Goal: Task Accomplishment & Management: Manage account settings

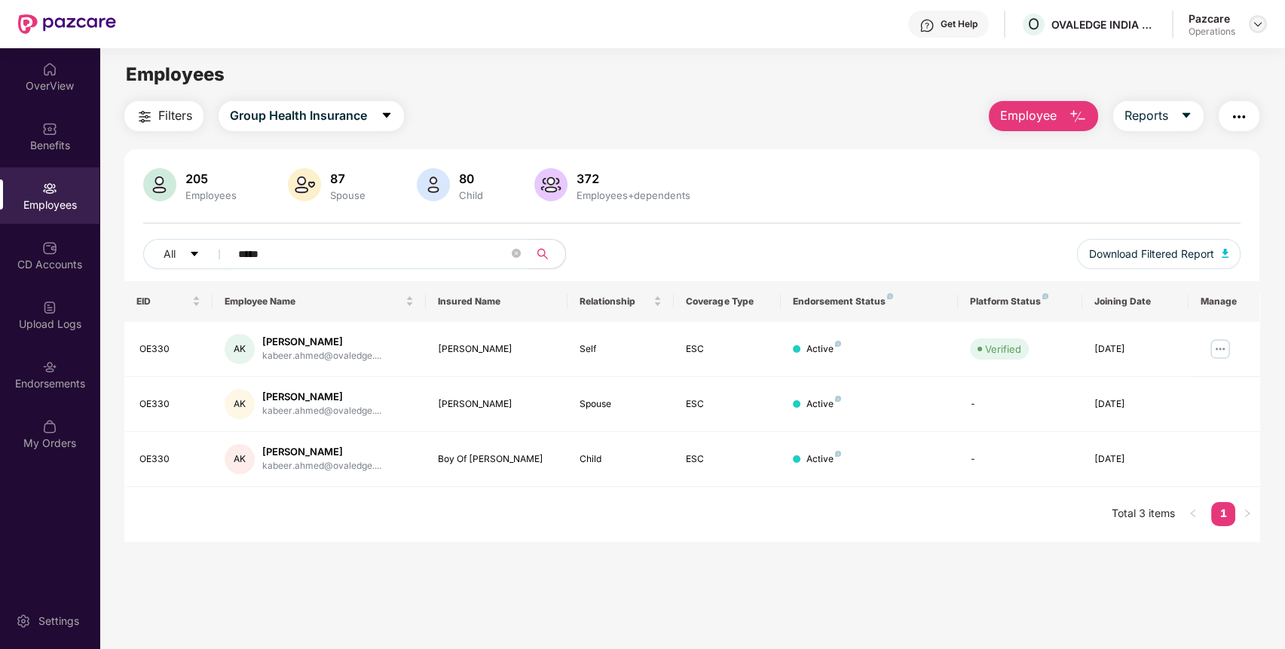
click at [1260, 23] on img at bounding box center [1257, 24] width 12 height 12
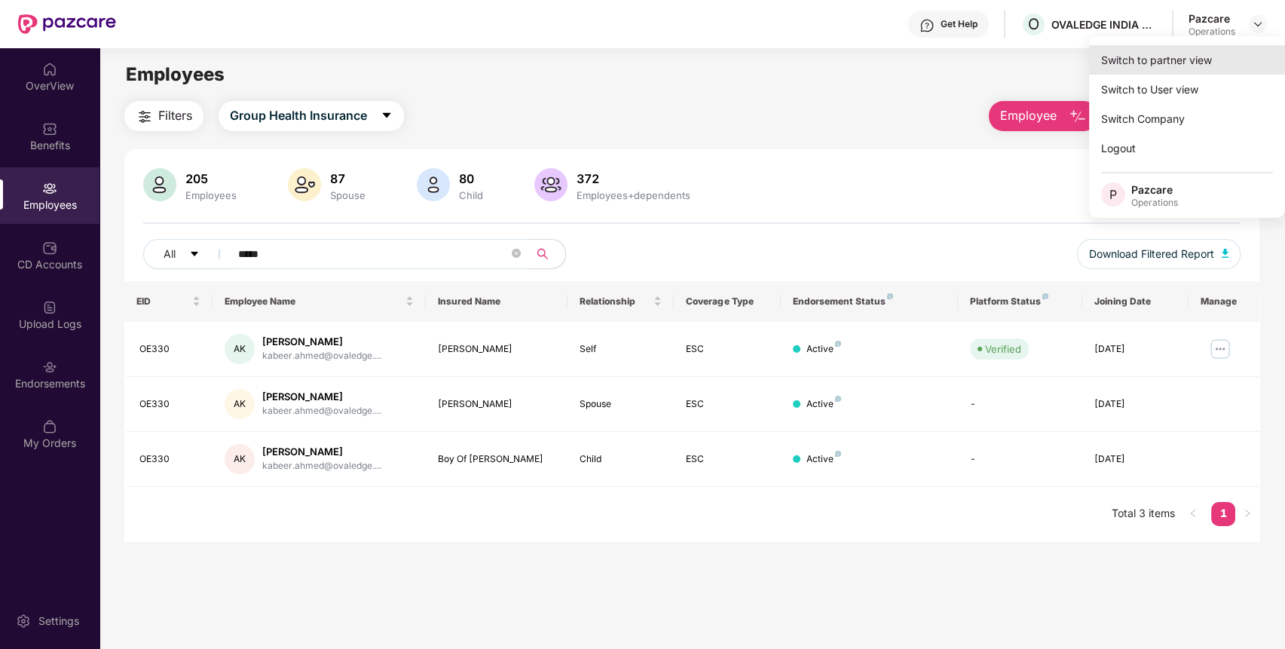
click at [1227, 50] on div "Switch to partner view" at bounding box center [1187, 59] width 196 height 29
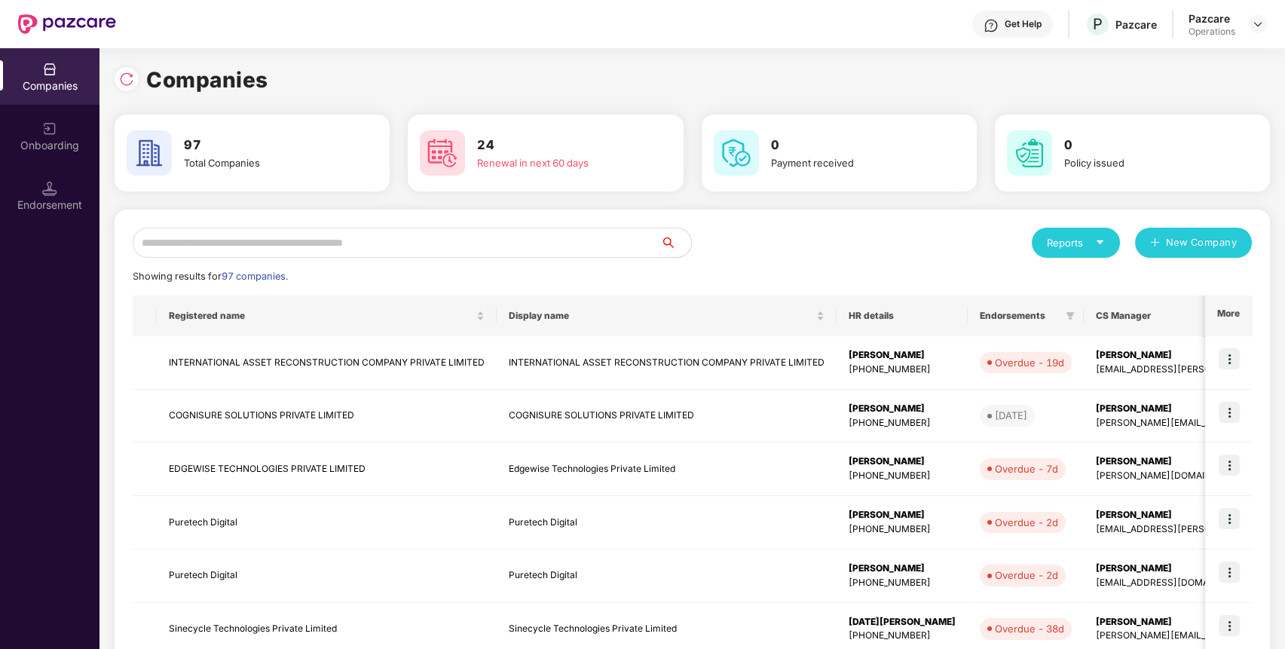
click at [519, 252] on input "text" at bounding box center [397, 243] width 528 height 30
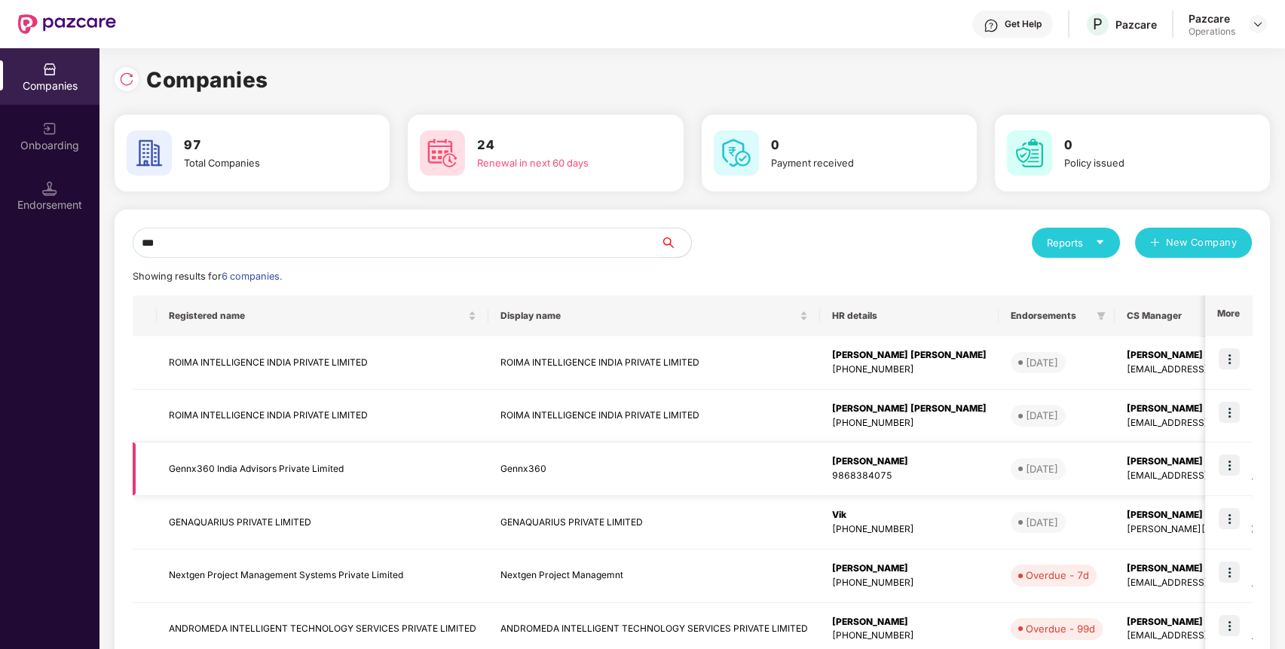
type input "***"
click at [315, 465] on td "Gennx360 India Advisors Private Limited" at bounding box center [322, 468] width 331 height 53
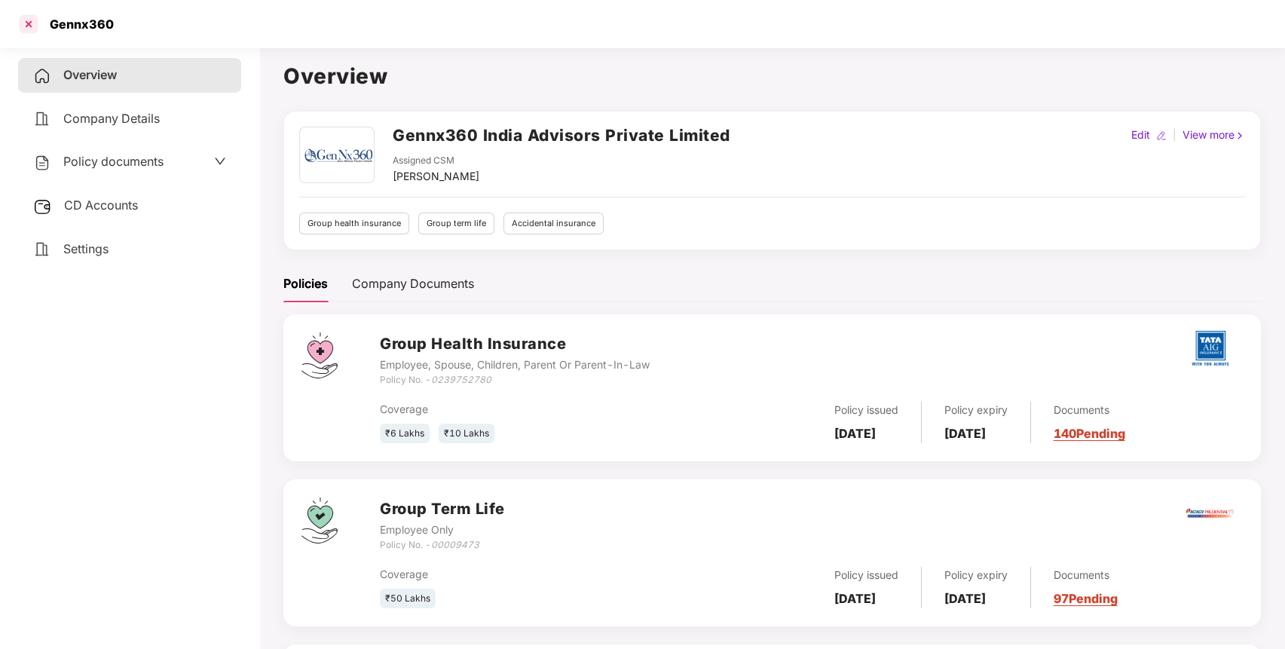
click at [26, 16] on div at bounding box center [29, 24] width 24 height 24
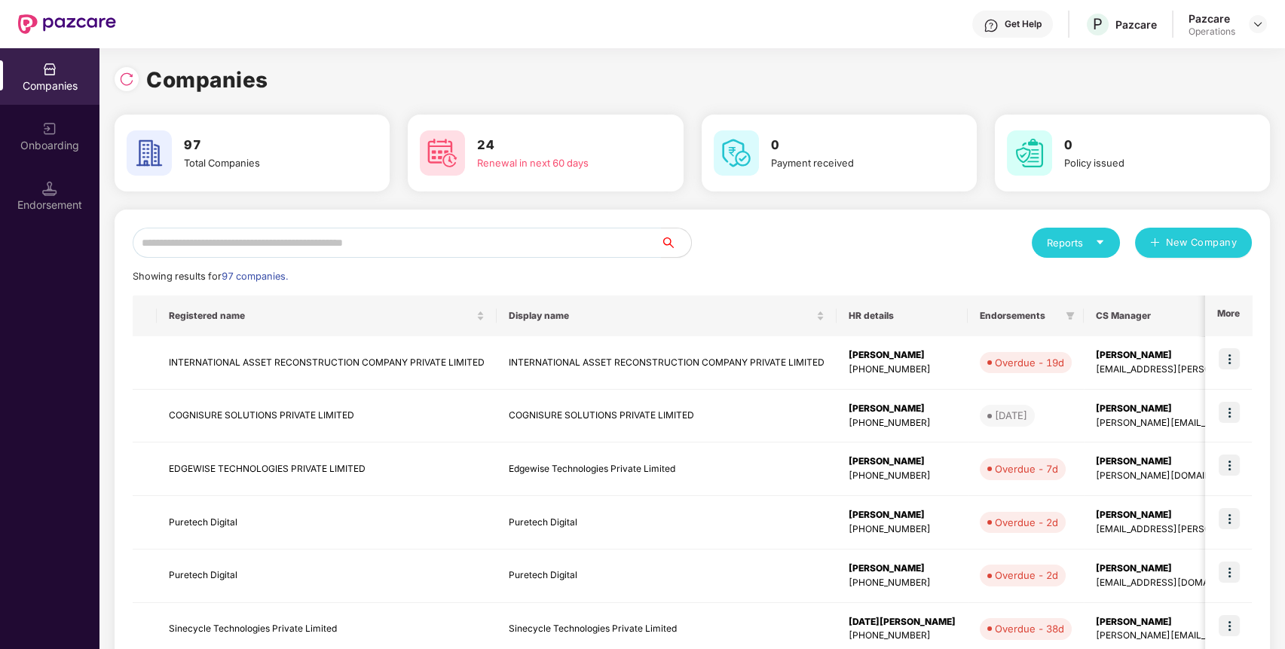
click at [325, 235] on input "text" at bounding box center [397, 243] width 528 height 30
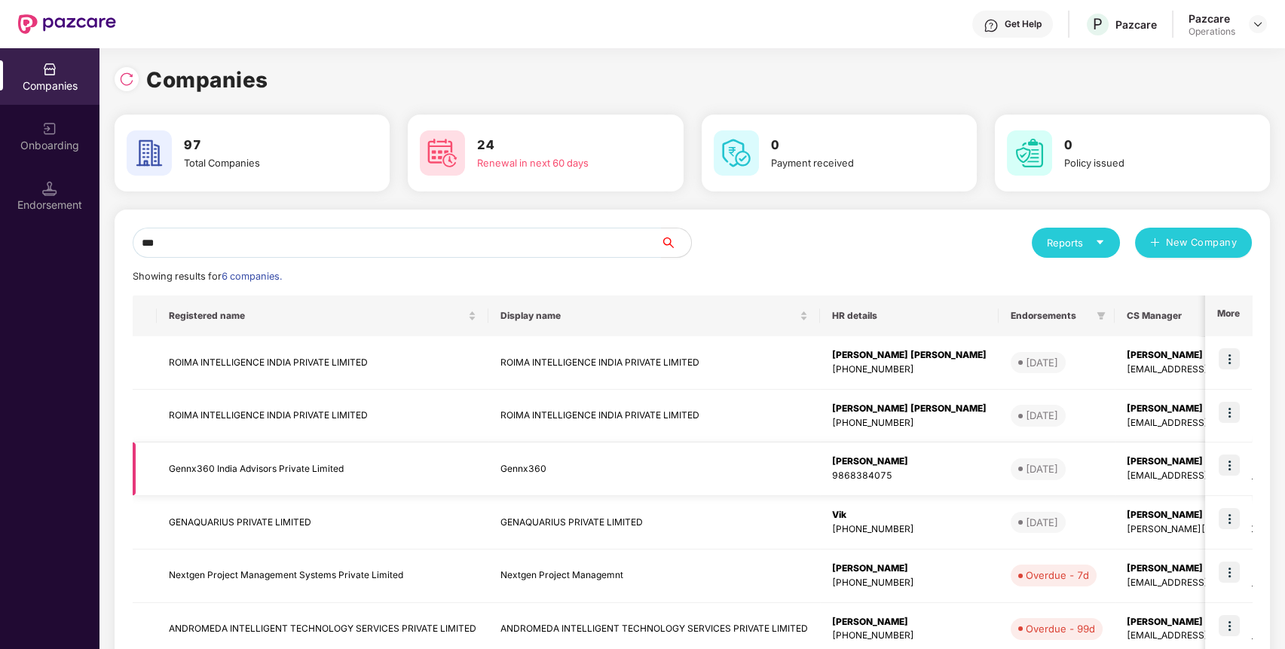
type input "***"
click at [1233, 460] on img at bounding box center [1228, 464] width 21 height 21
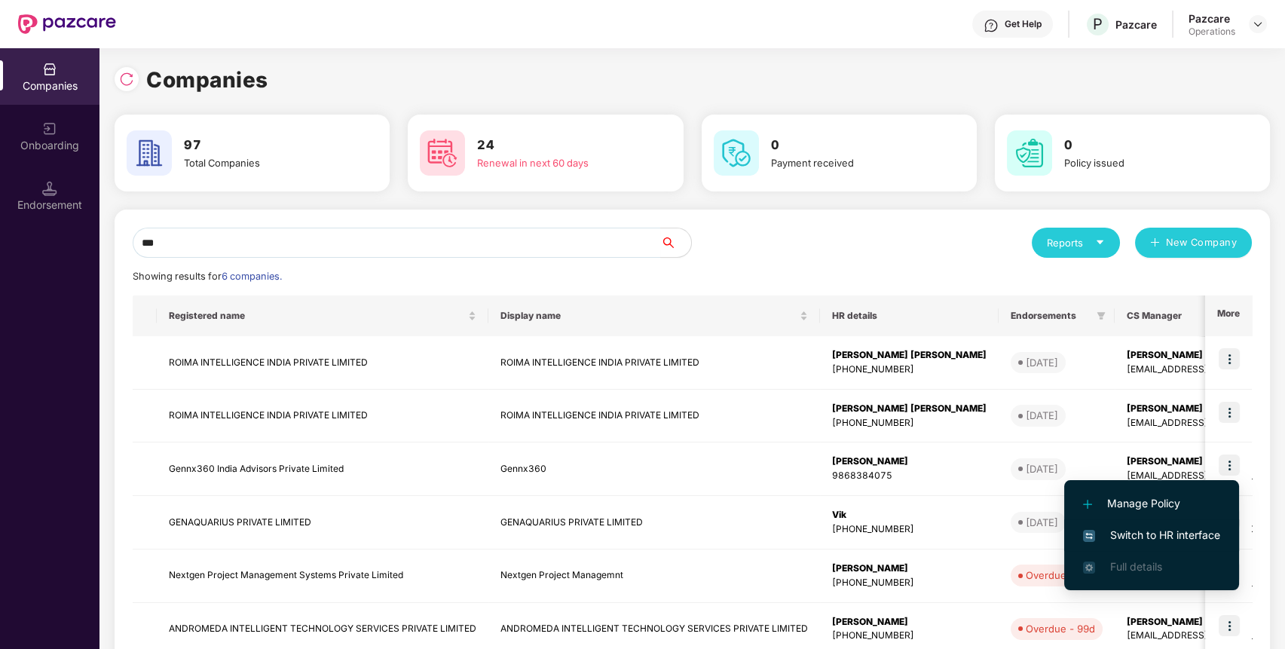
click at [1171, 537] on span "Switch to HR interface" at bounding box center [1151, 535] width 137 height 17
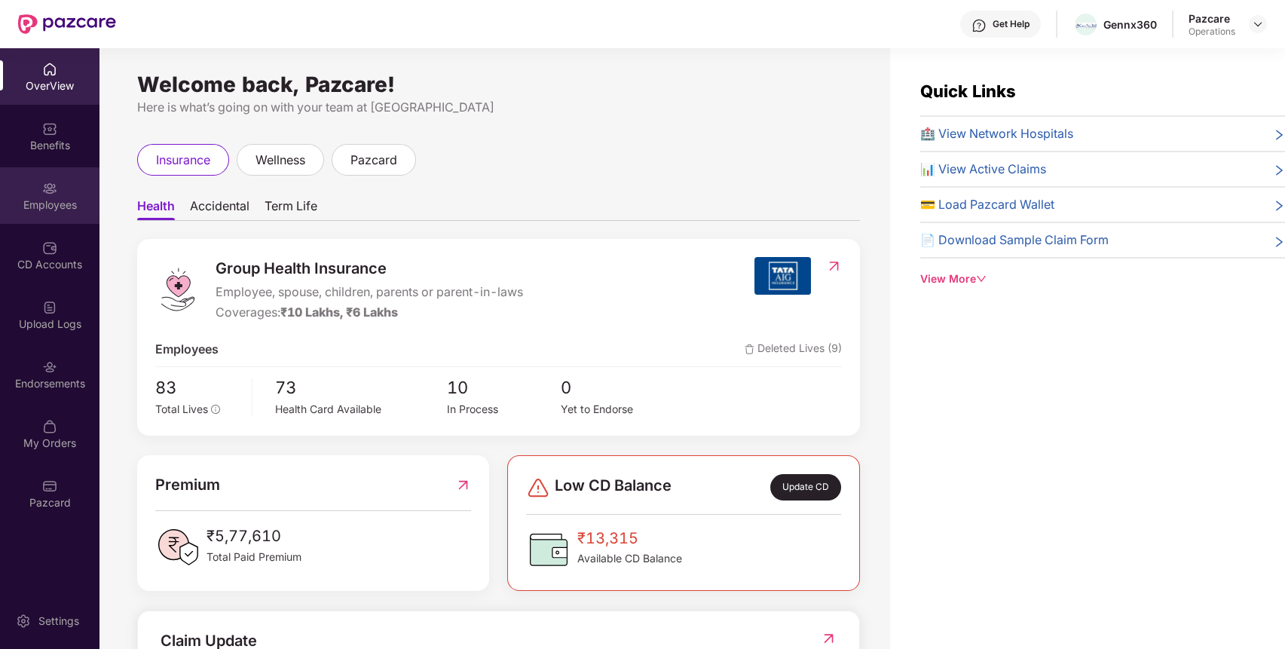
click at [54, 175] on div "Employees" at bounding box center [49, 195] width 99 height 57
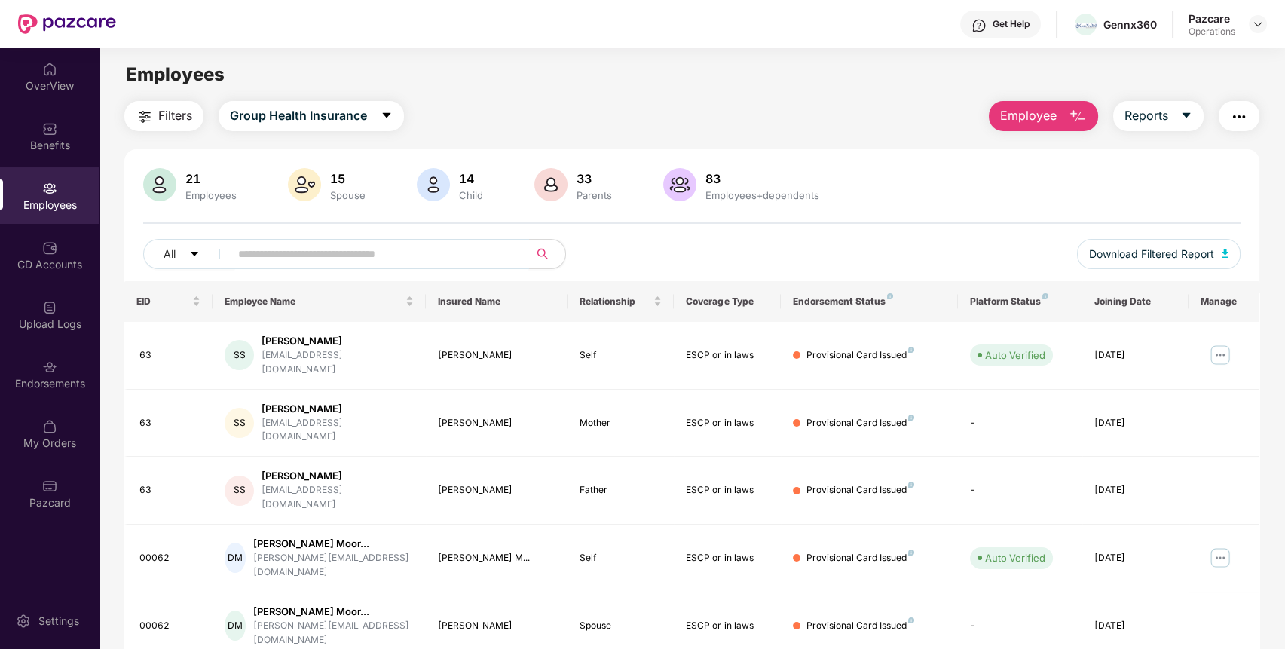
click at [427, 249] on input "text" at bounding box center [373, 254] width 270 height 23
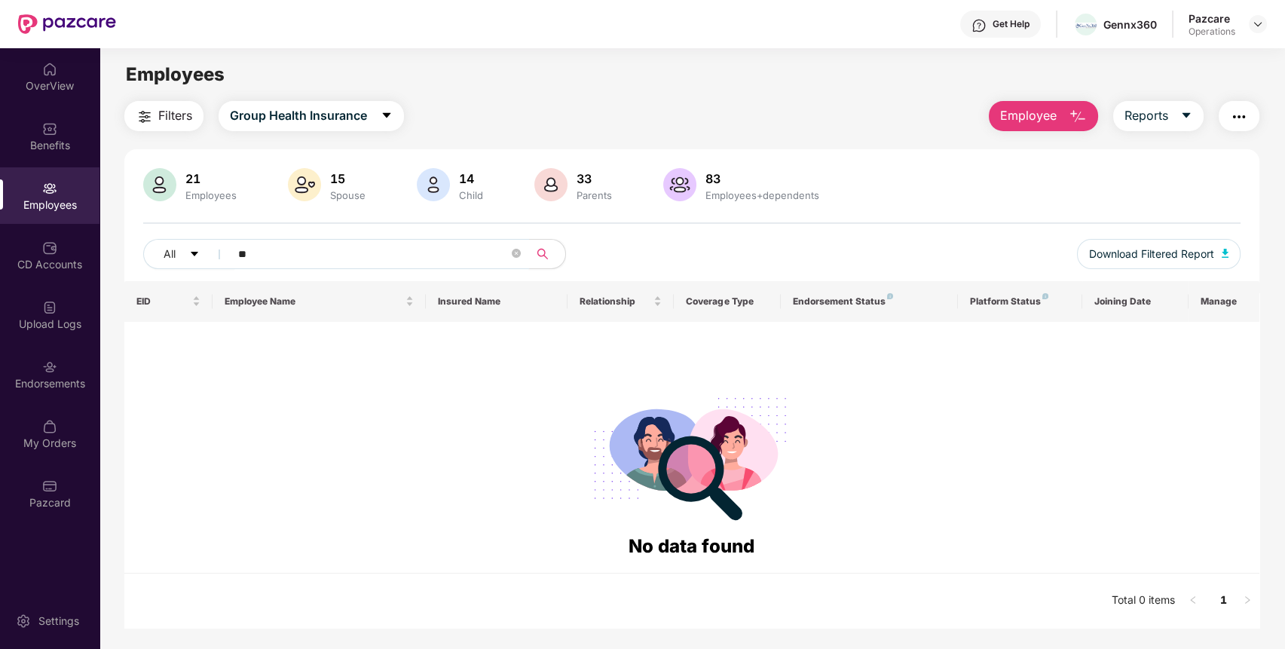
type input "*"
click at [383, 110] on icon "caret-down" at bounding box center [386, 115] width 12 height 12
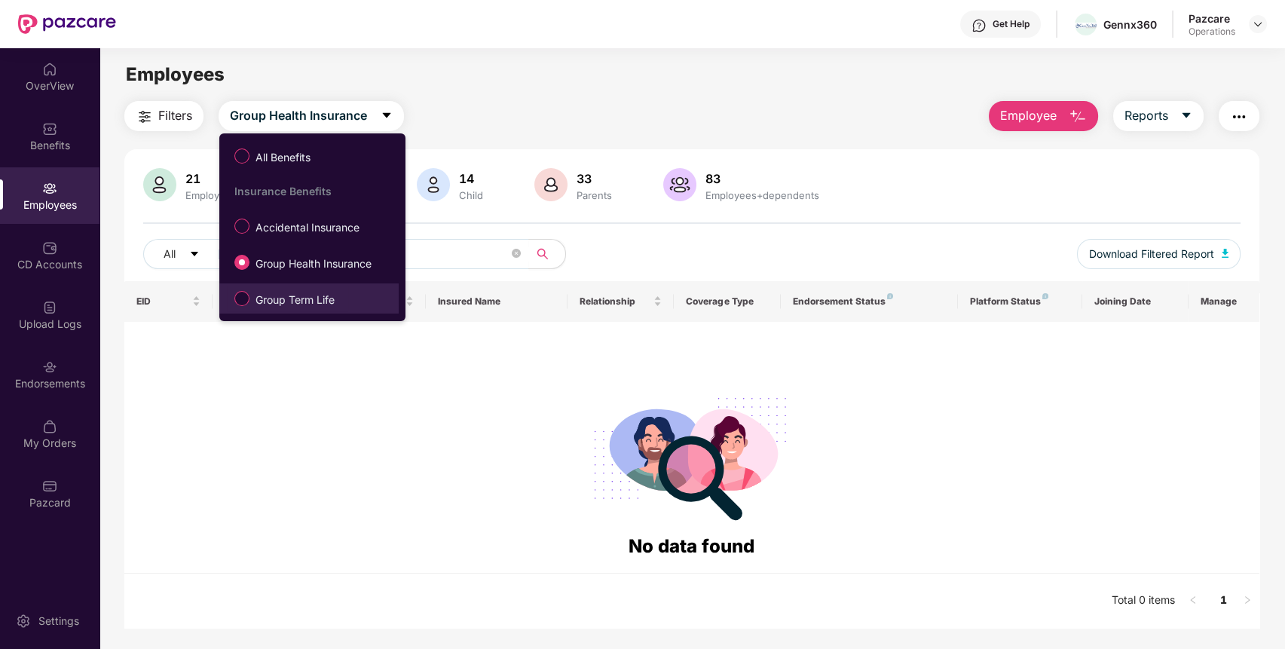
click at [278, 297] on span "Group Term Life" at bounding box center [294, 300] width 91 height 17
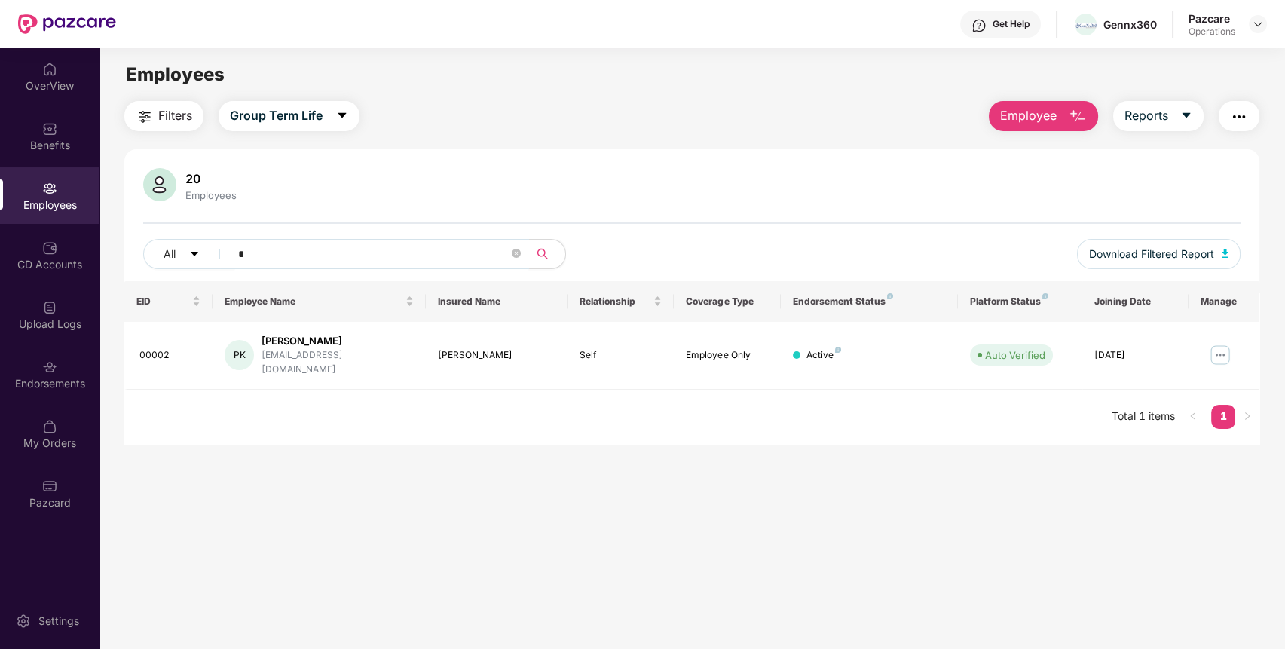
click at [256, 264] on input "*" at bounding box center [373, 254] width 270 height 23
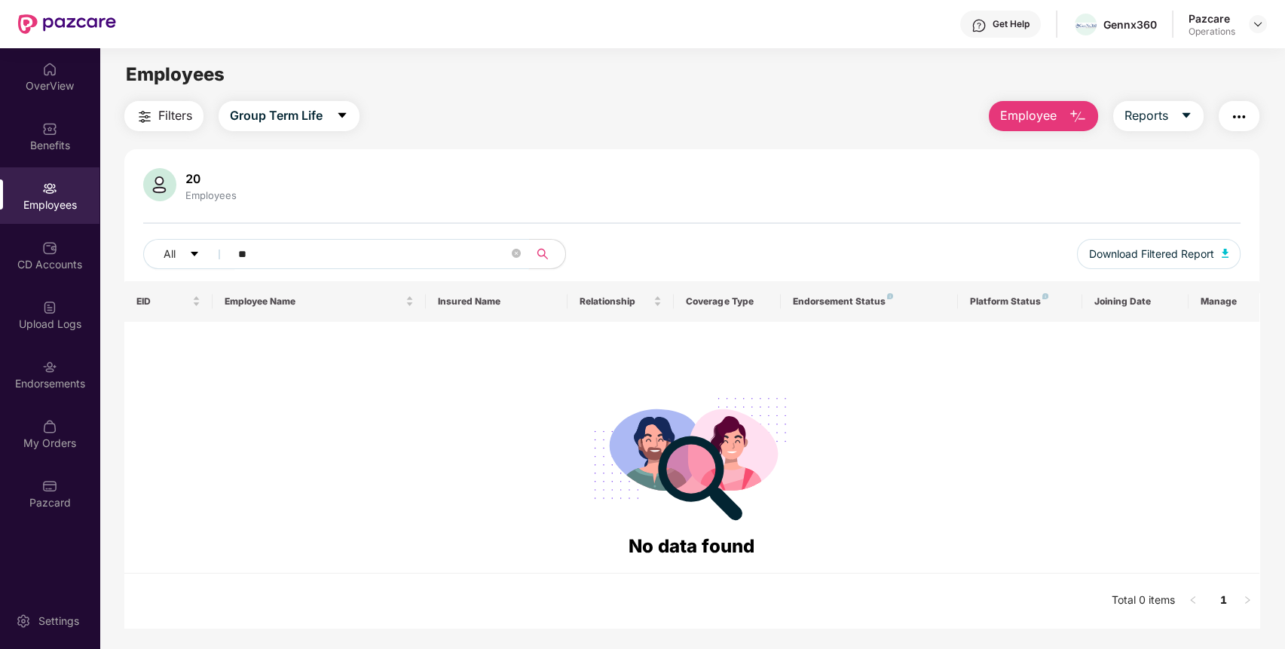
type input "*"
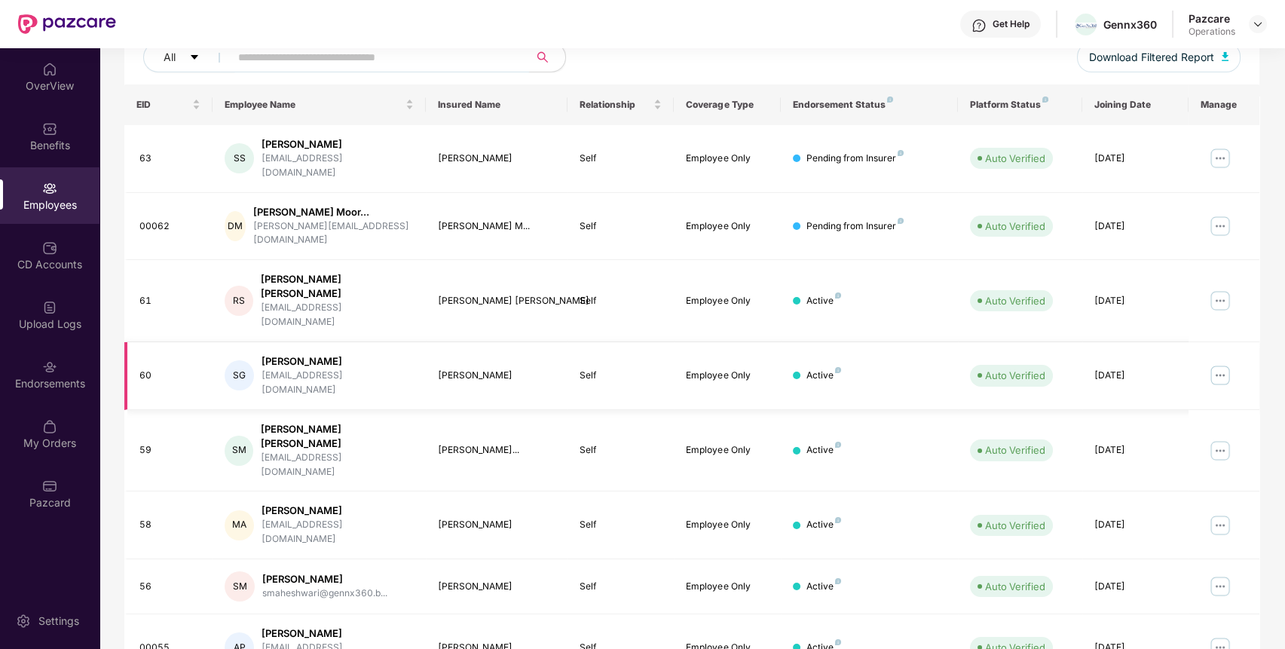
scroll to position [276, 0]
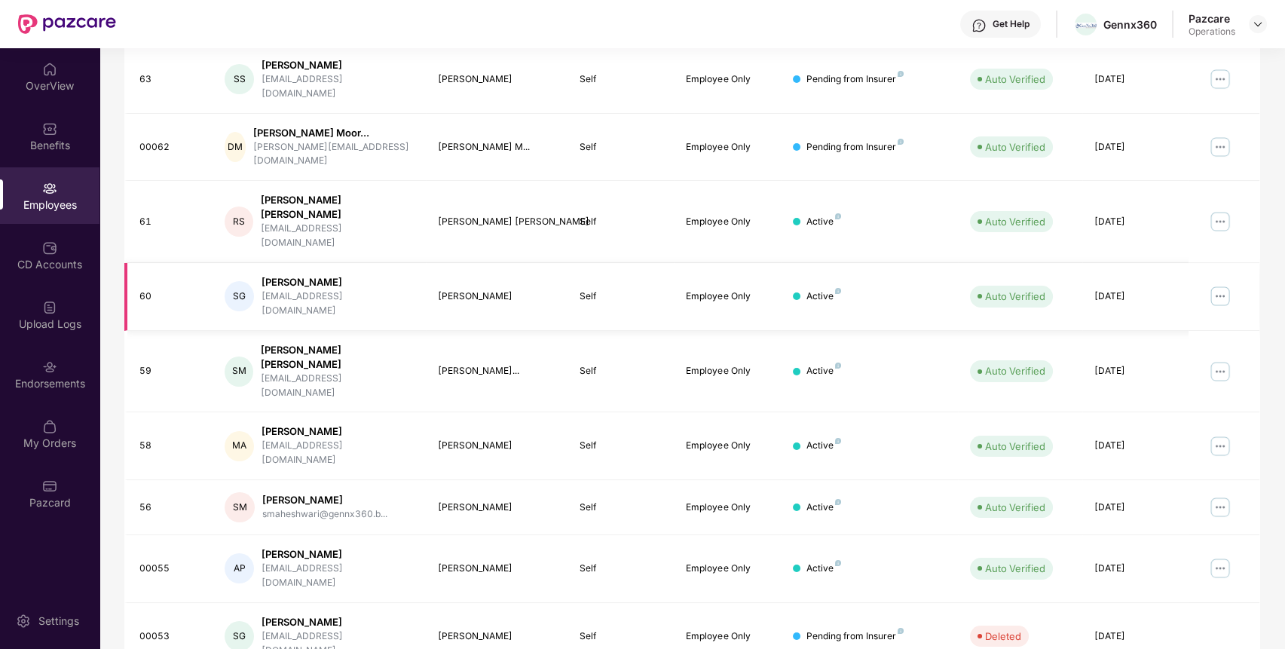
scroll to position [0, 0]
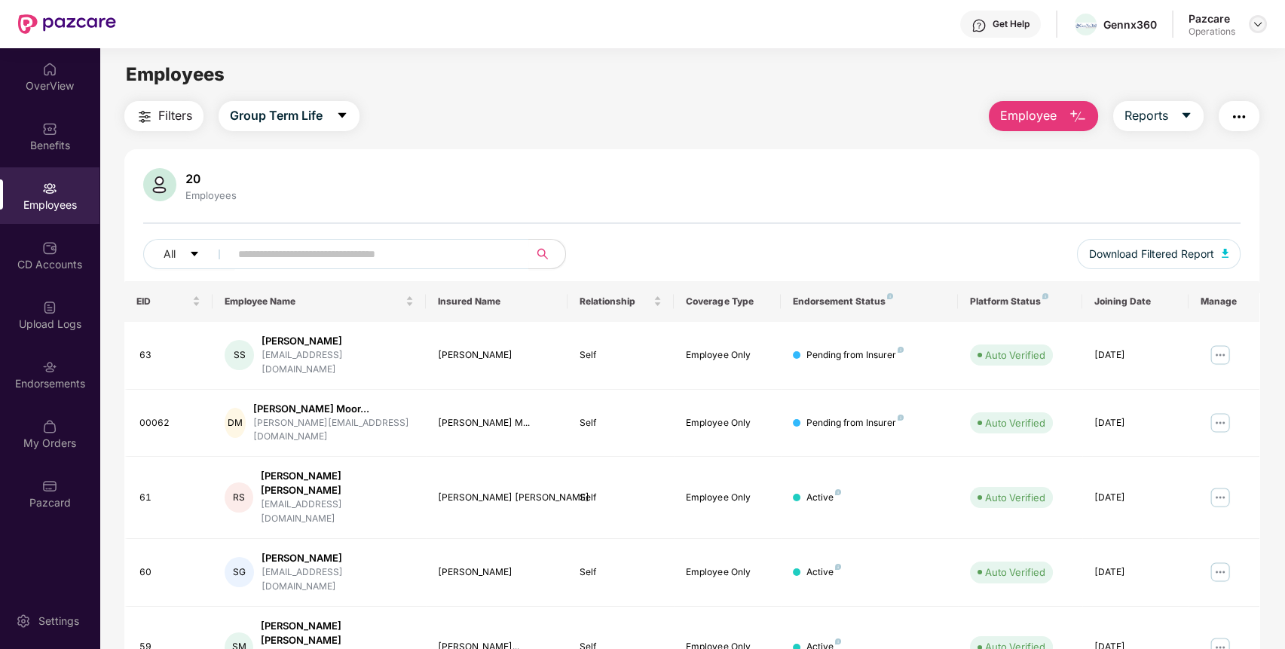
click at [1262, 27] on img at bounding box center [1257, 24] width 12 height 12
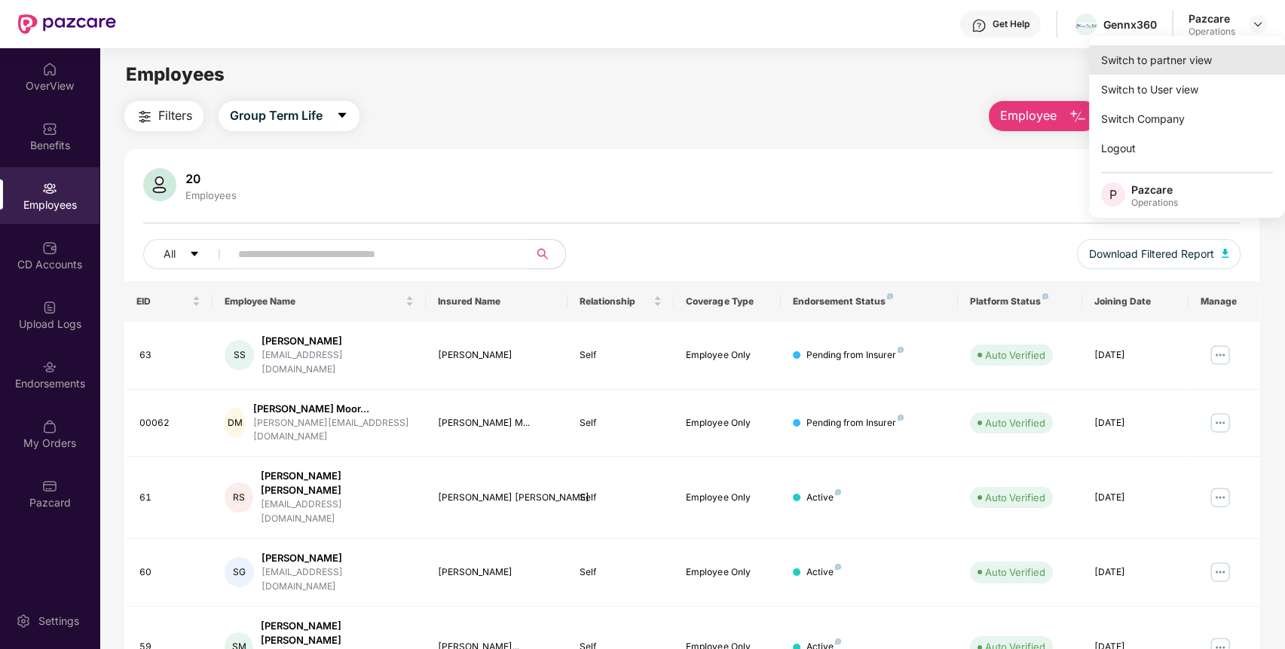
click at [1211, 56] on div "Switch to partner view" at bounding box center [1187, 59] width 196 height 29
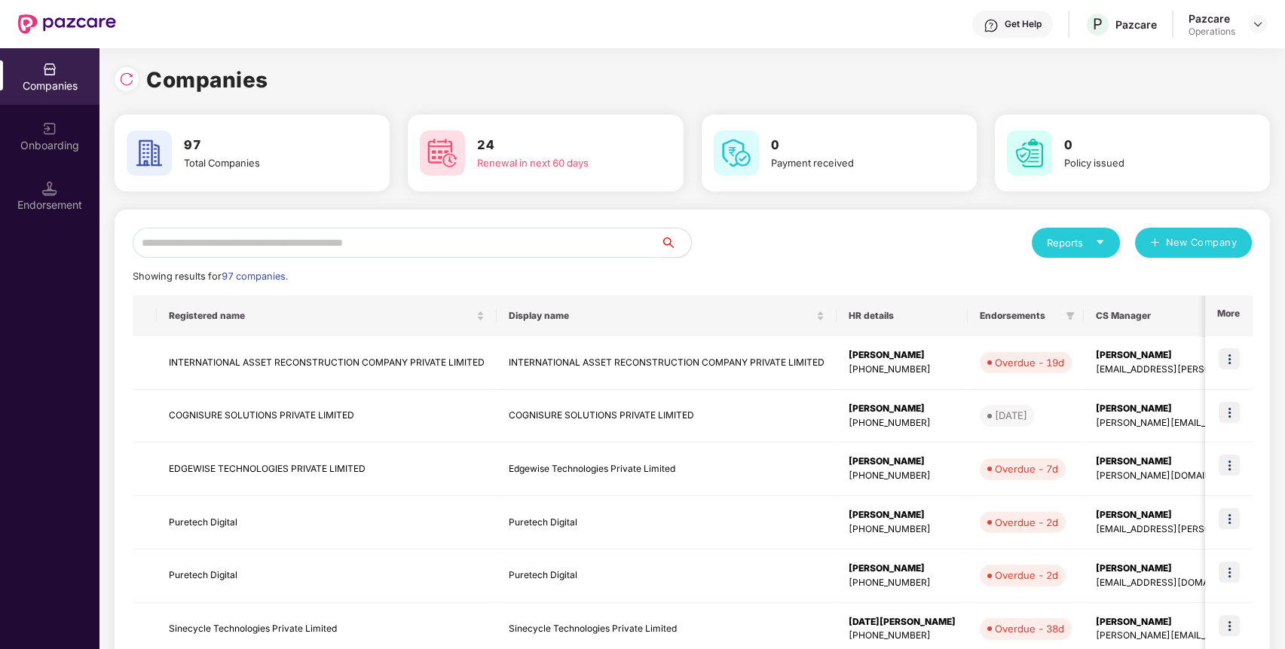
click at [602, 237] on input "text" at bounding box center [397, 243] width 528 height 30
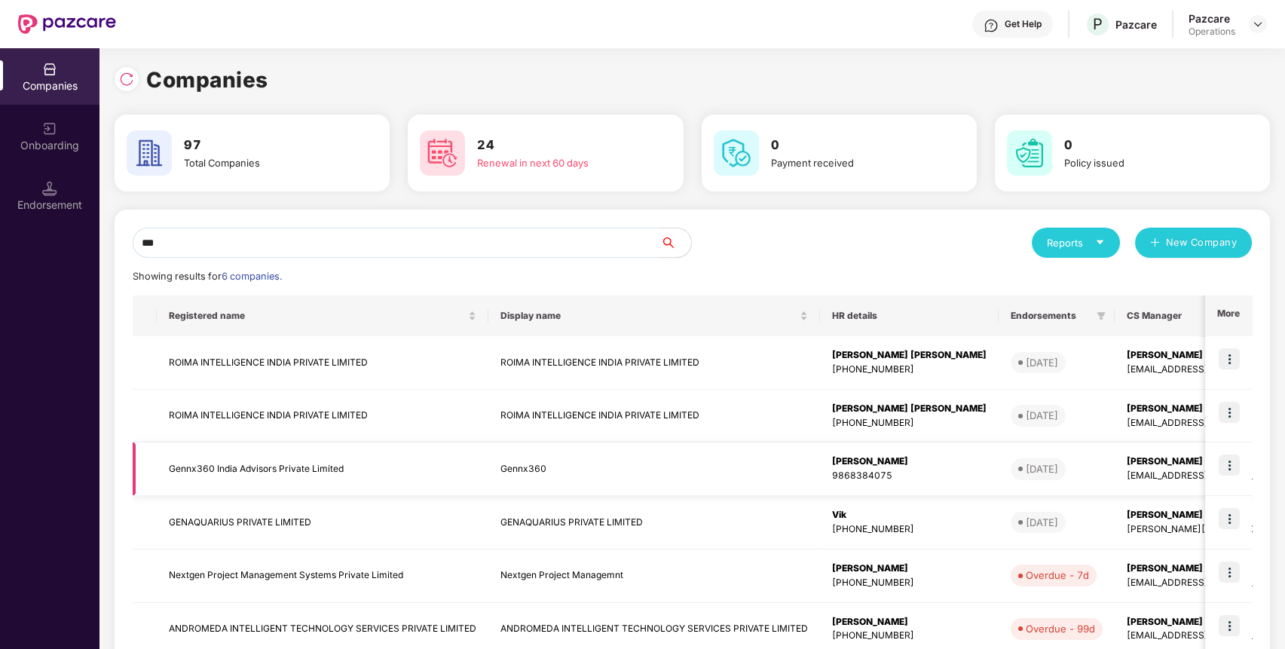
type input "***"
click at [283, 462] on td "Gennx360 India Advisors Private Limited" at bounding box center [322, 468] width 331 height 53
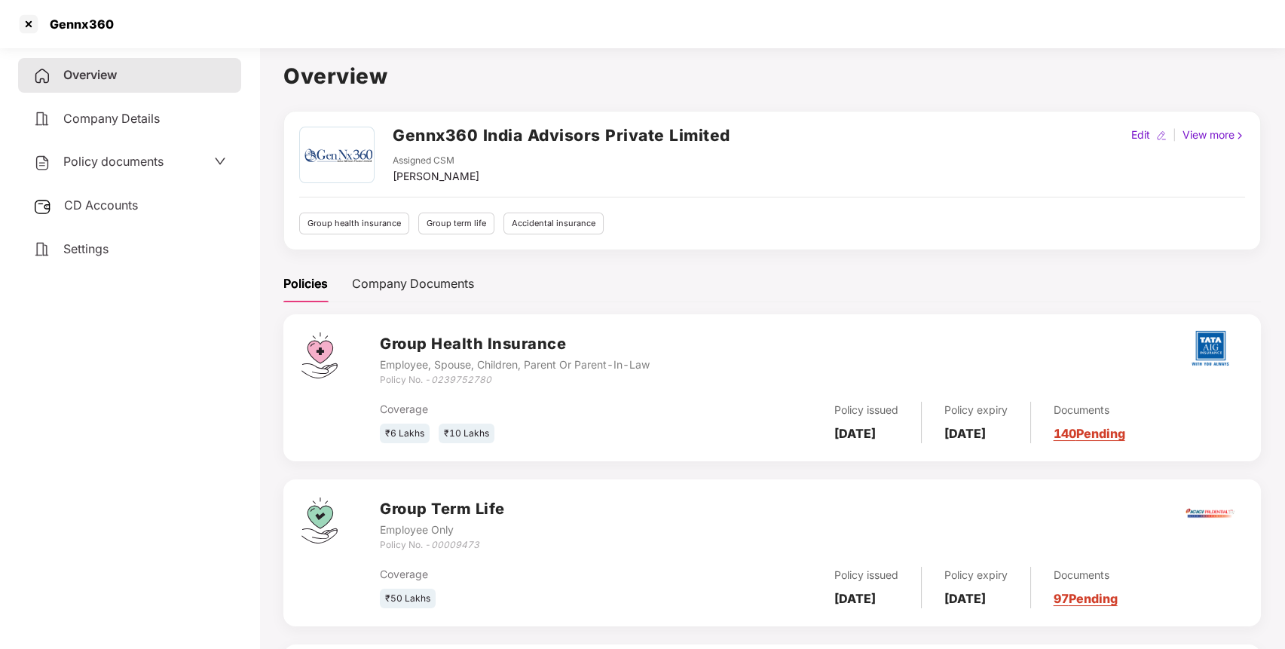
click at [153, 212] on div "CD Accounts" at bounding box center [129, 205] width 223 height 35
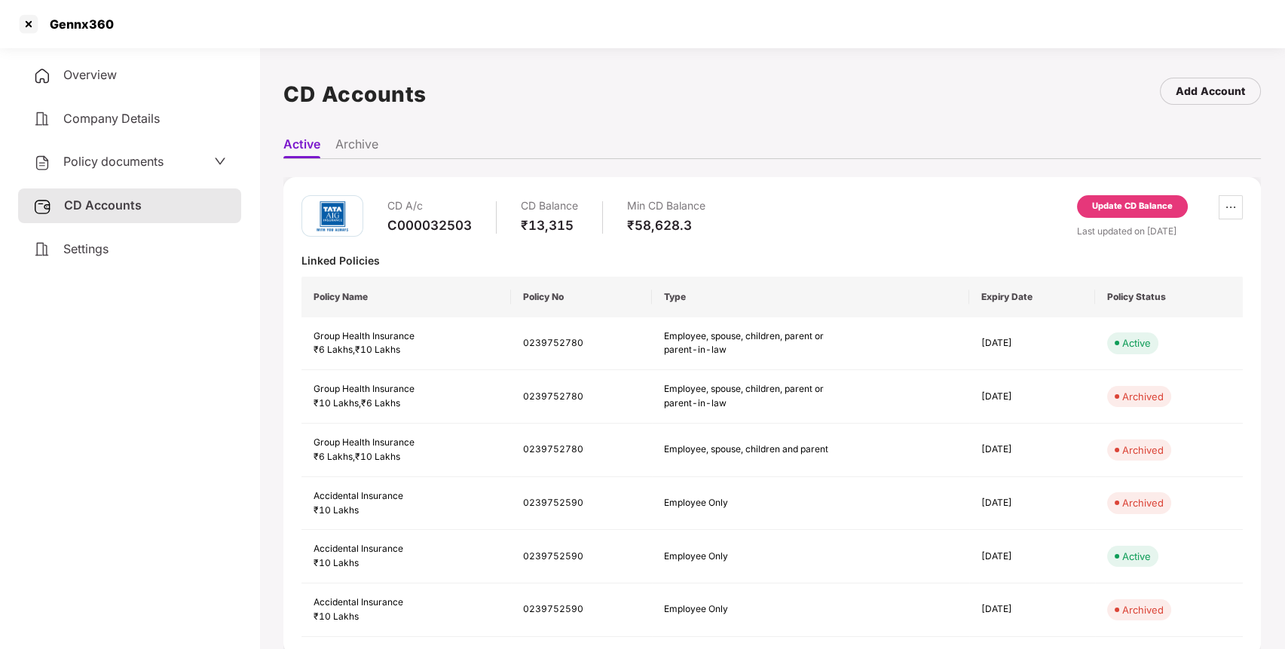
click at [1136, 187] on div "CD A/c C000032503 CD Balance ₹13,315 Min CD Balance ₹58,628.3 Update CD Balance…" at bounding box center [771, 416] width 977 height 478
click at [1122, 211] on div "Update CD Balance" at bounding box center [1132, 207] width 81 height 14
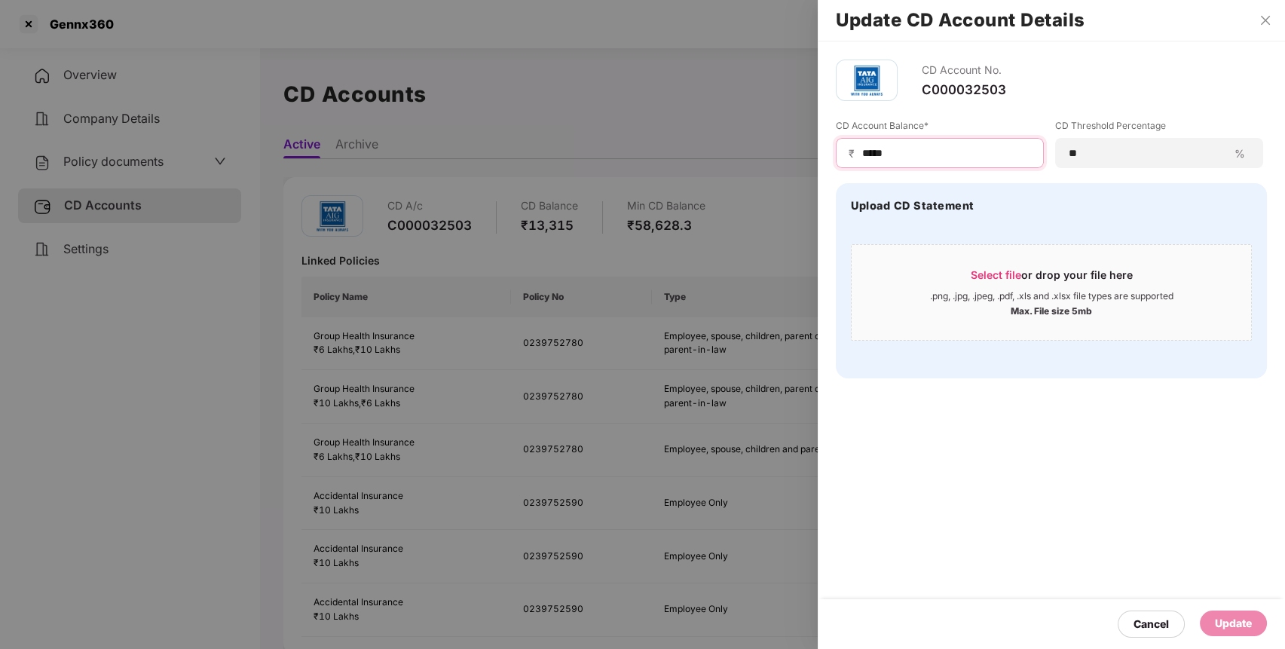
click at [881, 155] on input "*****" at bounding box center [945, 153] width 170 height 16
type input "*****"
click at [1220, 626] on div "Update" at bounding box center [1232, 623] width 37 height 17
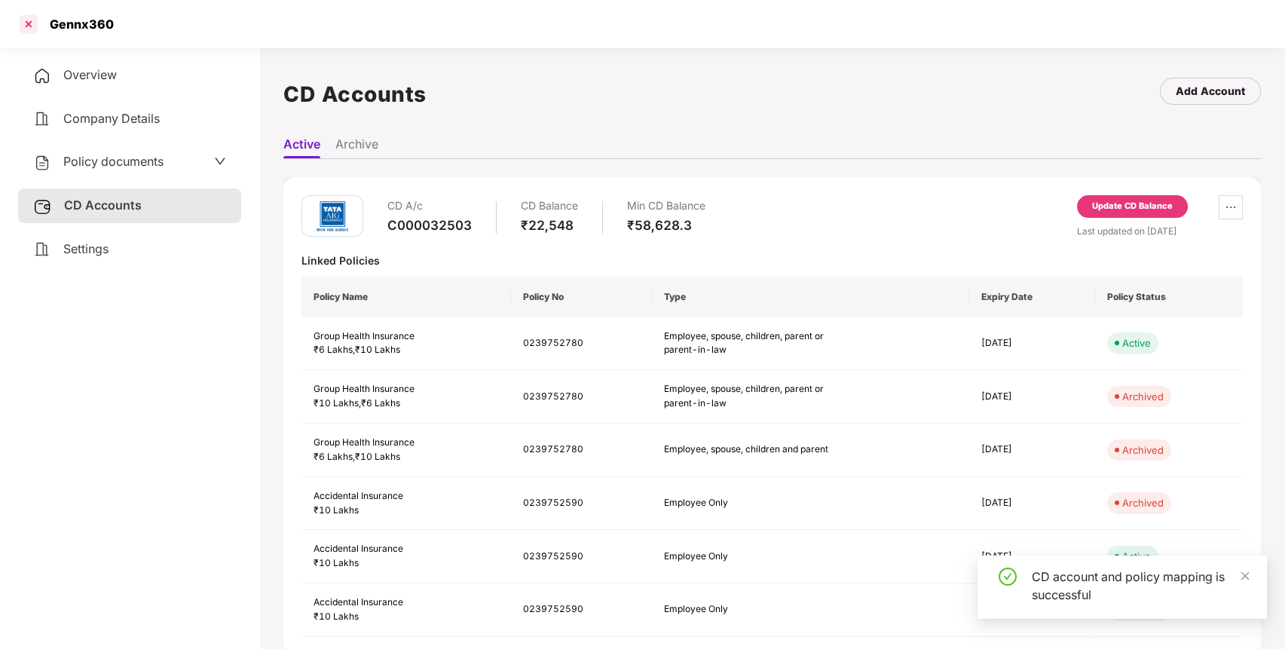
click at [27, 27] on div at bounding box center [29, 24] width 24 height 24
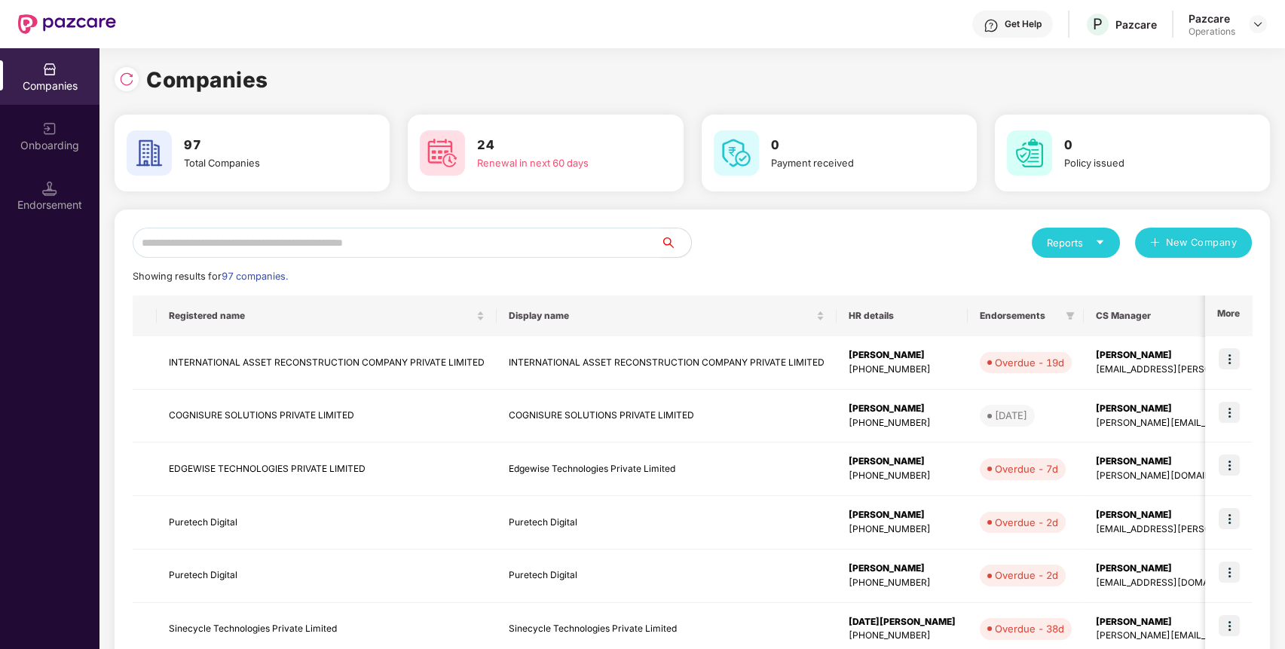
click at [587, 237] on input "text" at bounding box center [397, 243] width 528 height 30
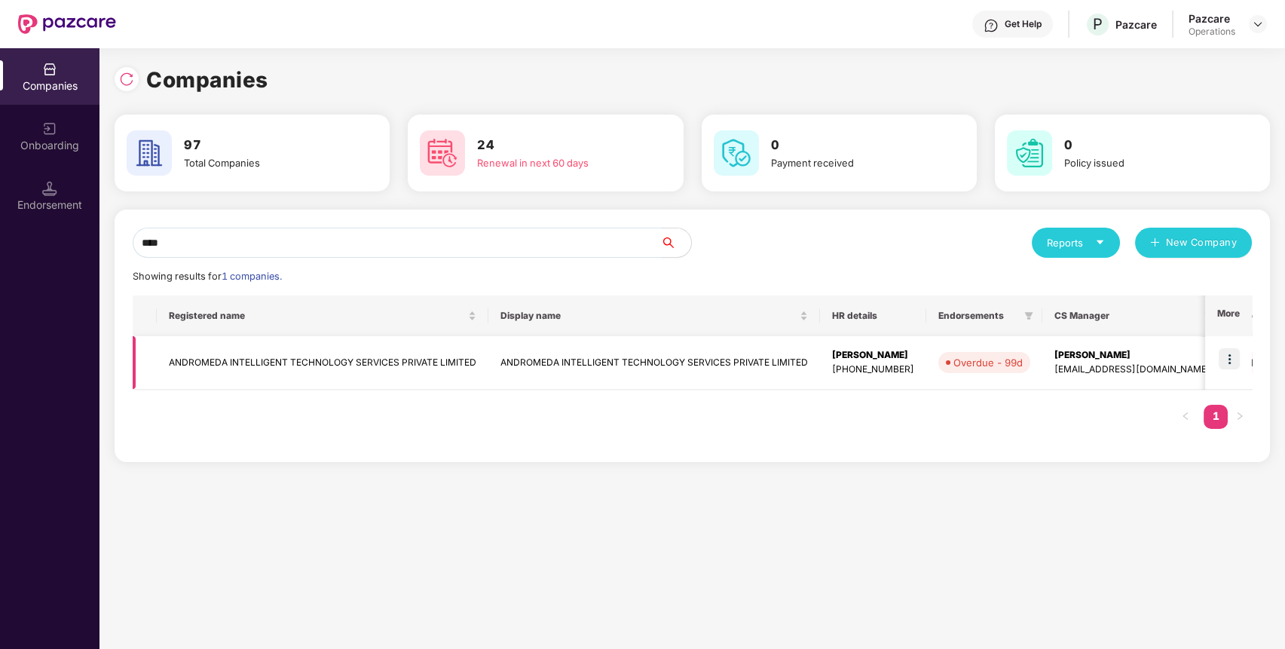
type input "****"
click at [446, 363] on td "ANDROMEDA INTELLIGENT TECHNOLOGY SERVICES PRIVATE LIMITED" at bounding box center [322, 362] width 331 height 53
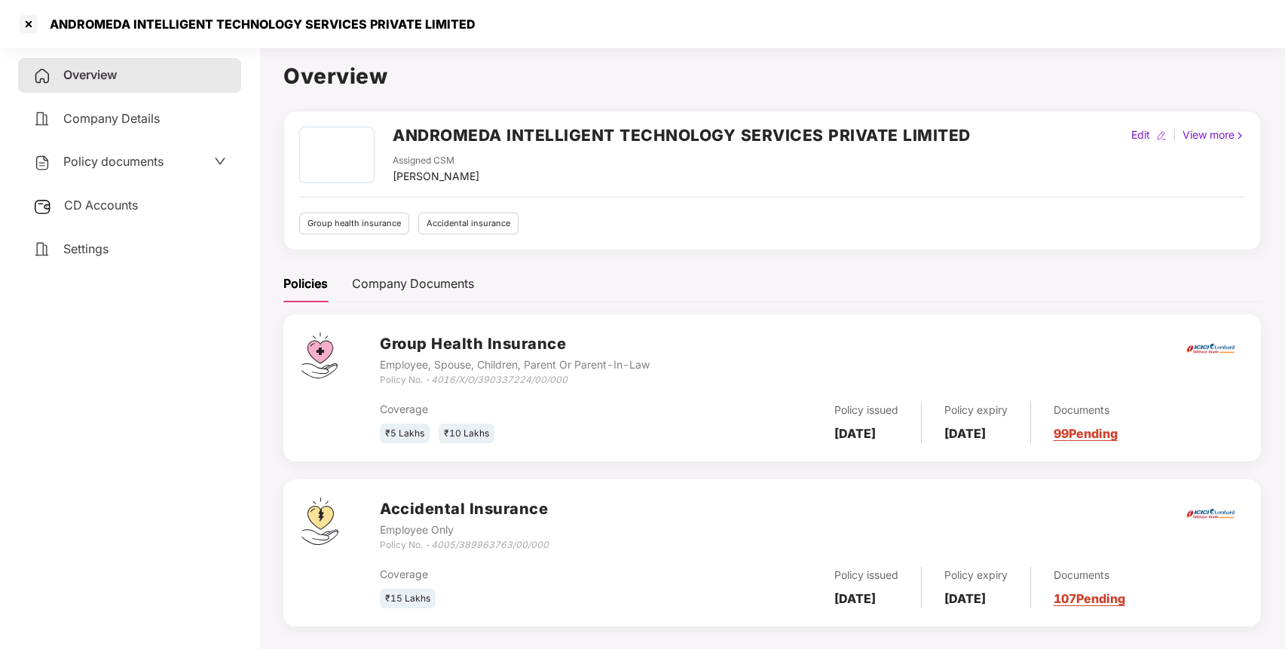
click at [506, 542] on icon "4005/389963763/00/000" at bounding box center [490, 544] width 118 height 11
copy icon "389963763"
drag, startPoint x: 555, startPoint y: 548, endPoint x: 434, endPoint y: 547, distance: 121.3
click at [434, 547] on div "Accidental Insurance Employee Only Policy No. - 4005/389963763/00/000" at bounding box center [811, 524] width 863 height 54
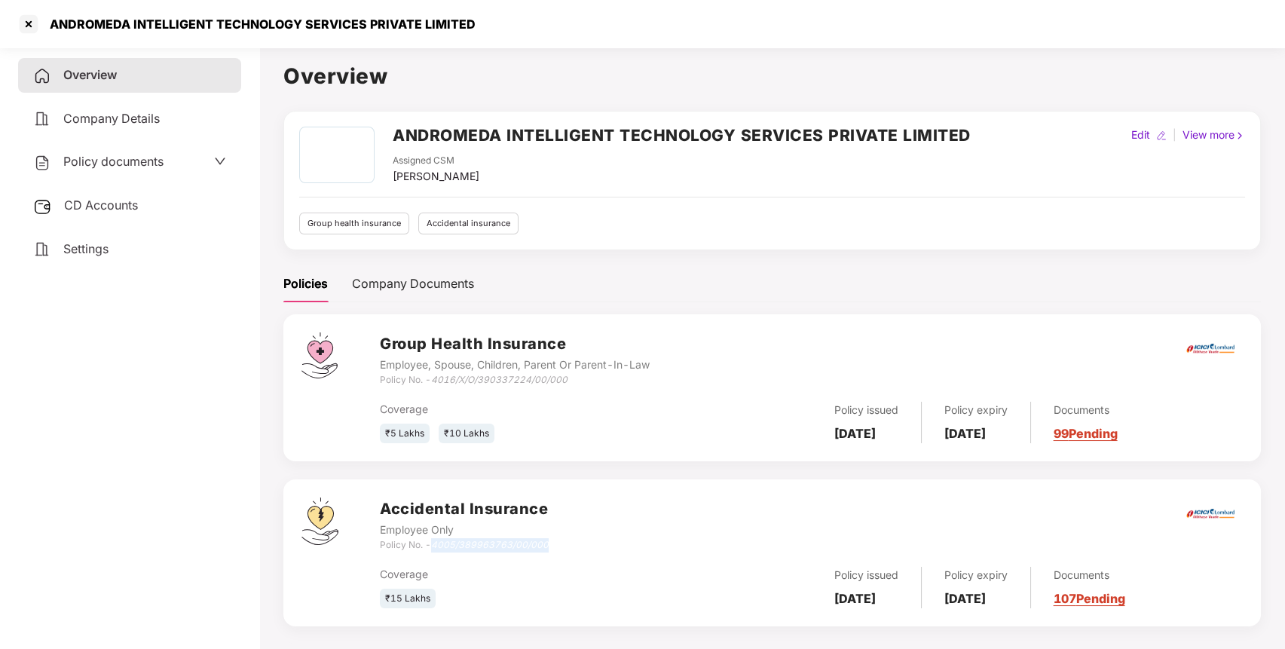
copy icon "4005/389963763/00/000"
click at [37, 23] on div at bounding box center [29, 24] width 24 height 24
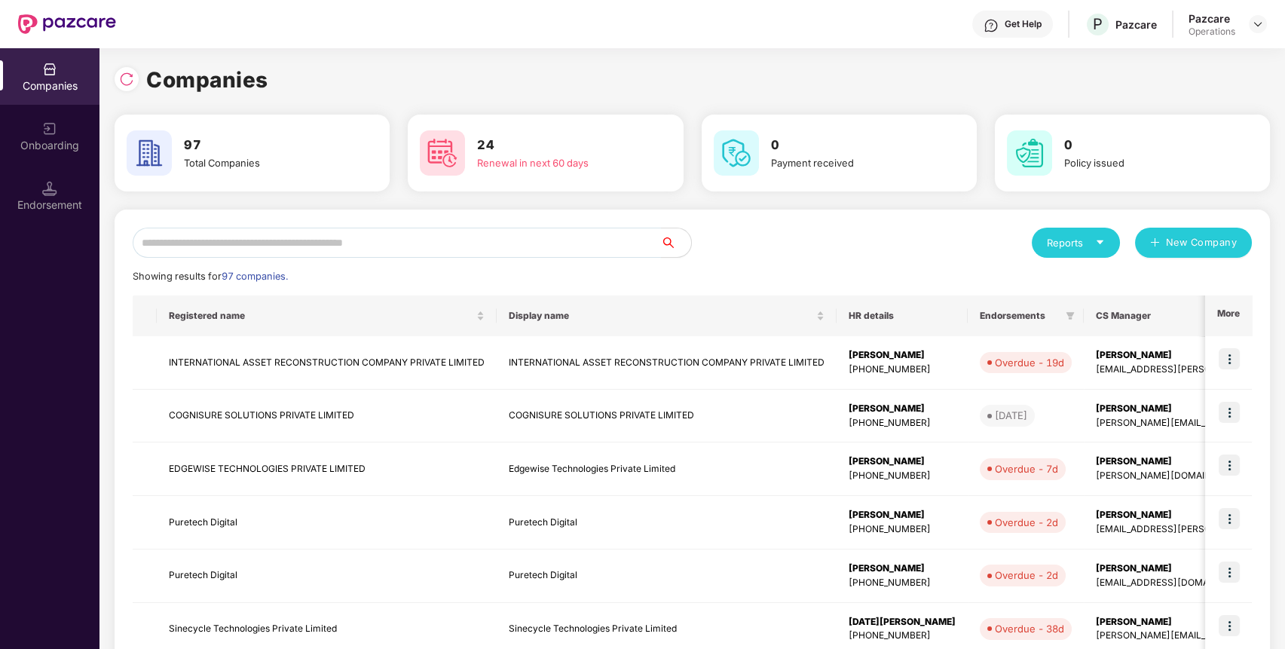
click at [290, 233] on input "text" at bounding box center [397, 243] width 528 height 30
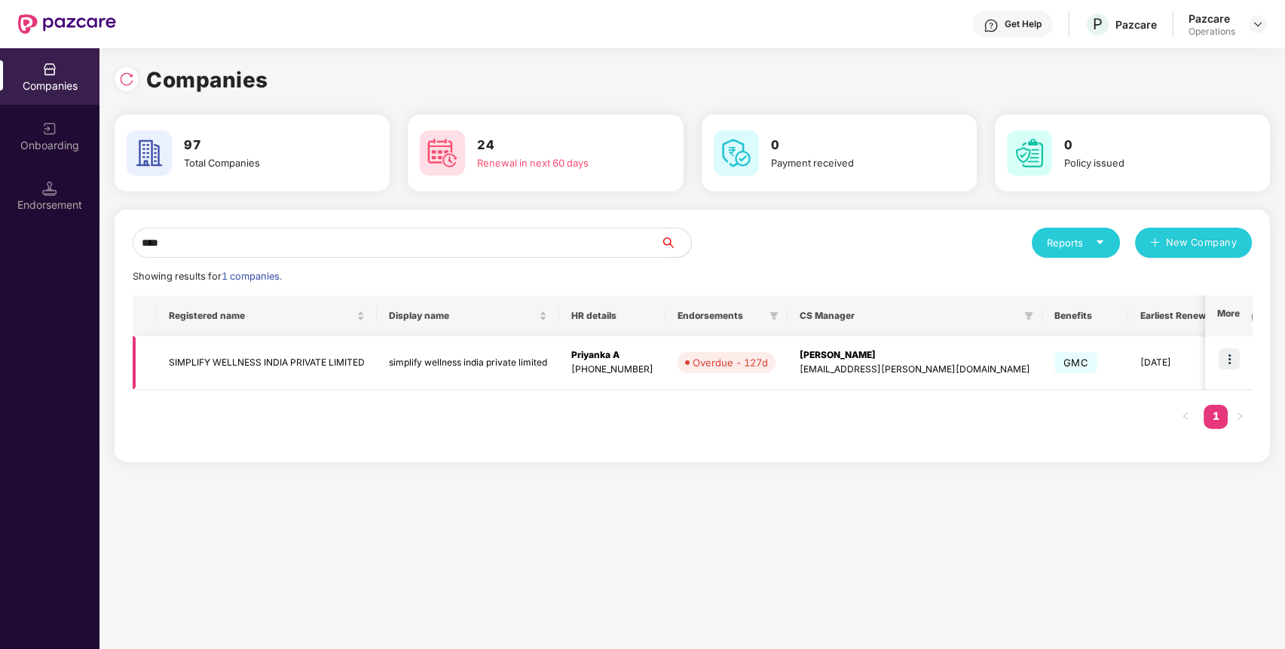
type input "****"
click at [206, 361] on td "SIMPLIFY WELLNESS INDIA PRIVATE LIMITED" at bounding box center [267, 362] width 220 height 53
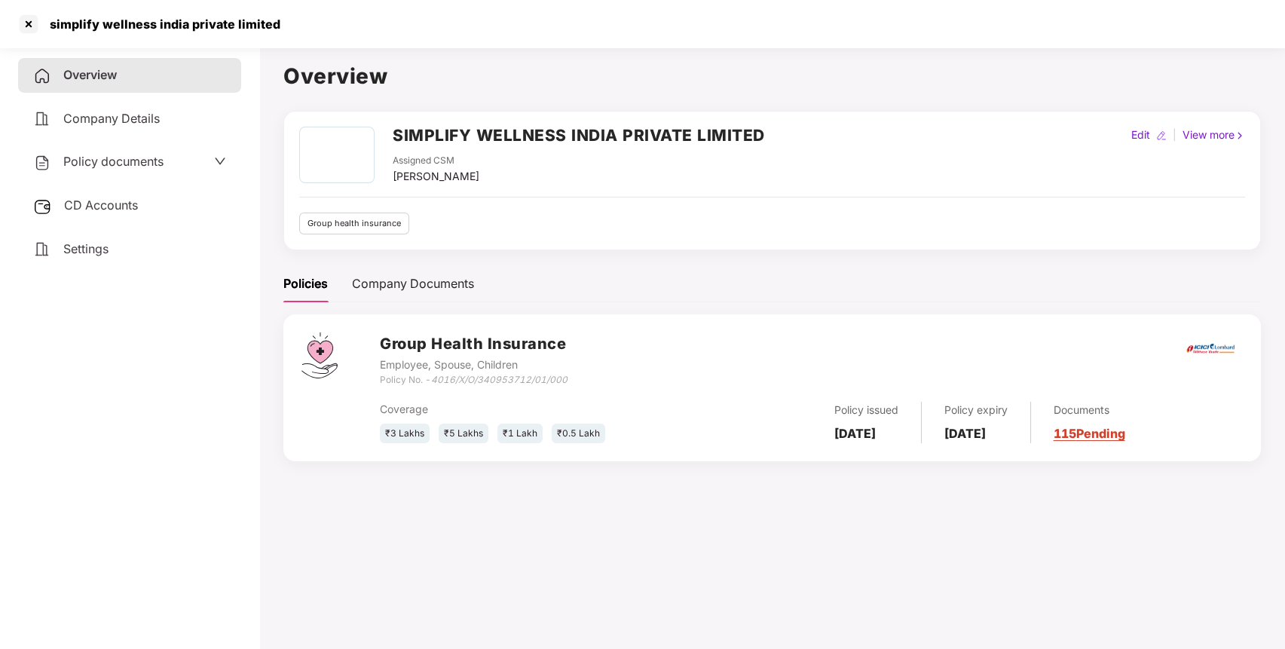
click at [163, 163] on span "Policy documents" at bounding box center [113, 161] width 100 height 15
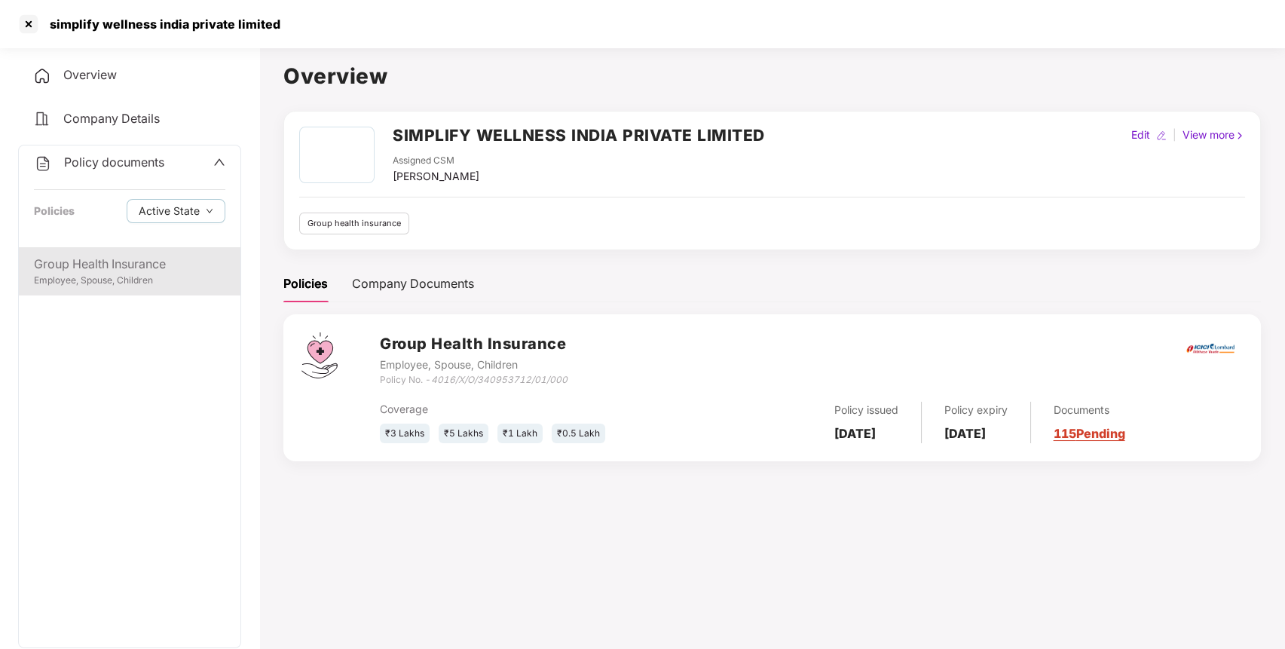
click at [133, 260] on div "Group Health Insurance" at bounding box center [129, 264] width 191 height 19
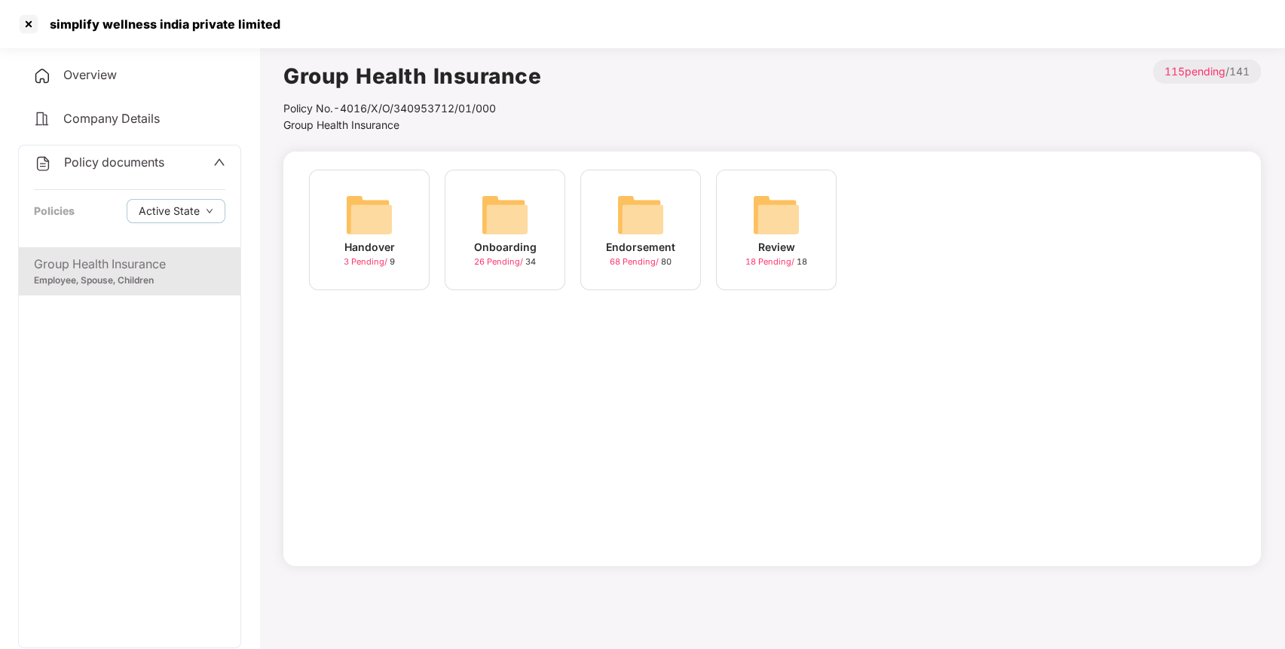
click at [613, 207] on div "Endorsement 68 Pending / 80" at bounding box center [640, 230] width 121 height 121
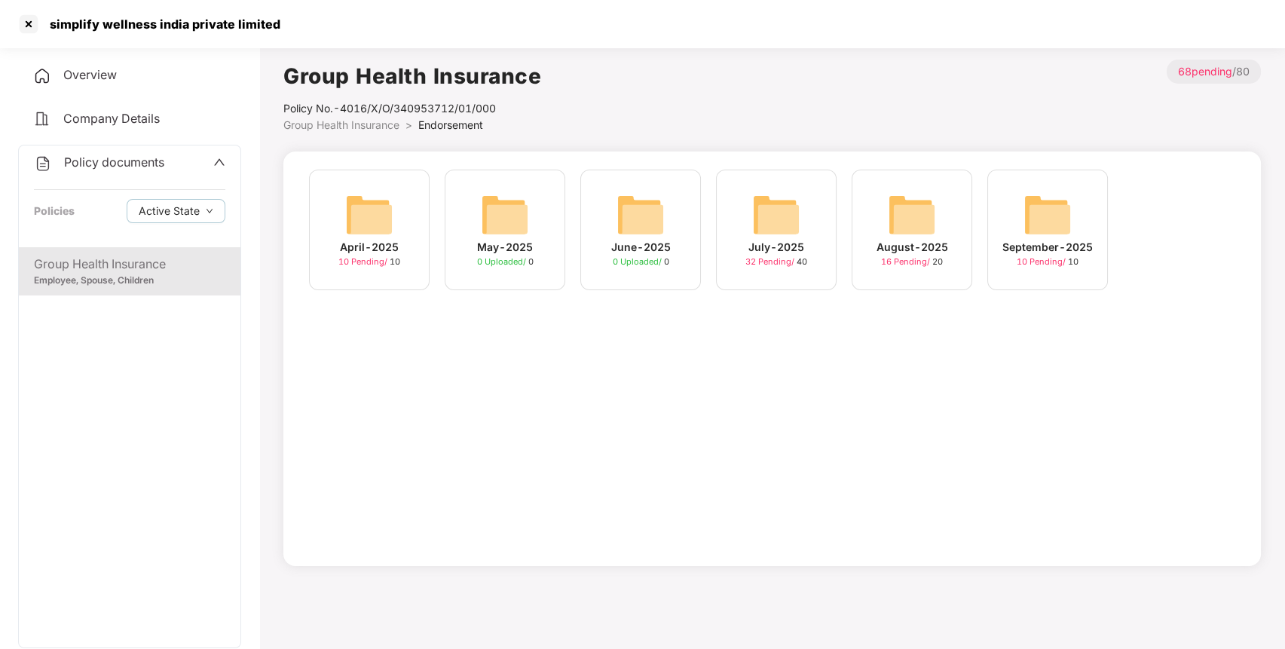
click at [1059, 221] on img at bounding box center [1047, 215] width 48 height 48
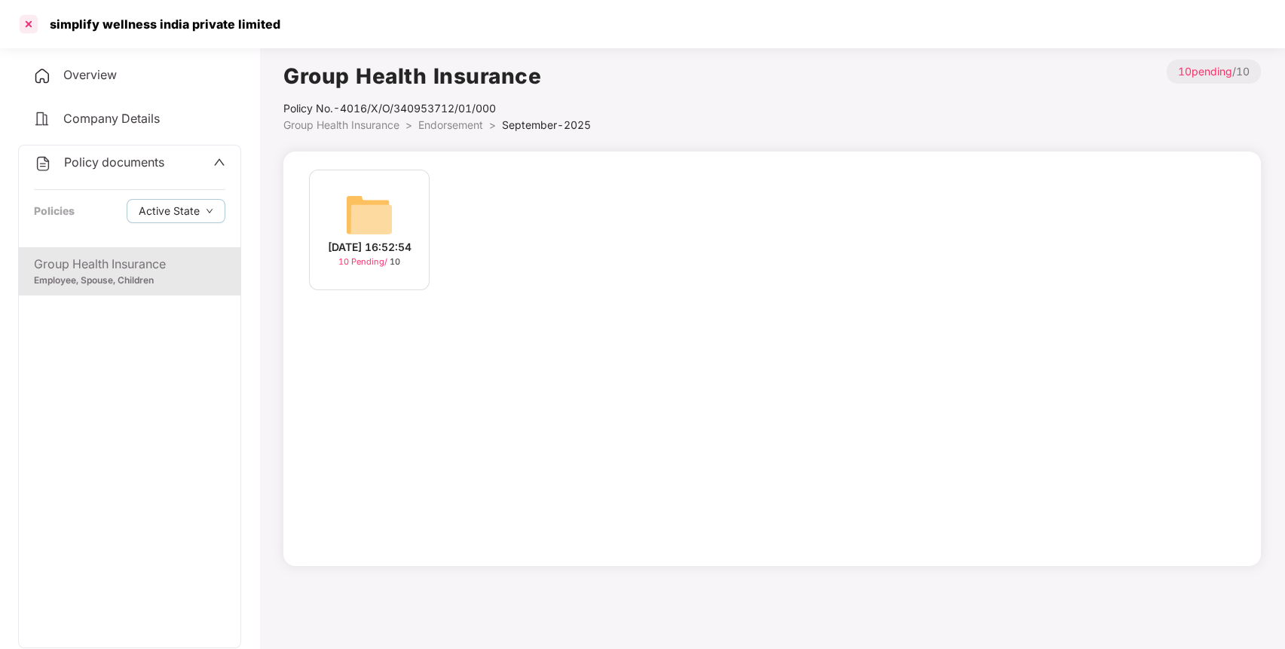
click at [29, 28] on div at bounding box center [29, 24] width 24 height 24
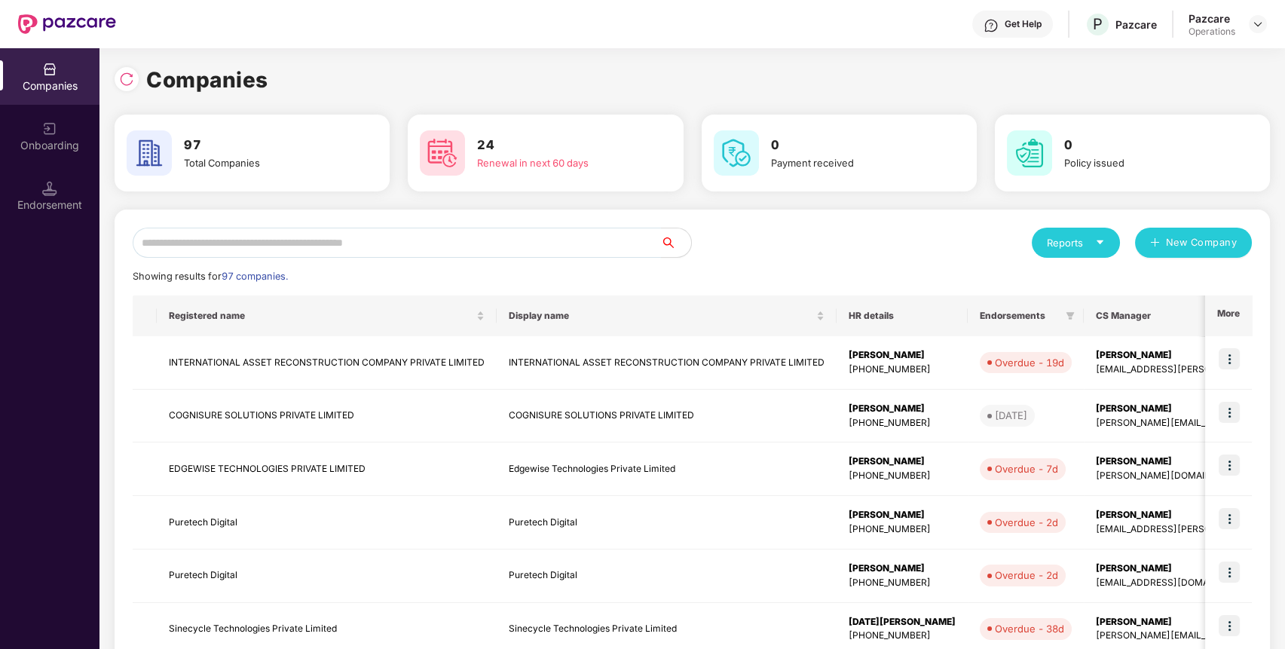
click at [542, 240] on input "text" at bounding box center [397, 243] width 528 height 30
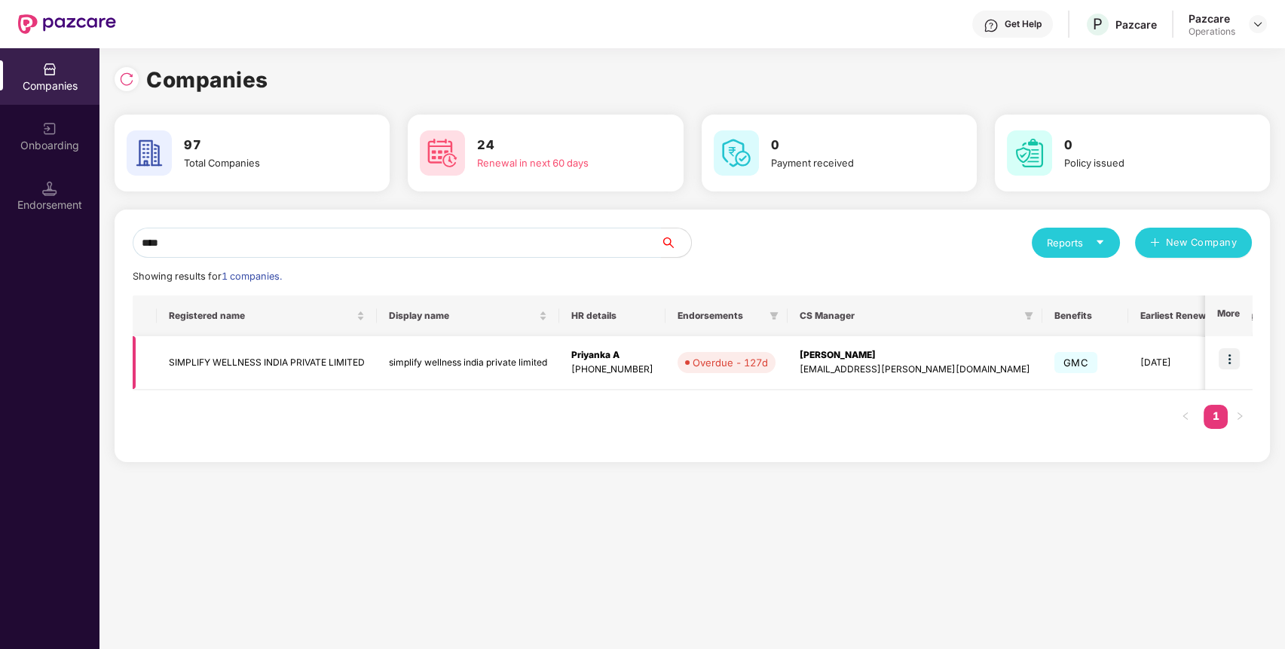
type input "****"
click at [1232, 356] on img at bounding box center [1228, 358] width 21 height 21
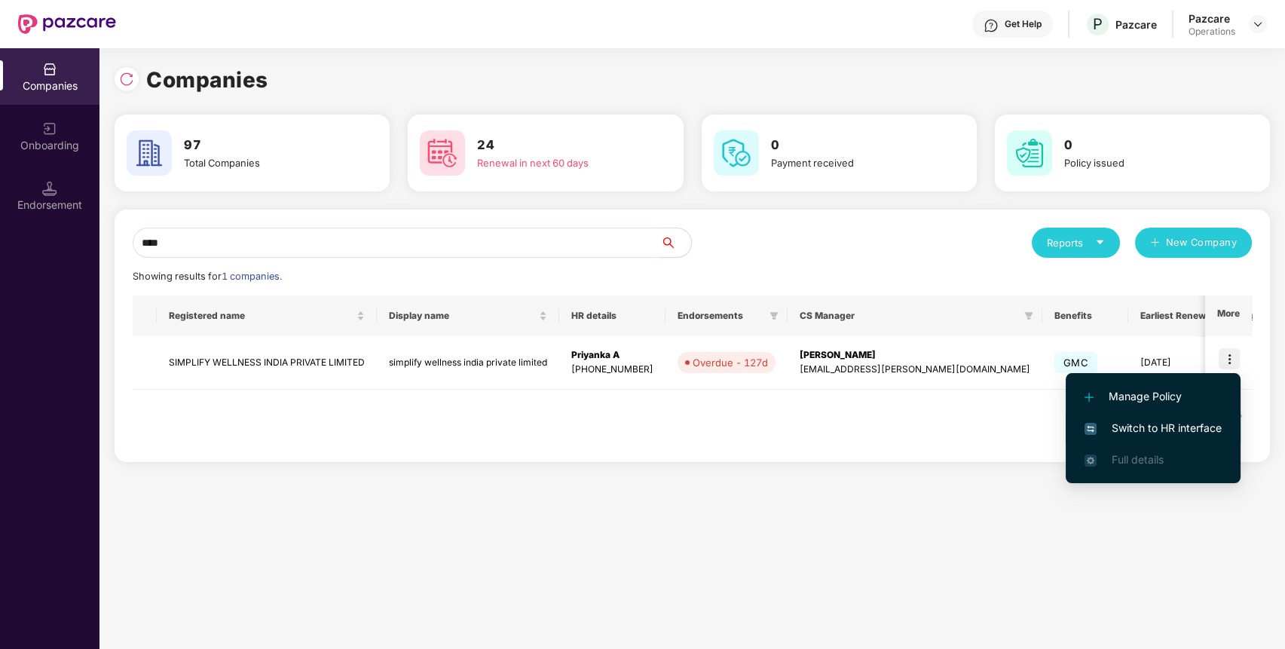
click at [1181, 422] on span "Switch to HR interface" at bounding box center [1152, 428] width 137 height 17
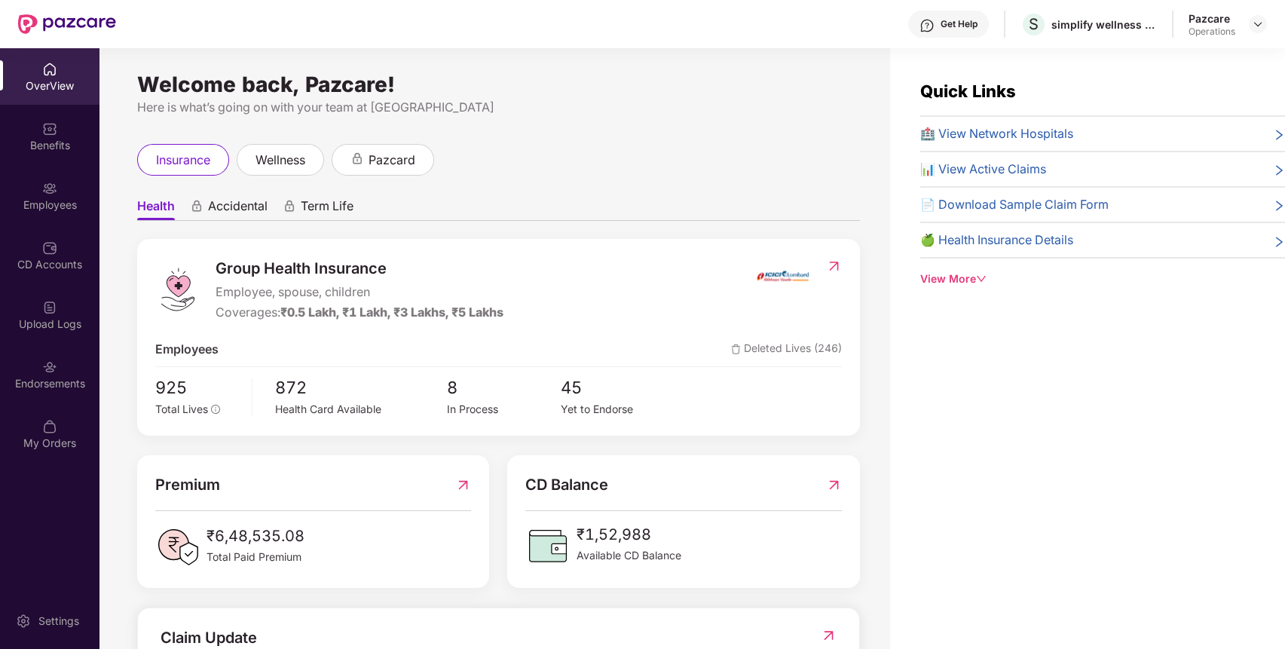
click at [72, 379] on div "Endorsements" at bounding box center [49, 383] width 99 height 15
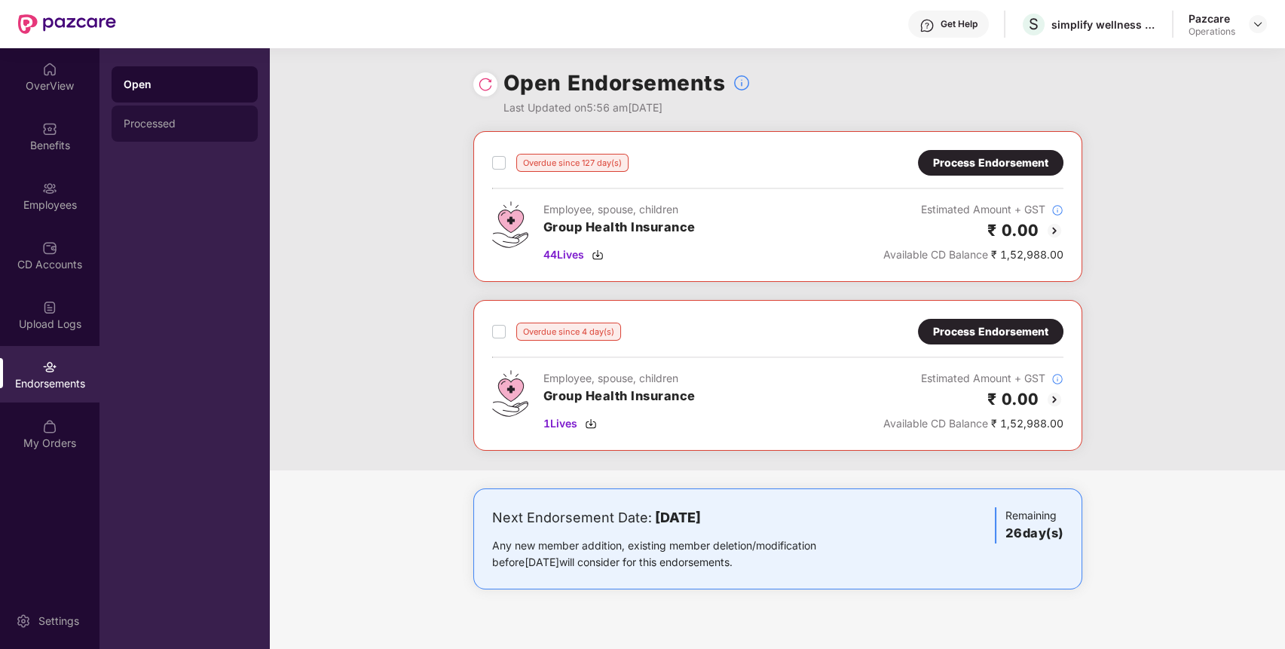
click at [235, 121] on div "Processed" at bounding box center [185, 124] width 122 height 12
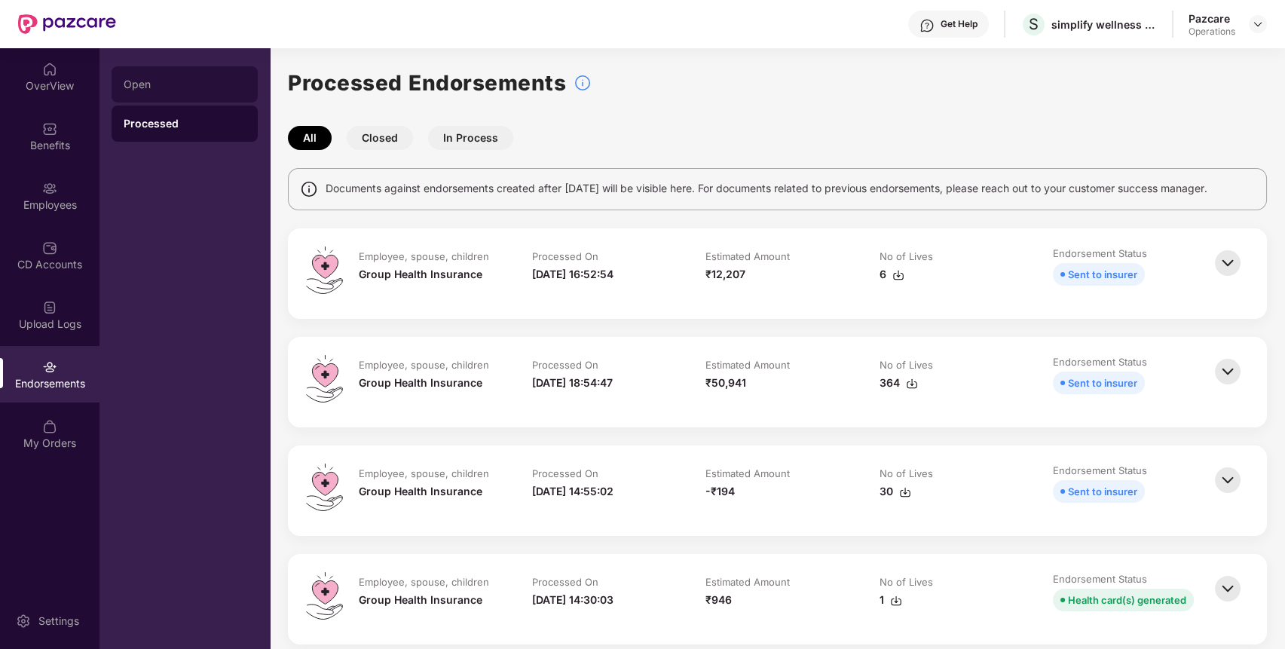
click at [195, 90] on div "Open" at bounding box center [185, 84] width 146 height 36
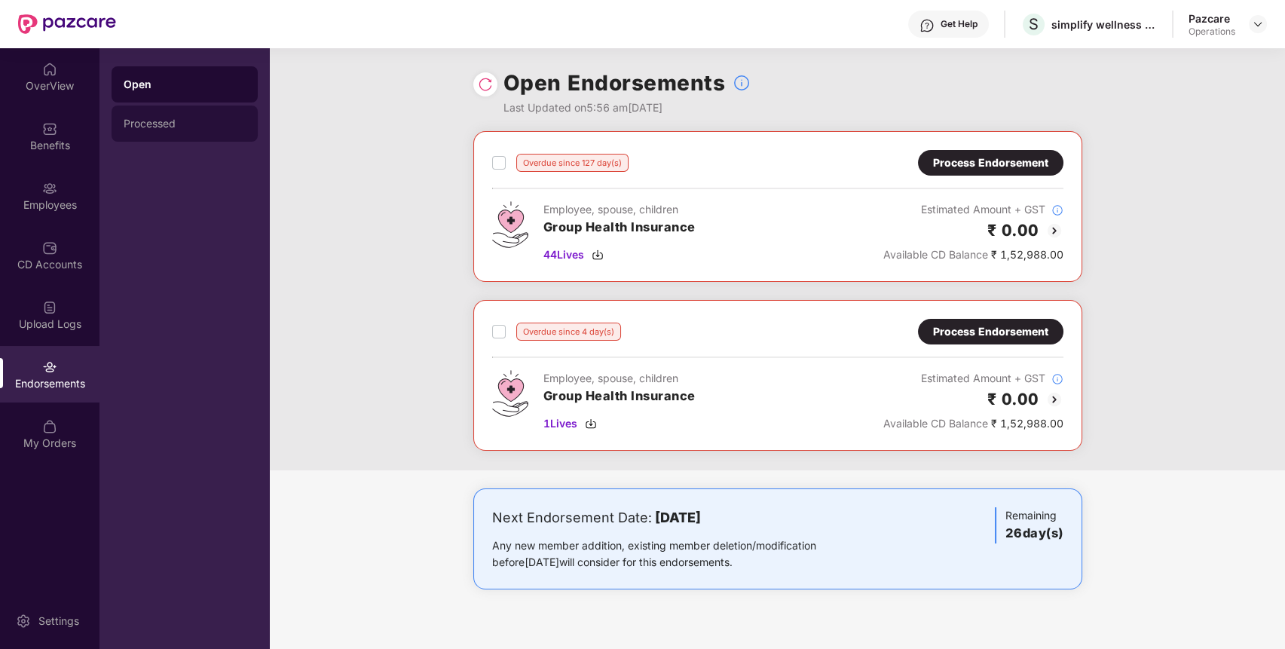
click at [200, 133] on div "Processed" at bounding box center [185, 123] width 146 height 36
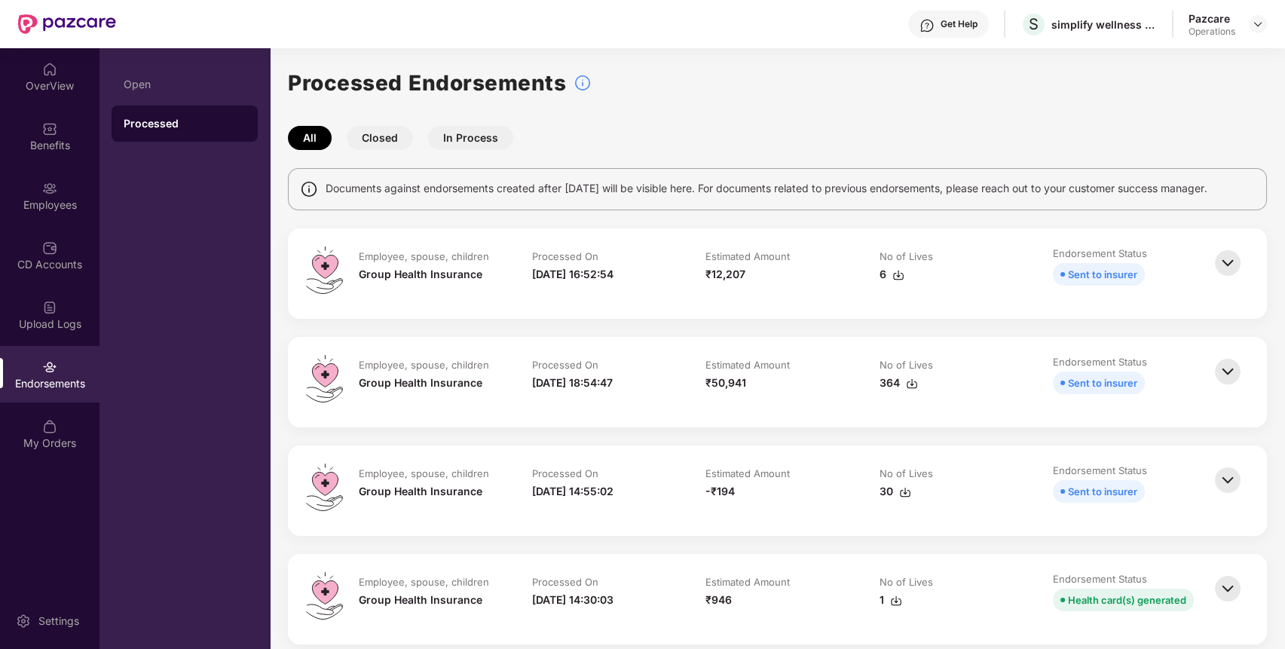
click at [1233, 256] on img at bounding box center [1227, 262] width 33 height 33
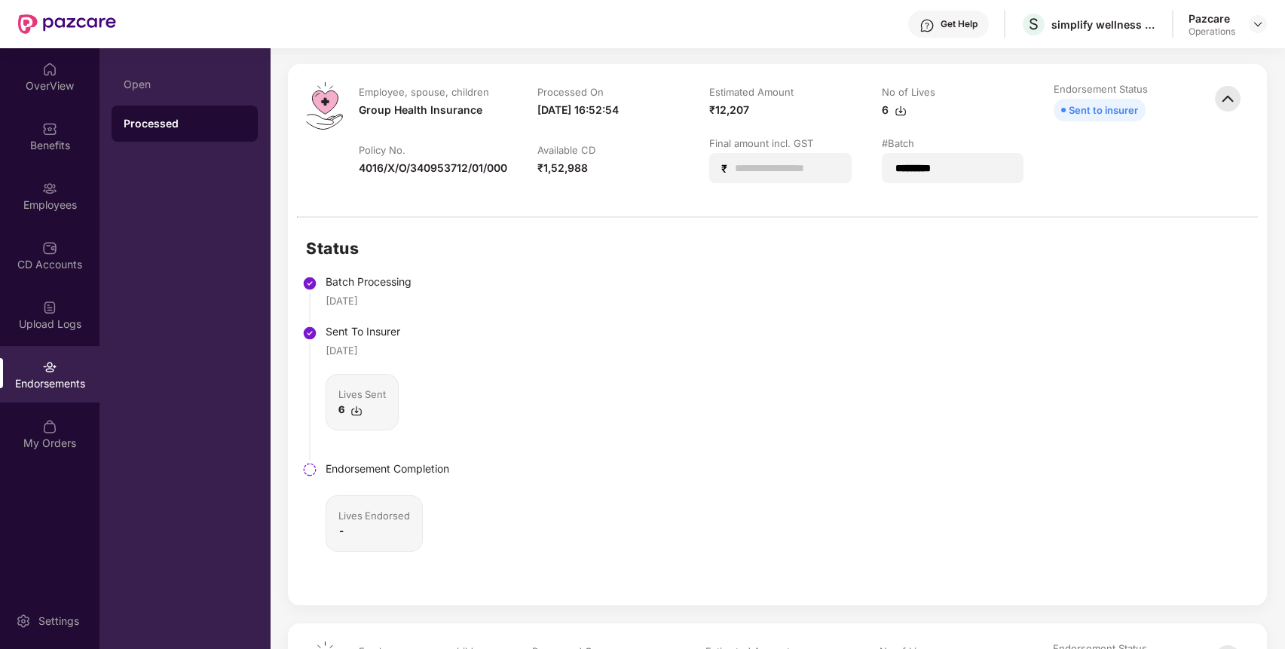
scroll to position [176, 0]
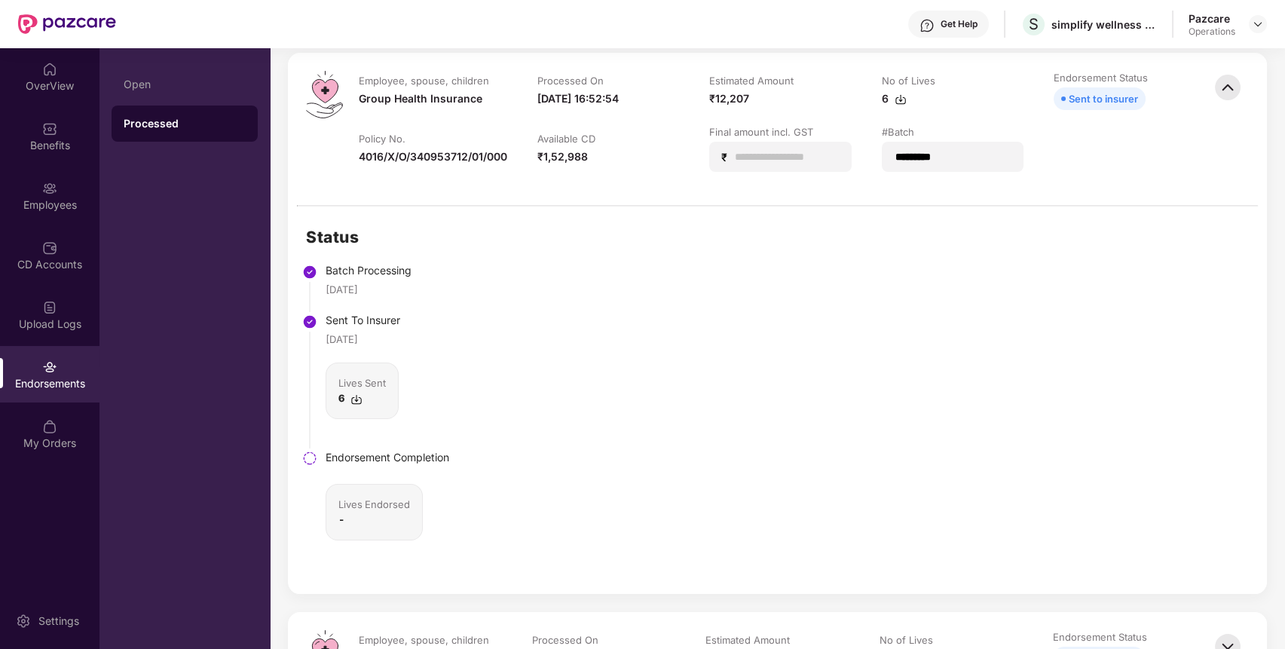
click at [381, 493] on div "Lives Endorsed -" at bounding box center [373, 512] width 97 height 57
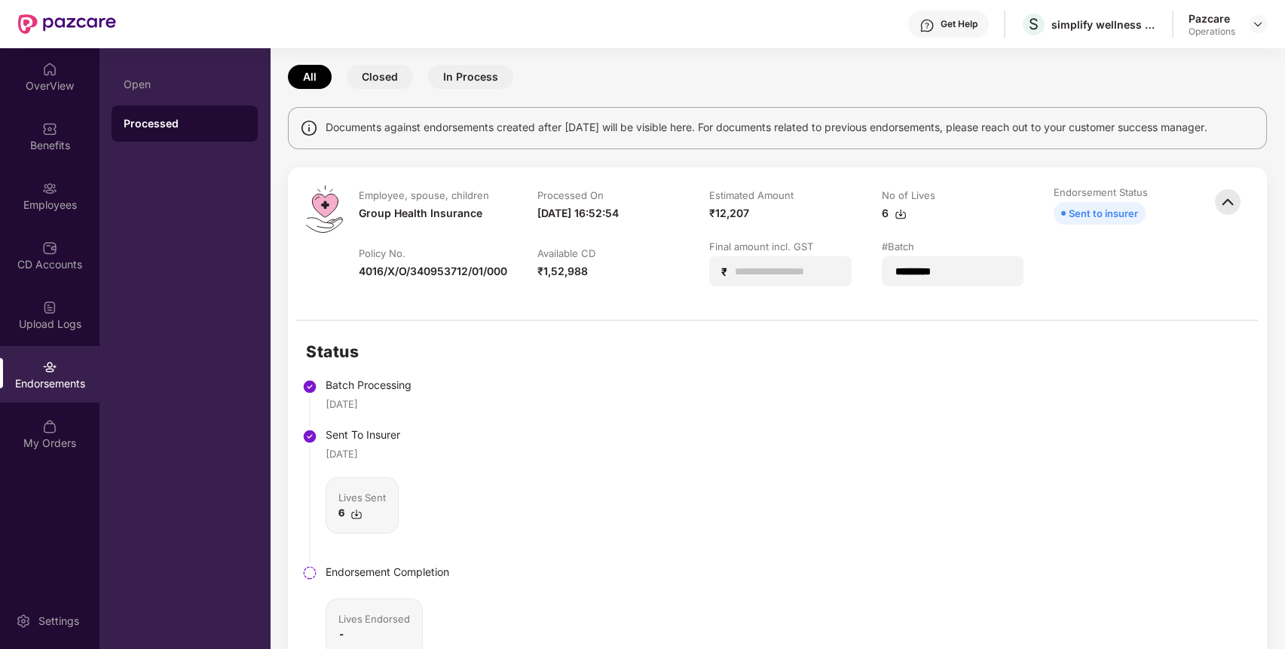
scroll to position [0, 0]
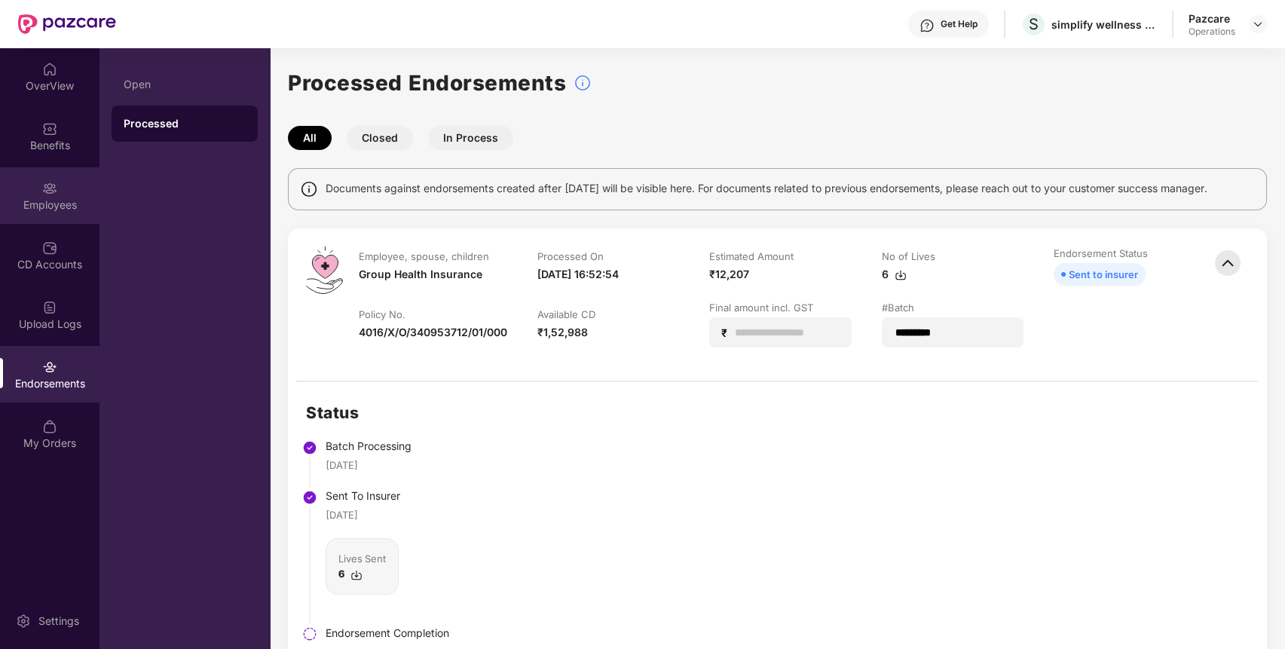
click at [66, 205] on div "Employees" at bounding box center [49, 204] width 99 height 15
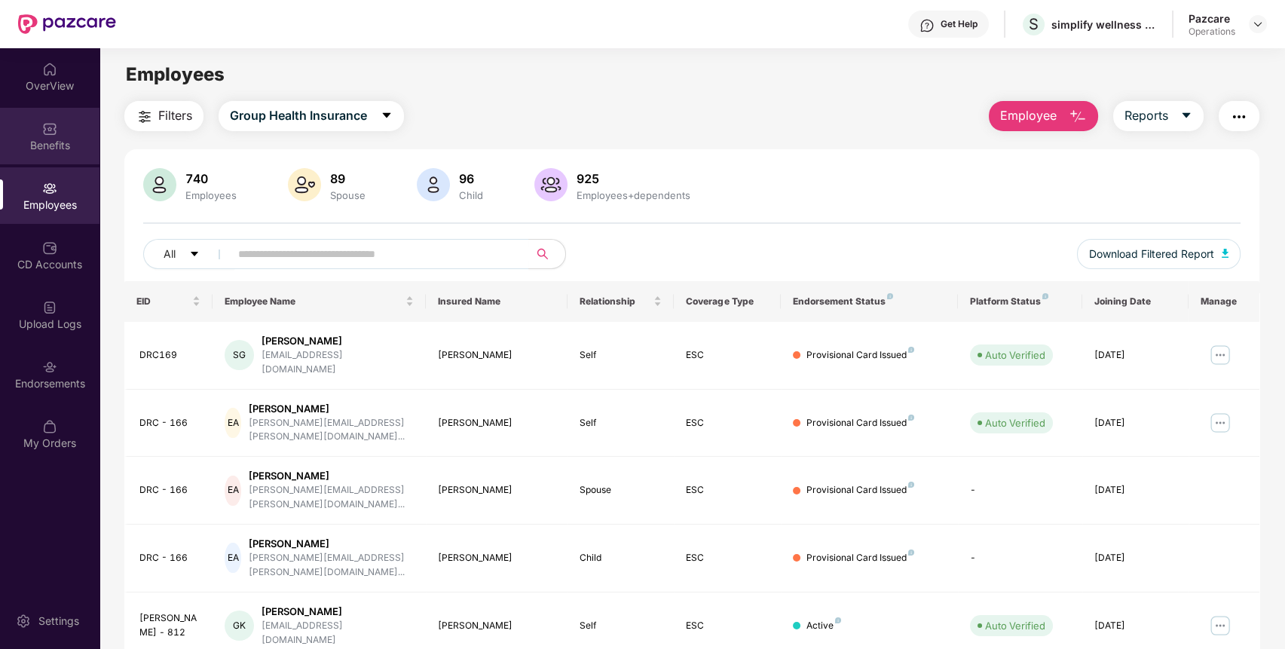
click at [55, 143] on div "Benefits" at bounding box center [49, 145] width 99 height 15
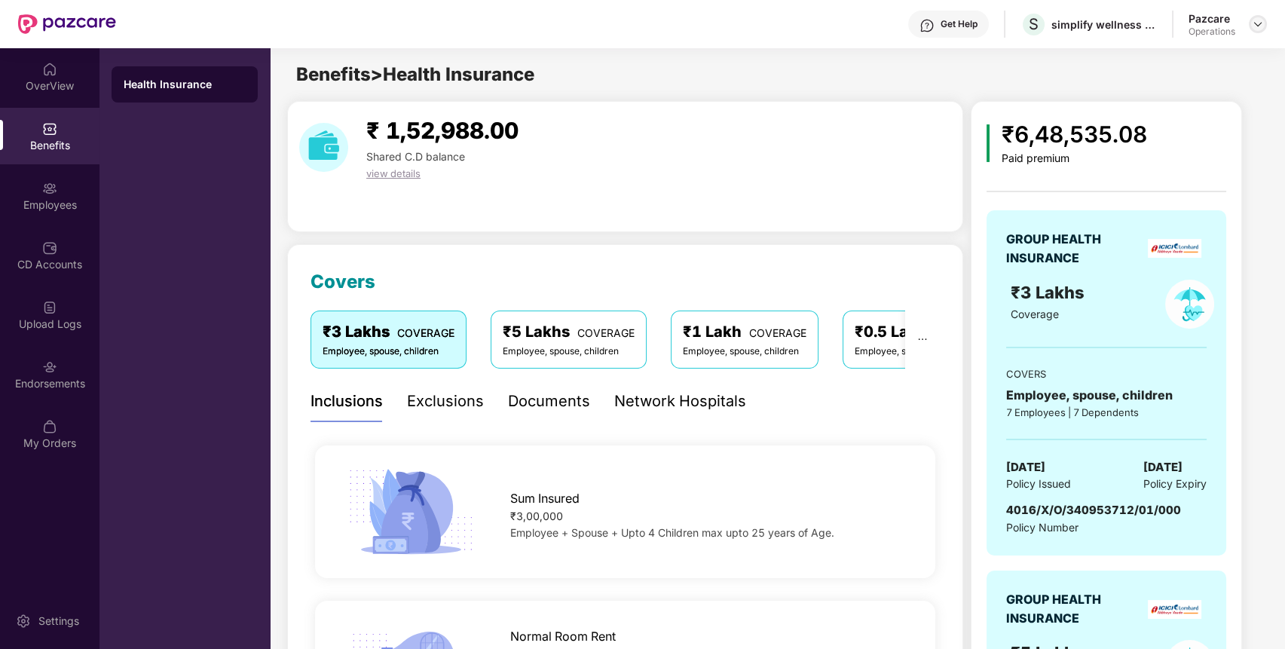
click at [1254, 22] on img at bounding box center [1257, 24] width 12 height 12
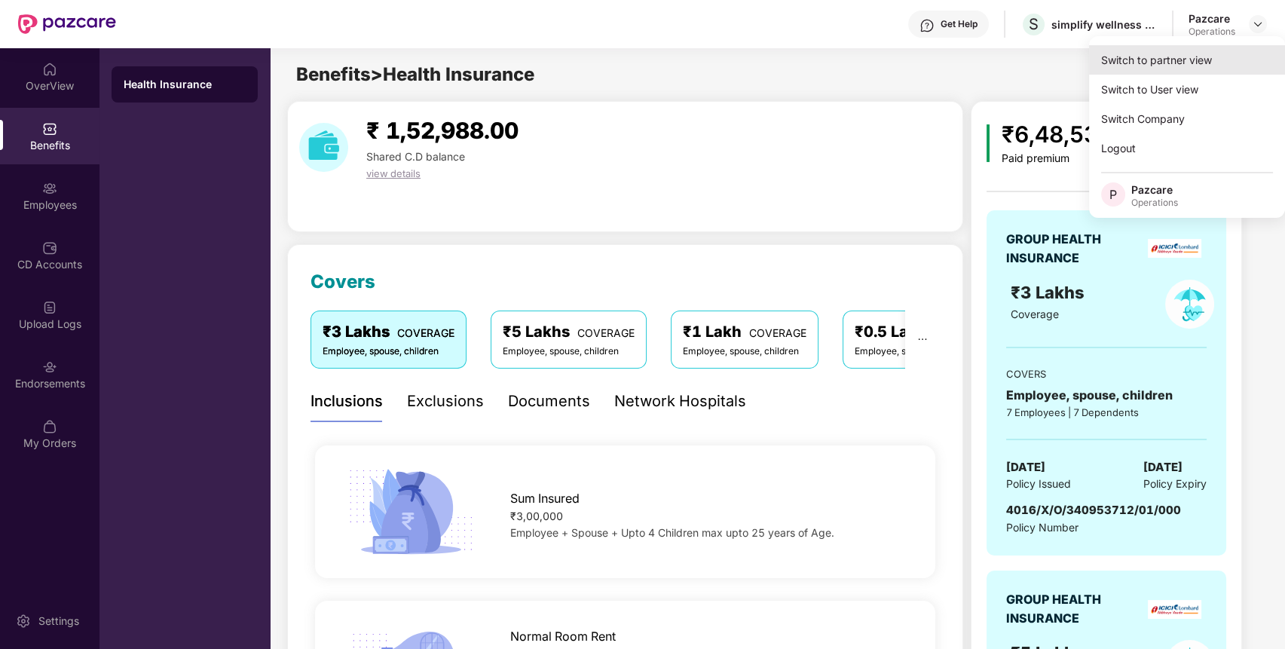
click at [1184, 69] on div "Switch to partner view" at bounding box center [1187, 59] width 196 height 29
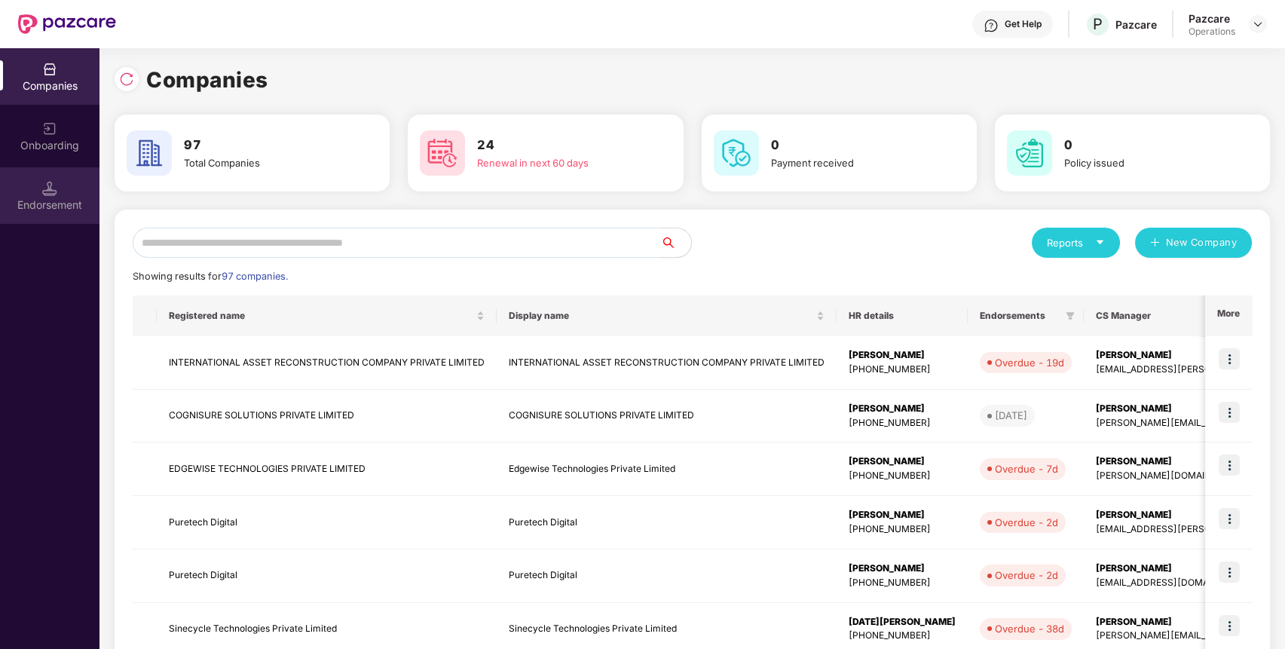
click at [41, 191] on div "Endorsement" at bounding box center [49, 195] width 99 height 57
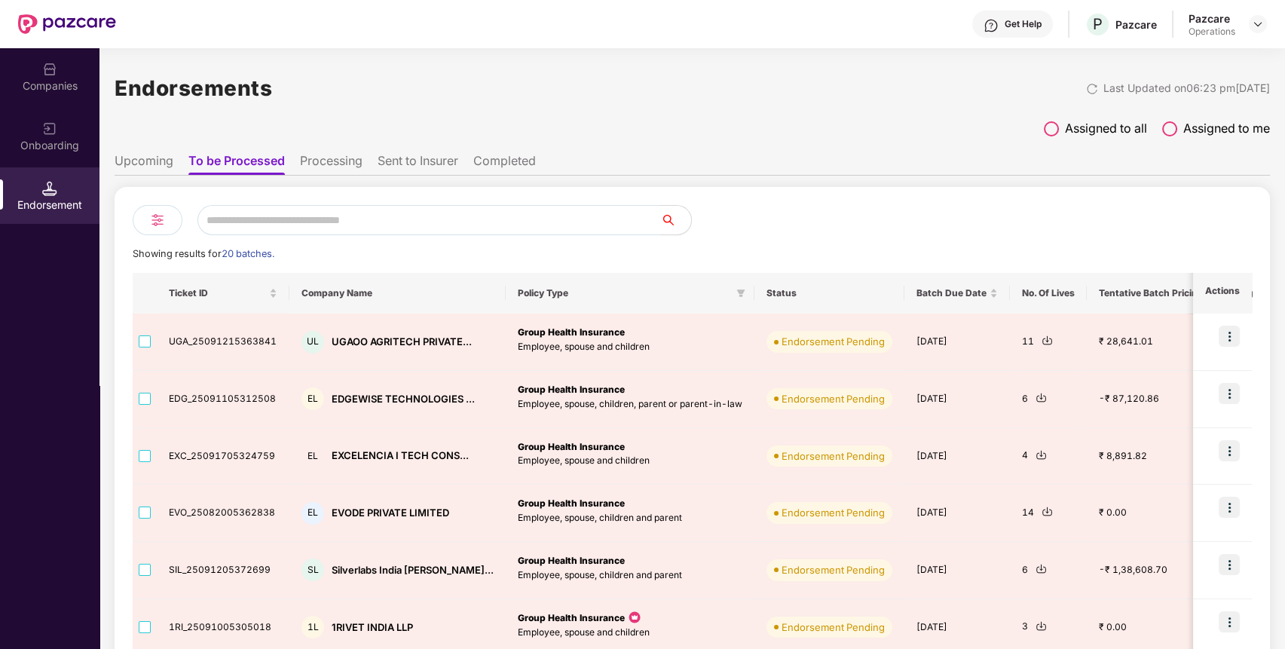
click at [493, 154] on li "Completed" at bounding box center [504, 164] width 63 height 22
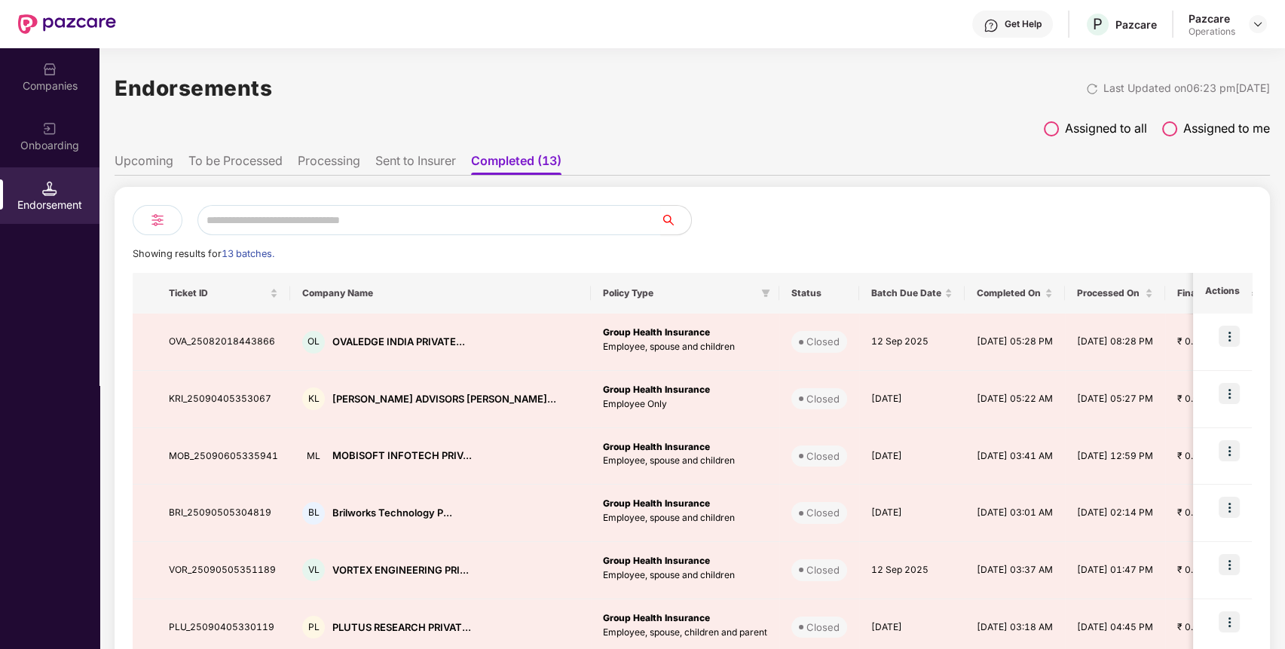
click at [338, 158] on li "Processing" at bounding box center [329, 164] width 63 height 22
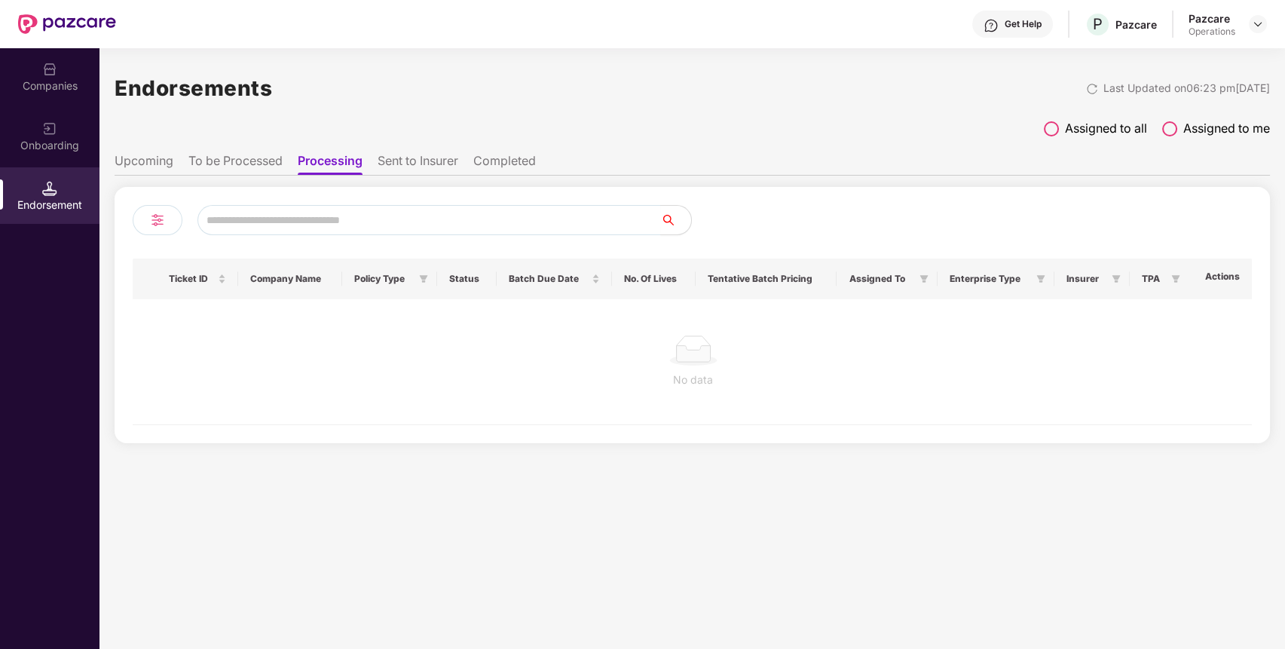
click at [268, 160] on li "To be Processed" at bounding box center [235, 164] width 94 height 22
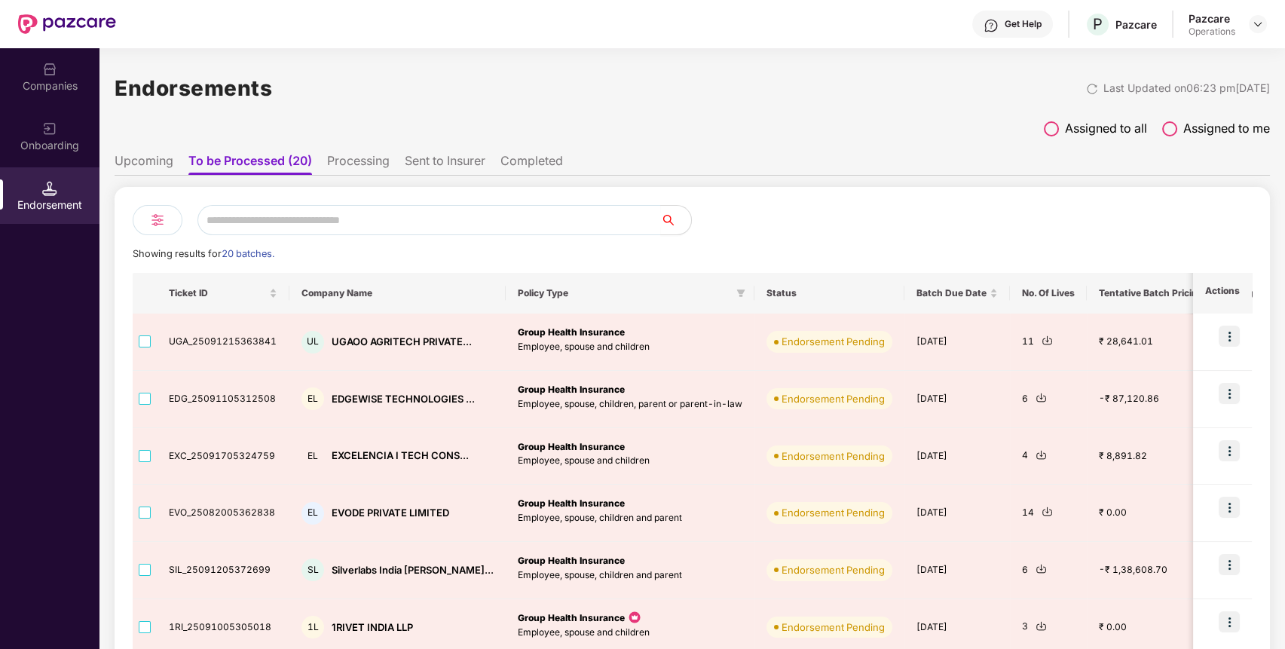
click at [456, 157] on li "Sent to Insurer" at bounding box center [445, 164] width 81 height 22
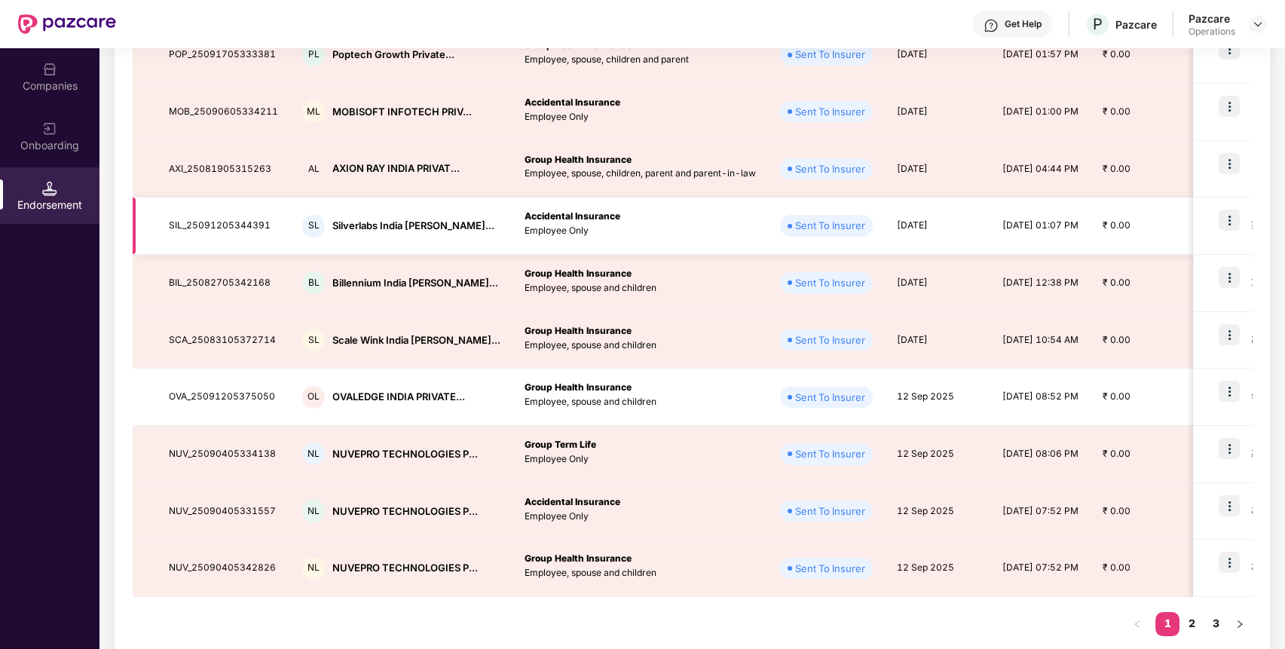
scroll to position [307, 0]
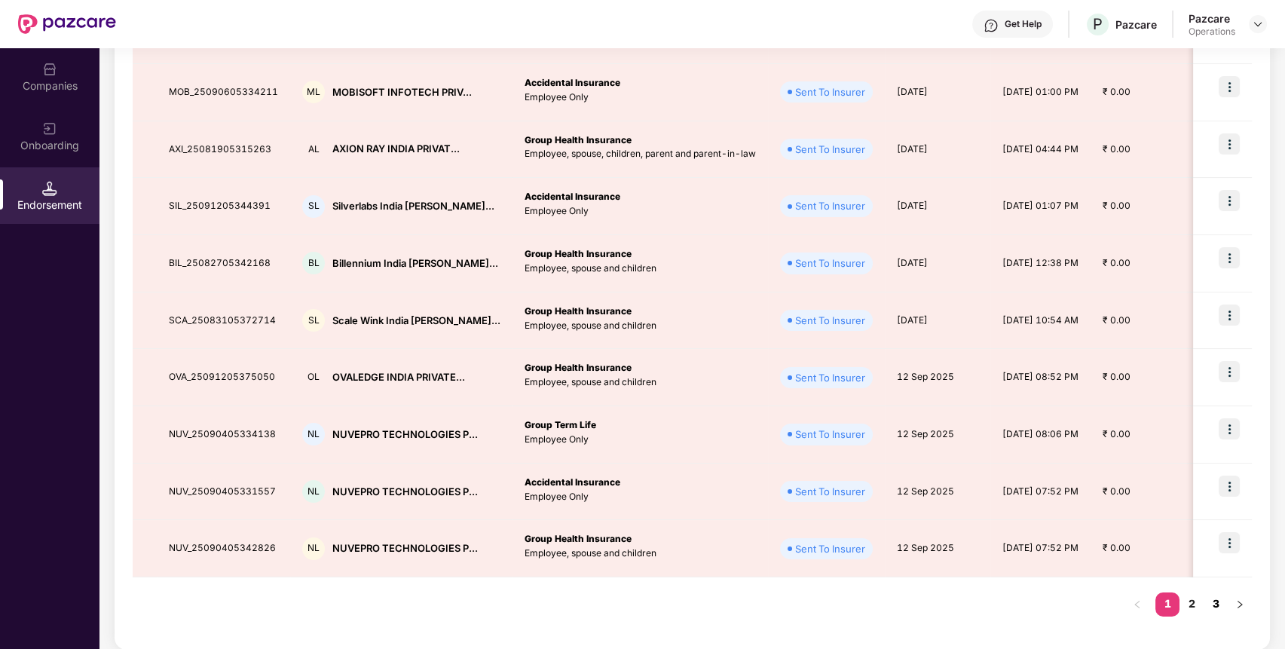
click at [1211, 603] on link "3" at bounding box center [1215, 603] width 24 height 23
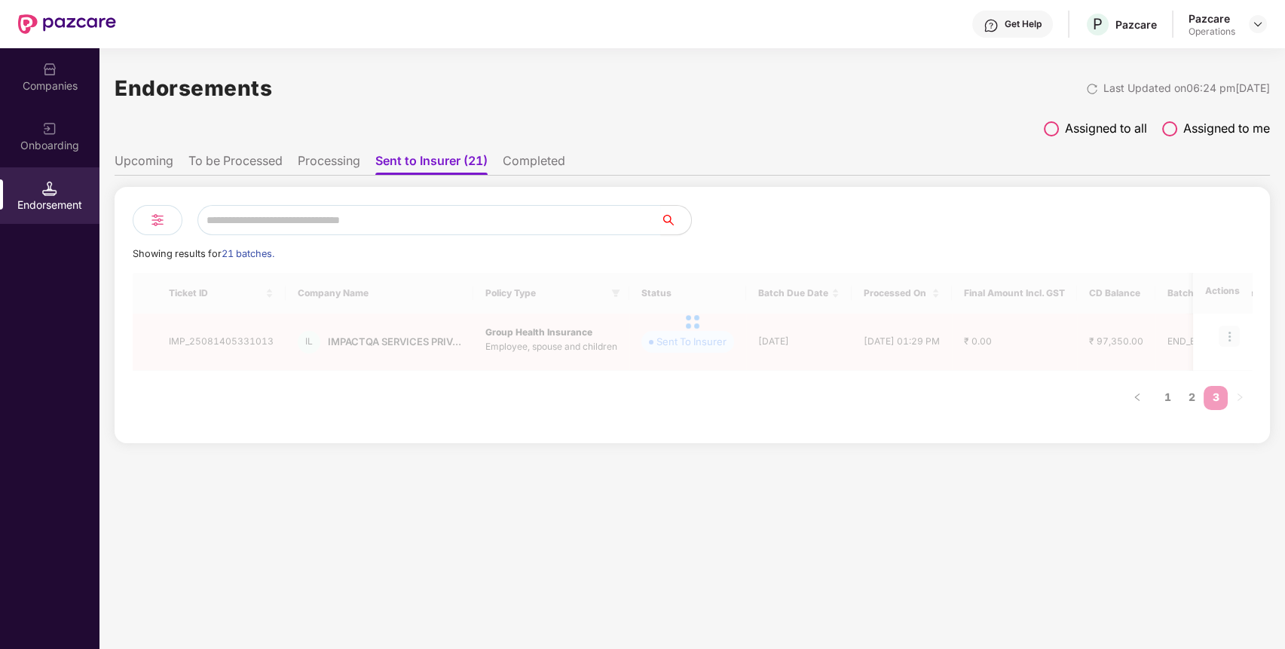
scroll to position [0, 0]
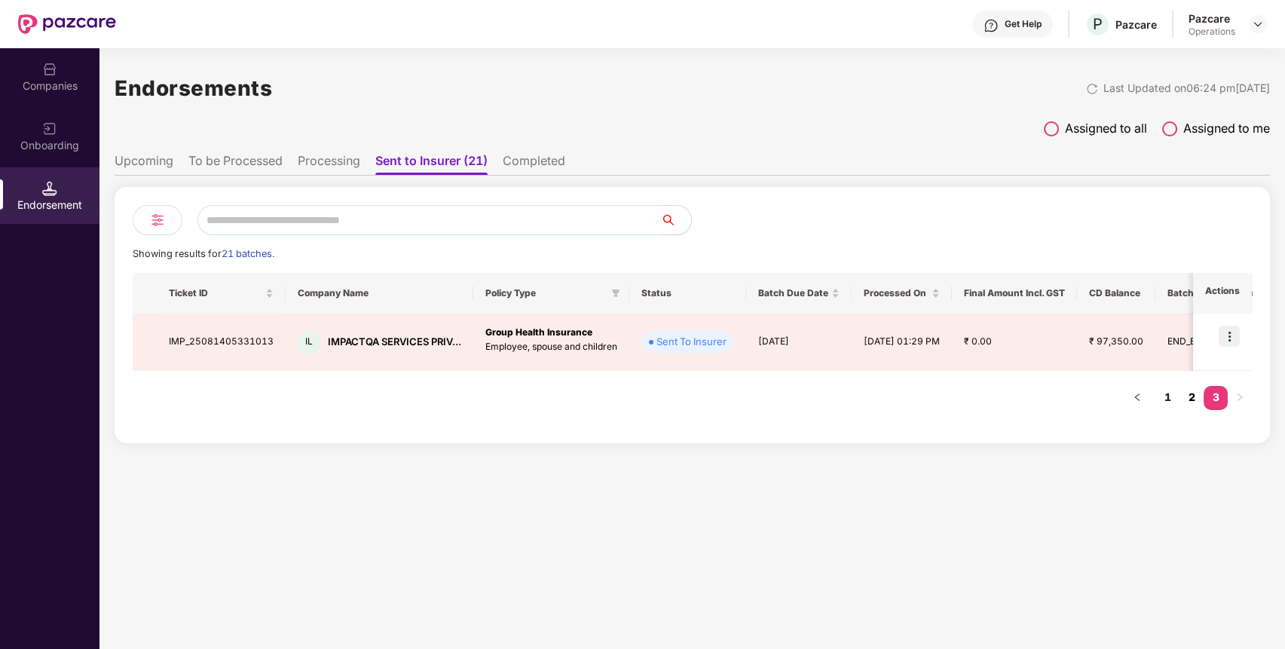
click at [1194, 396] on link "2" at bounding box center [1191, 397] width 24 height 23
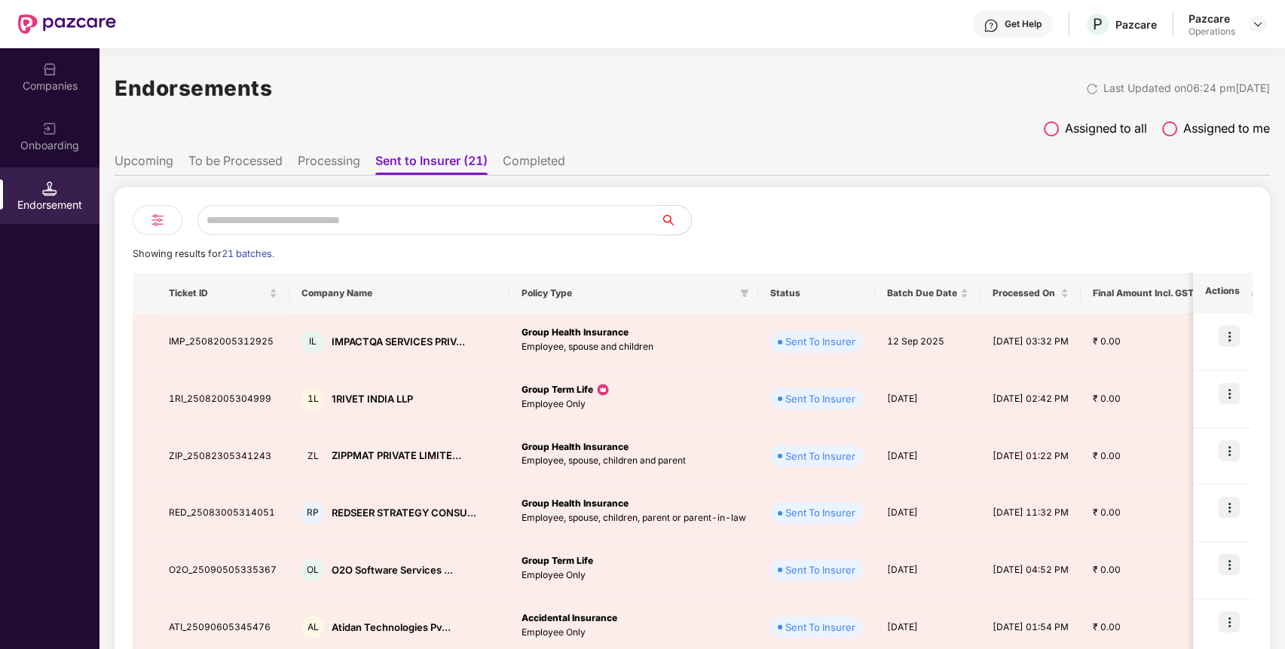
click at [163, 157] on li "Upcoming" at bounding box center [144, 164] width 59 height 22
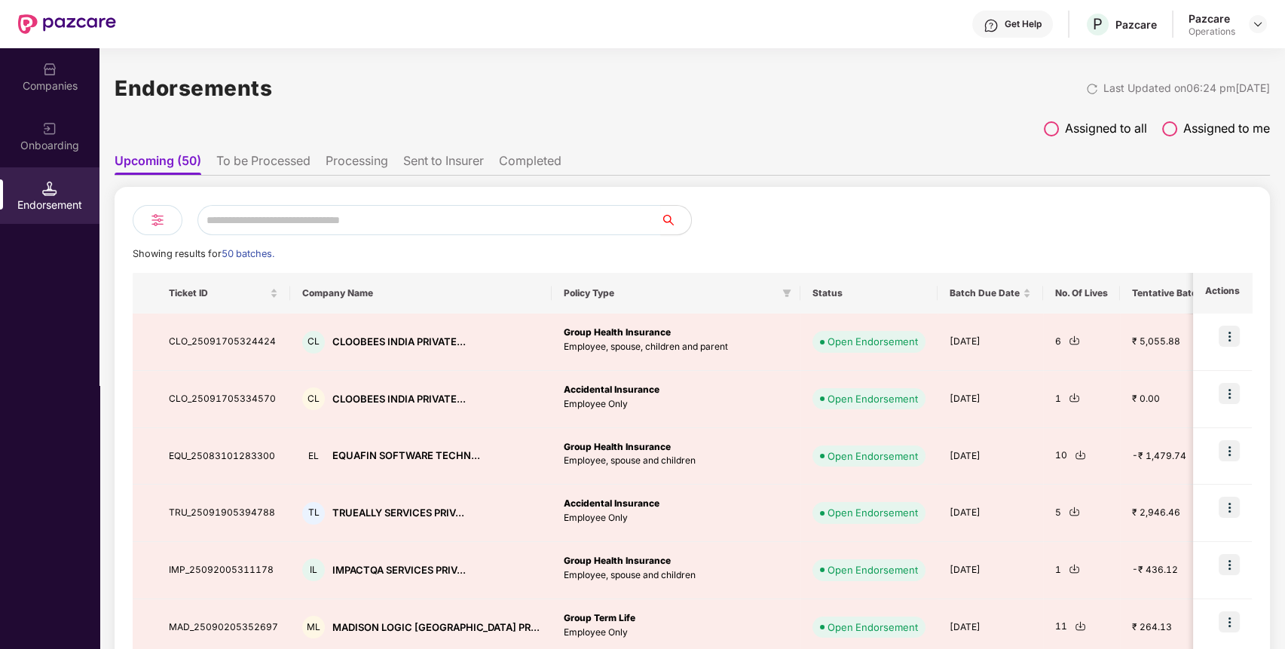
click at [53, 90] on div "Companies" at bounding box center [49, 85] width 99 height 15
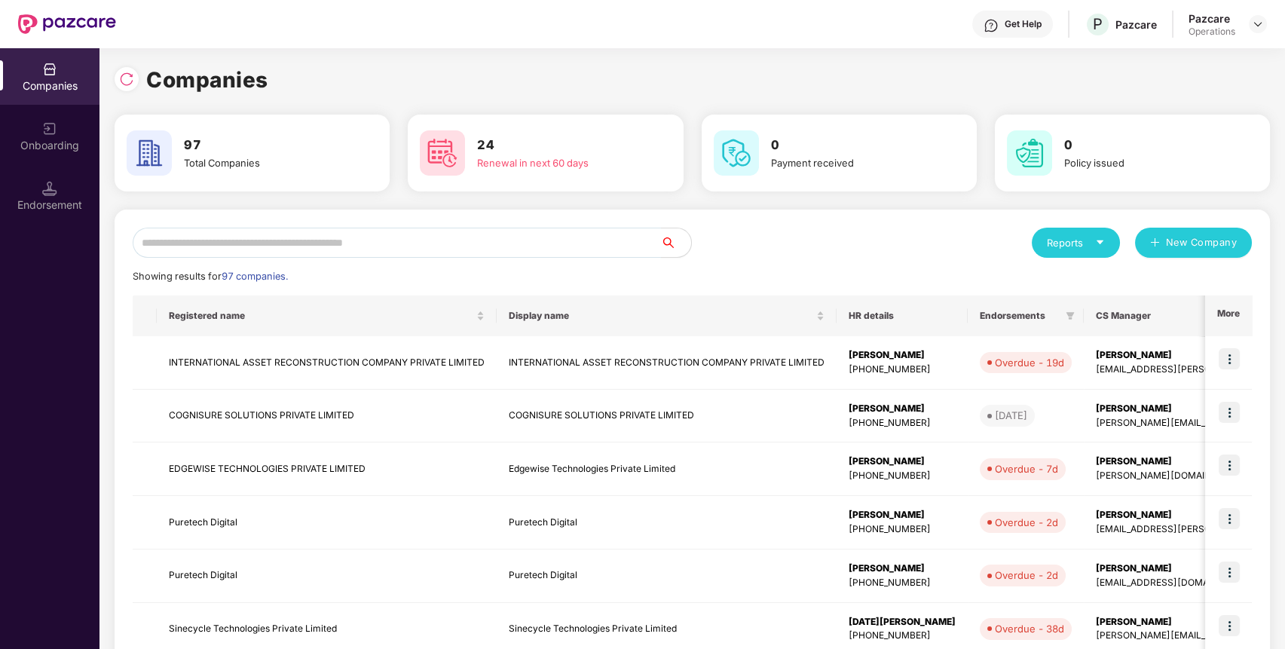
click at [545, 247] on input "text" at bounding box center [397, 243] width 528 height 30
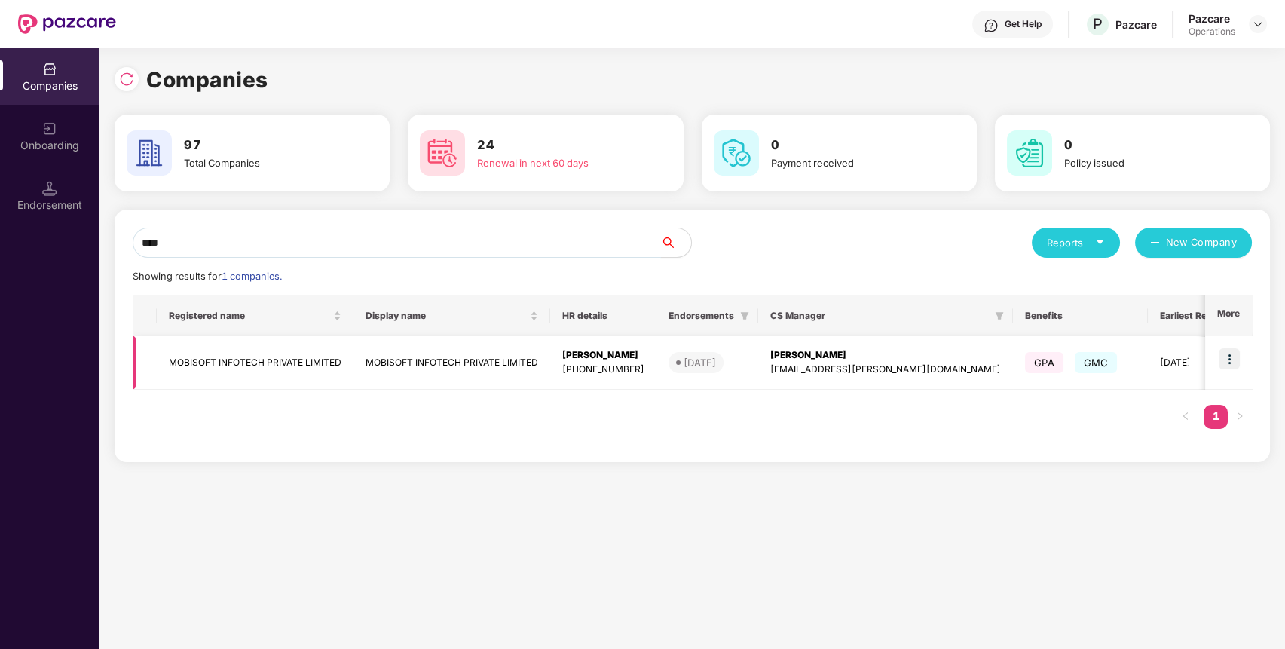
type input "****"
click at [315, 367] on td "MOBISOFT INFOTECH PRIVATE LIMITED" at bounding box center [255, 362] width 197 height 53
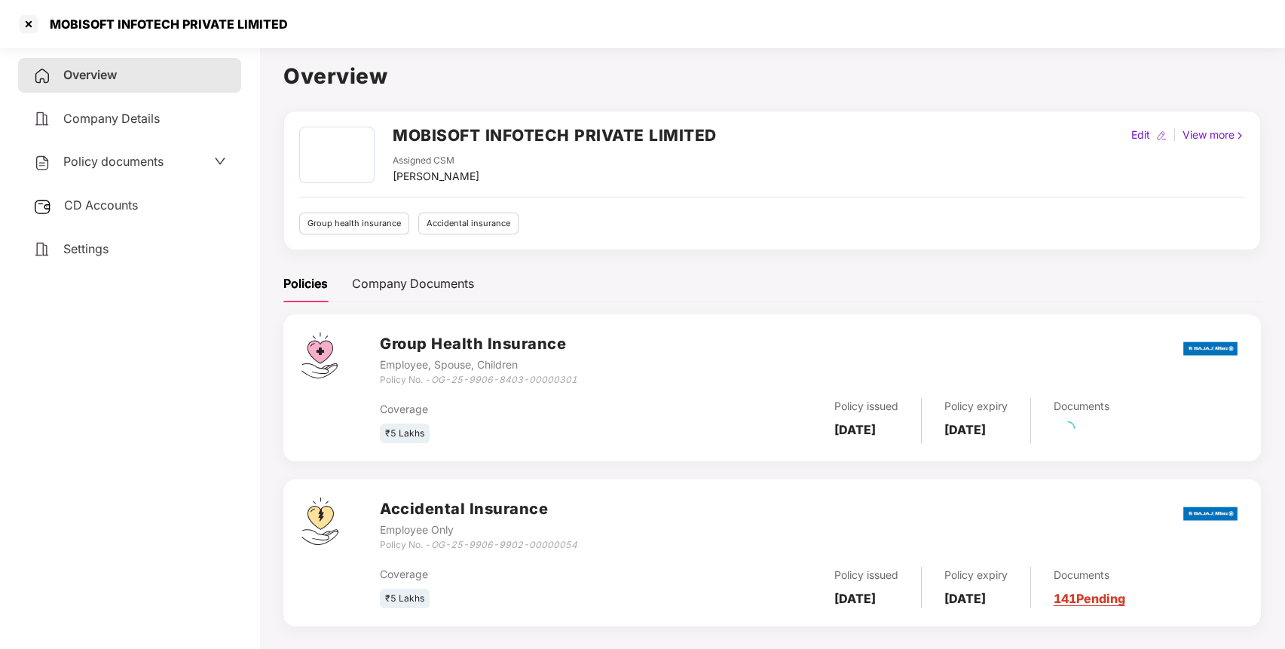
scroll to position [41, 0]
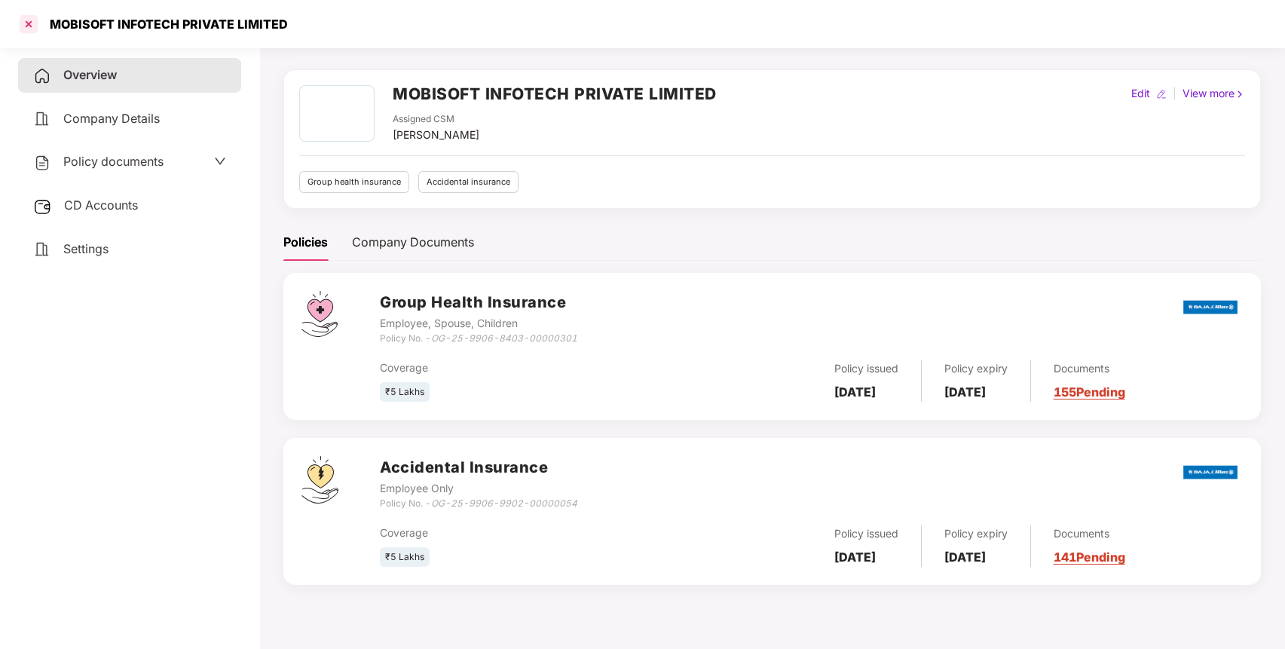
click at [25, 21] on div at bounding box center [29, 24] width 24 height 24
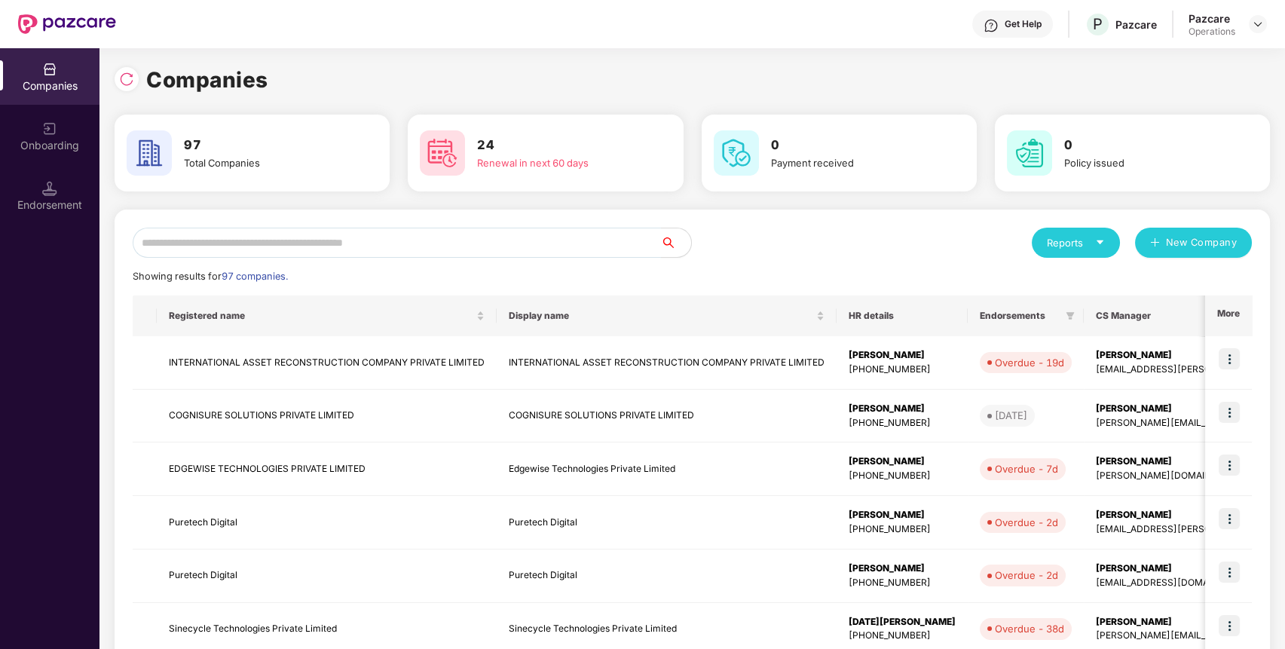
click at [266, 241] on input "text" at bounding box center [397, 243] width 528 height 30
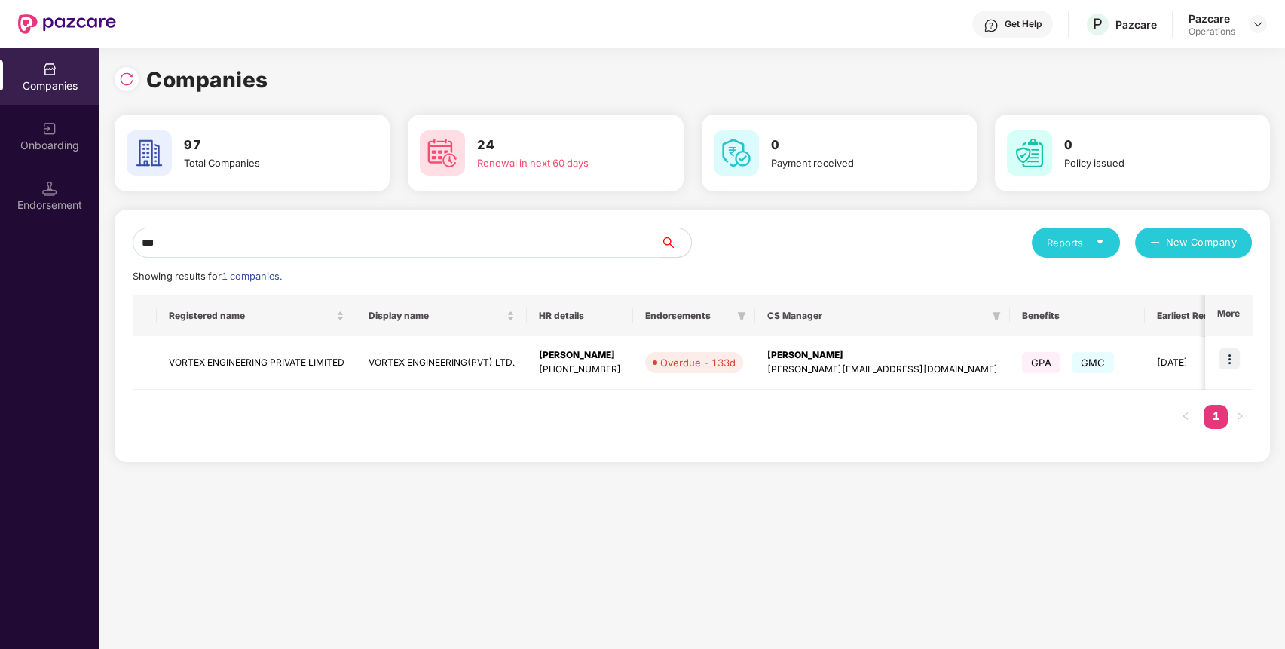
type input "***"
click at [328, 356] on td "VORTEX ENGINEERING PRIVATE LIMITED" at bounding box center [257, 362] width 200 height 53
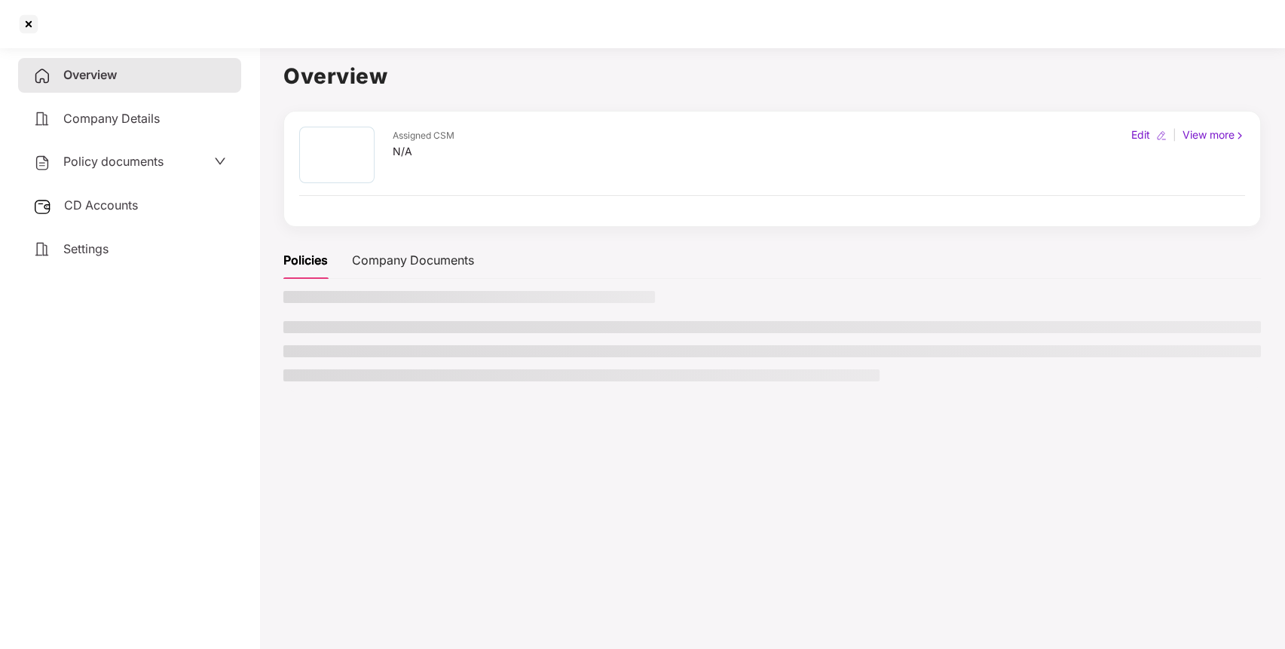
click at [164, 201] on div "CD Accounts" at bounding box center [129, 205] width 223 height 35
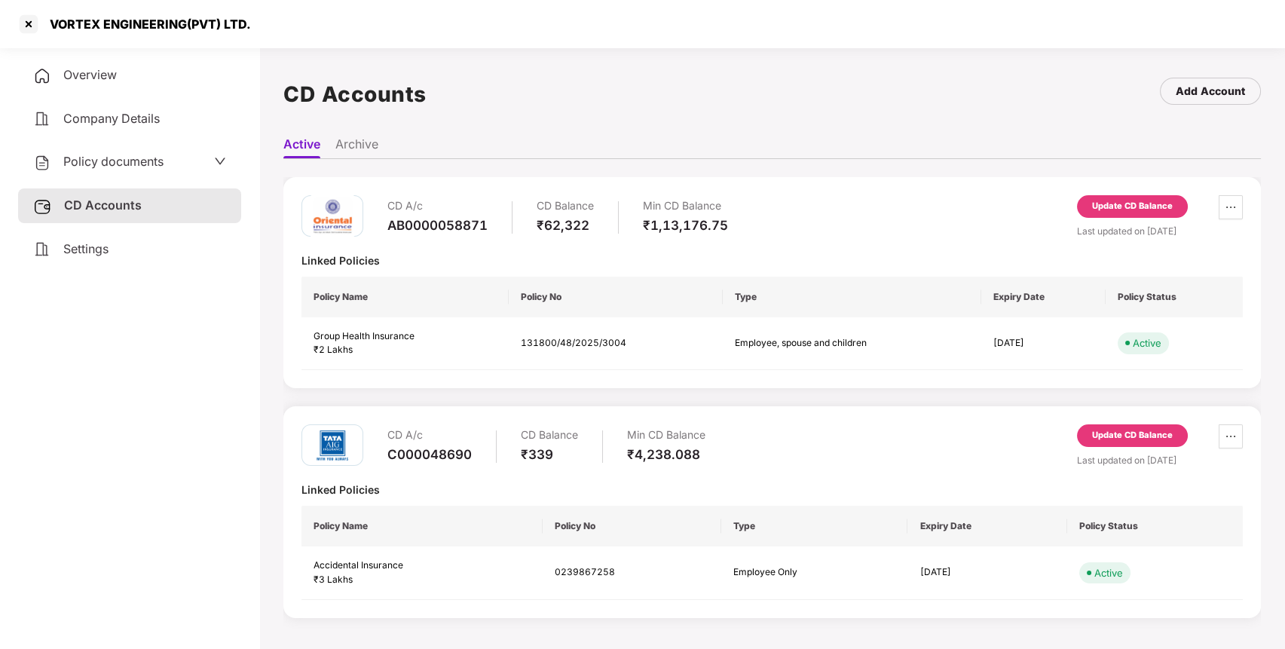
click at [1143, 197] on div "Update CD Balance" at bounding box center [1132, 206] width 111 height 23
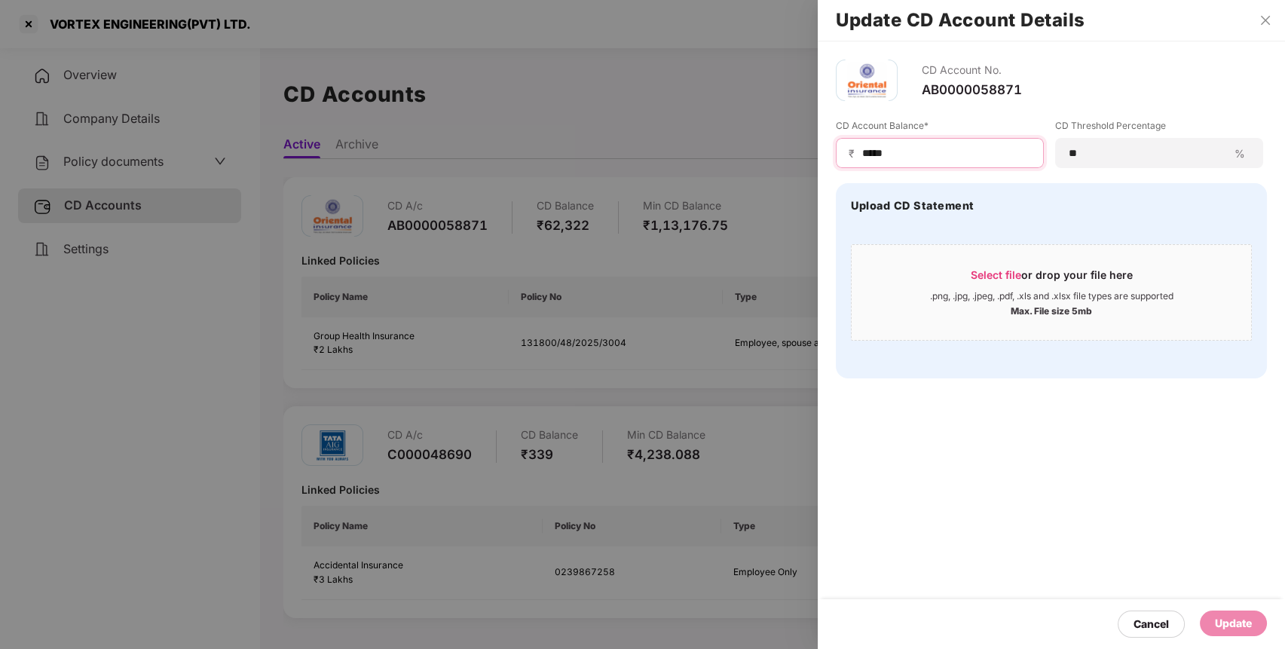
click at [881, 148] on input "*****" at bounding box center [945, 153] width 170 height 16
type input "*****"
click at [1237, 622] on div "Update" at bounding box center [1232, 623] width 37 height 17
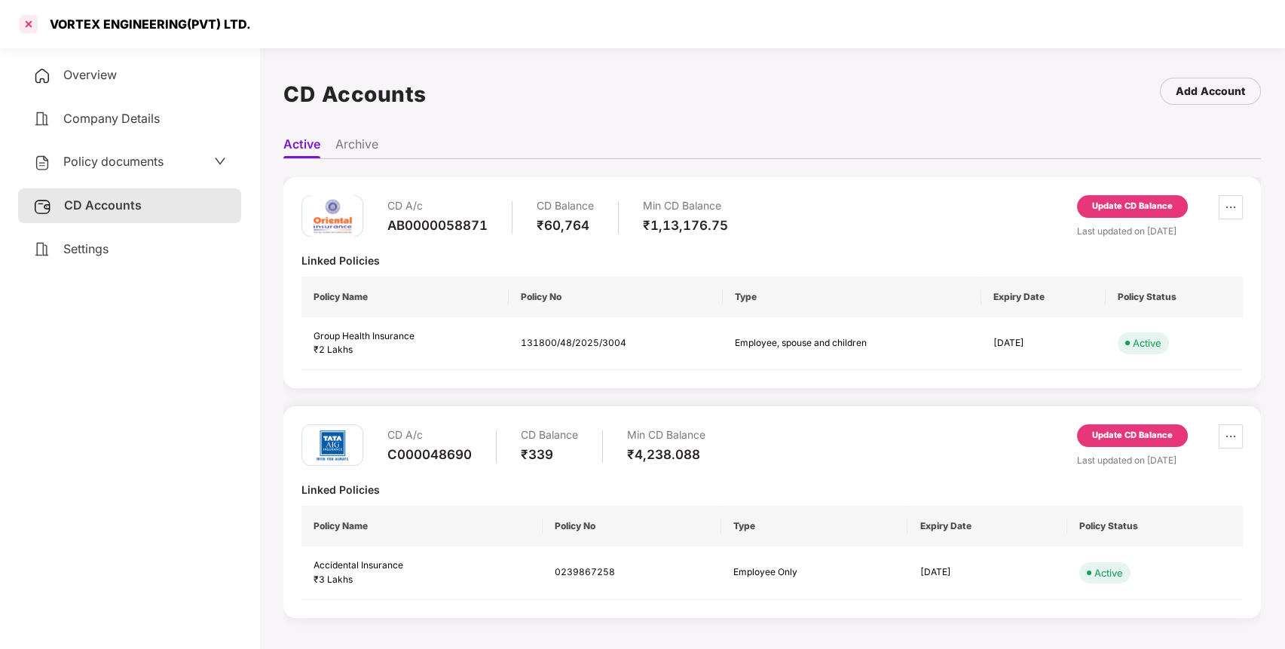
click at [25, 16] on div at bounding box center [29, 24] width 24 height 24
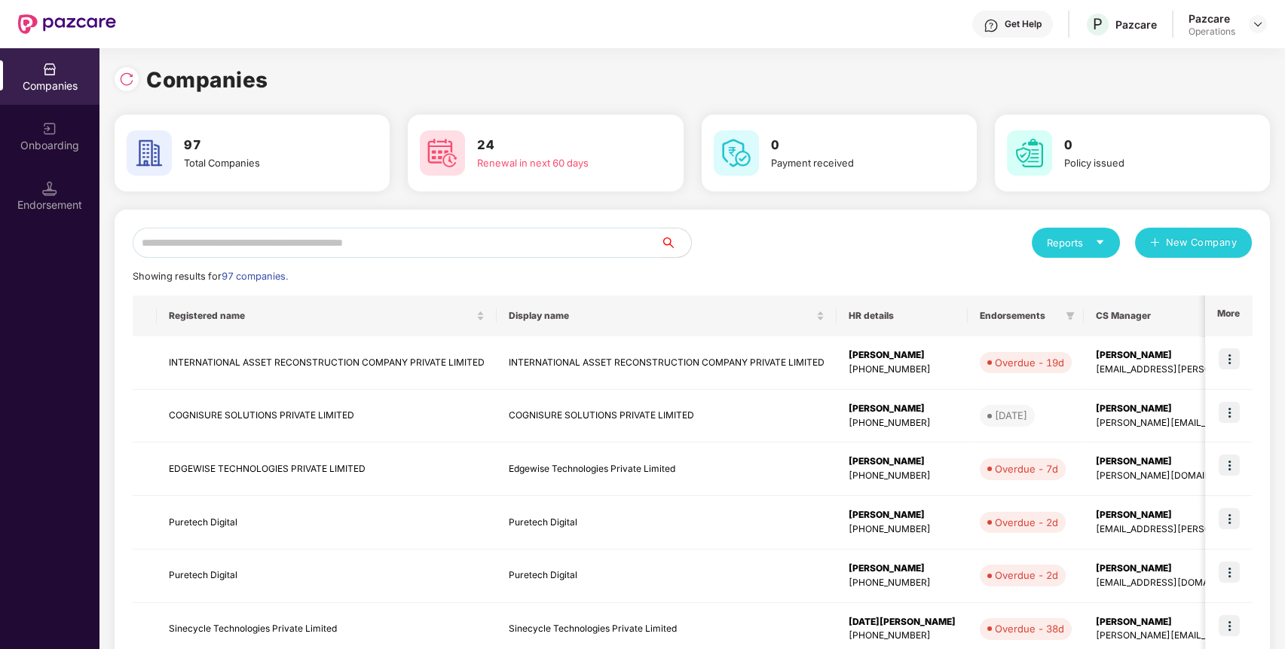
click at [599, 246] on input "text" at bounding box center [397, 243] width 528 height 30
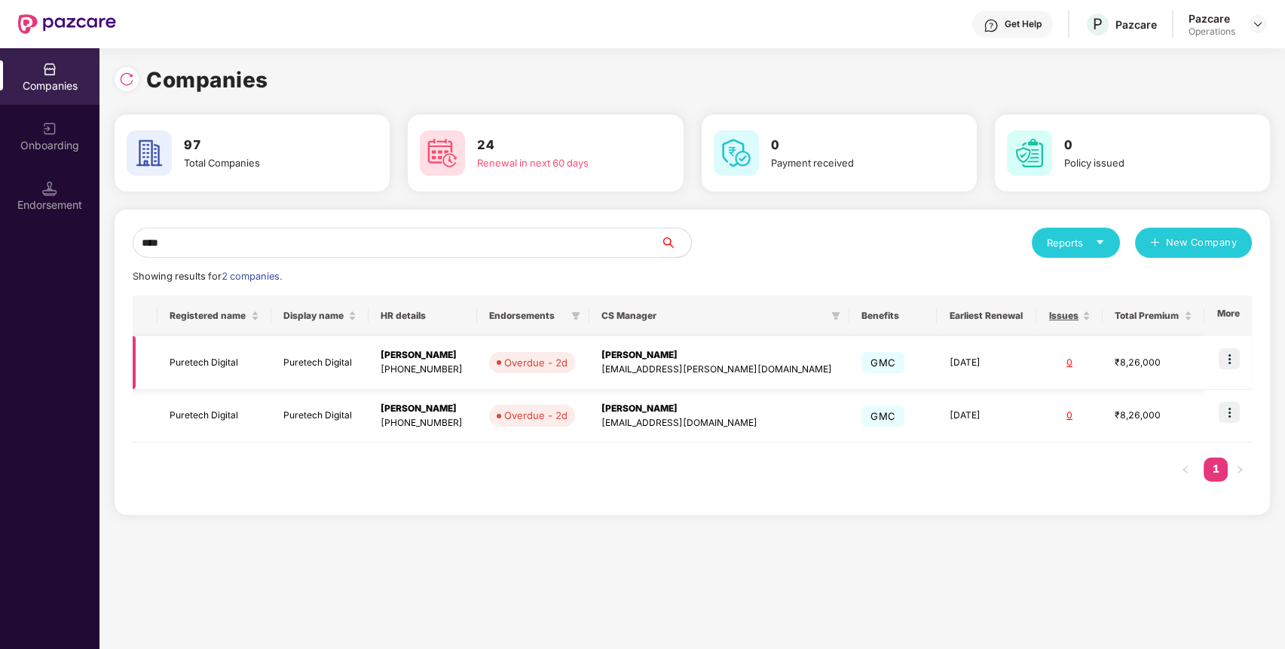
type input "****"
click at [1230, 356] on img at bounding box center [1228, 358] width 21 height 21
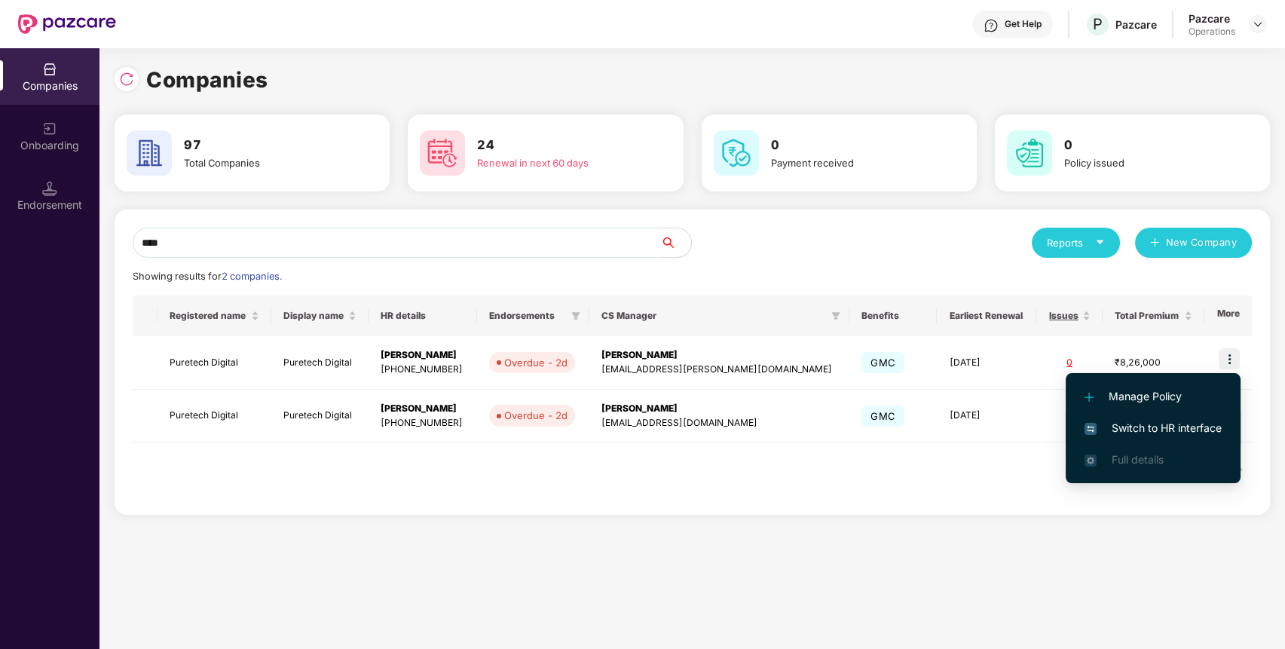
click at [1192, 430] on span "Switch to HR interface" at bounding box center [1152, 428] width 137 height 17
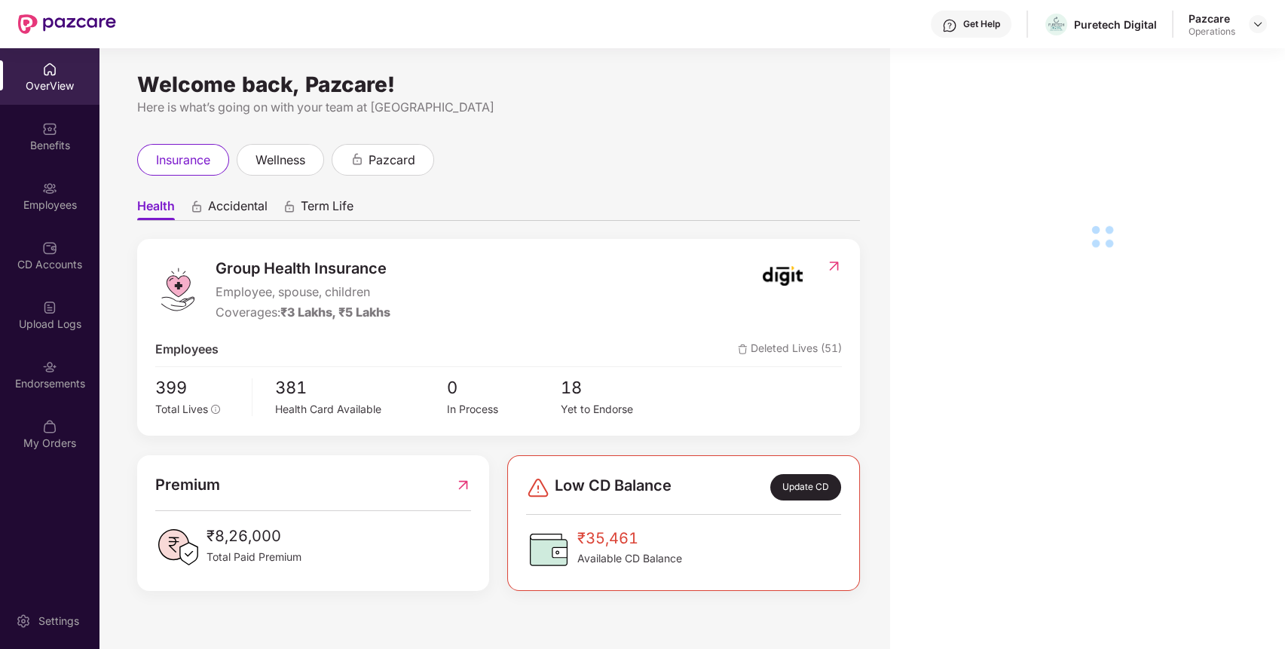
click at [58, 359] on div "Endorsements" at bounding box center [49, 374] width 99 height 57
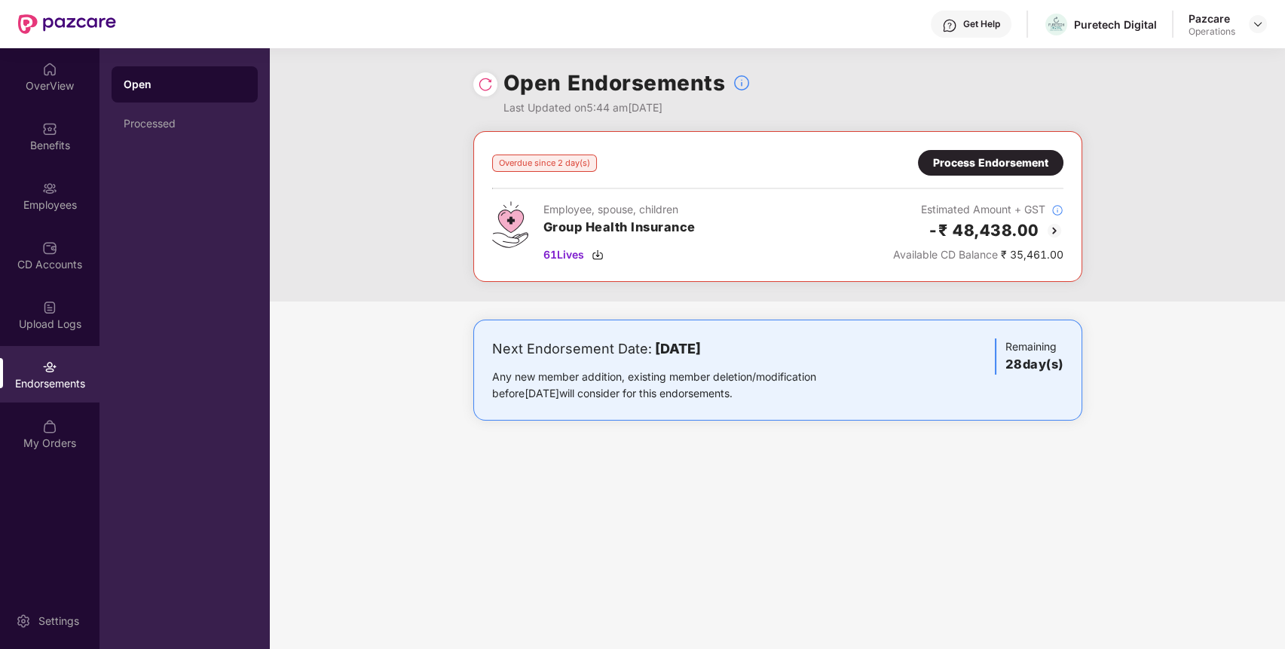
click at [979, 164] on div "Process Endorsement" at bounding box center [990, 162] width 115 height 17
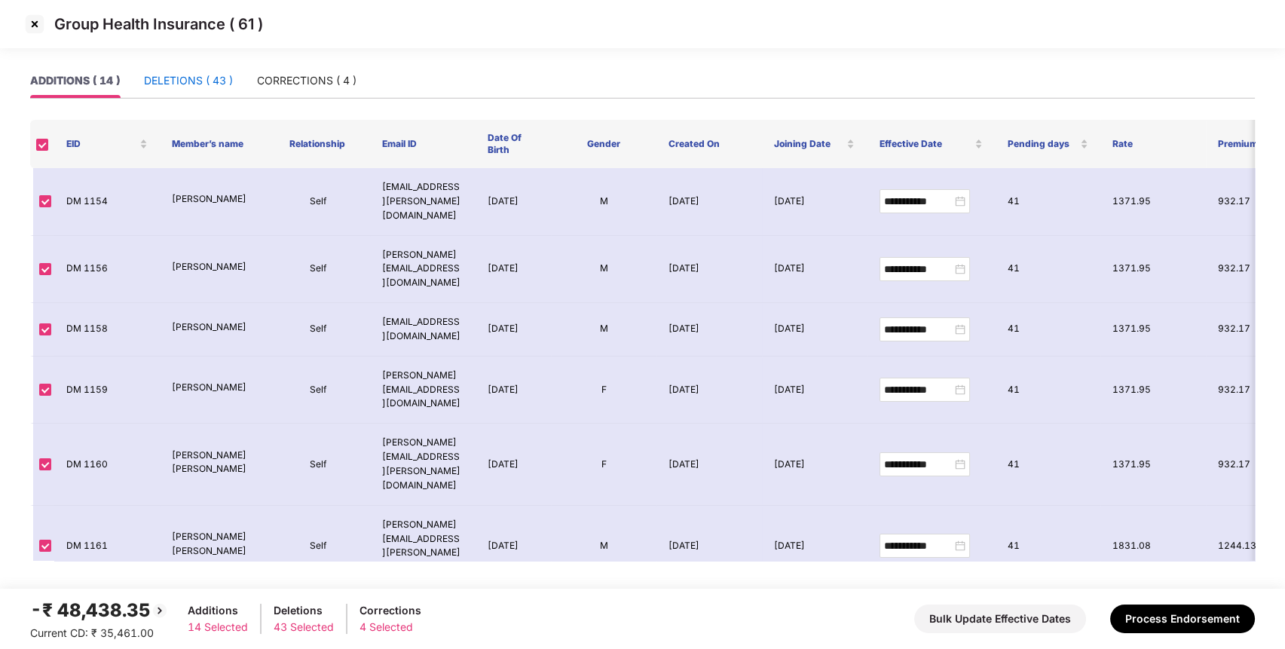
click at [210, 81] on div "DELETIONS ( 43 )" at bounding box center [188, 80] width 89 height 17
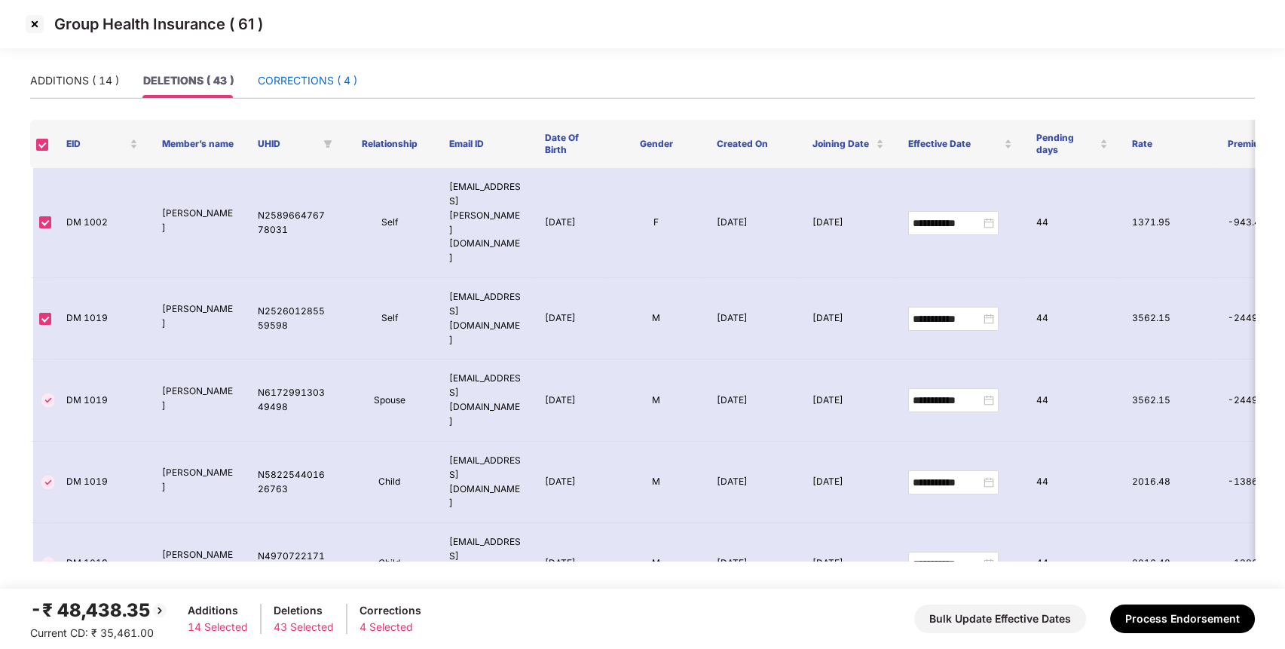
click at [334, 84] on div "CORRECTIONS ( 4 )" at bounding box center [307, 80] width 99 height 17
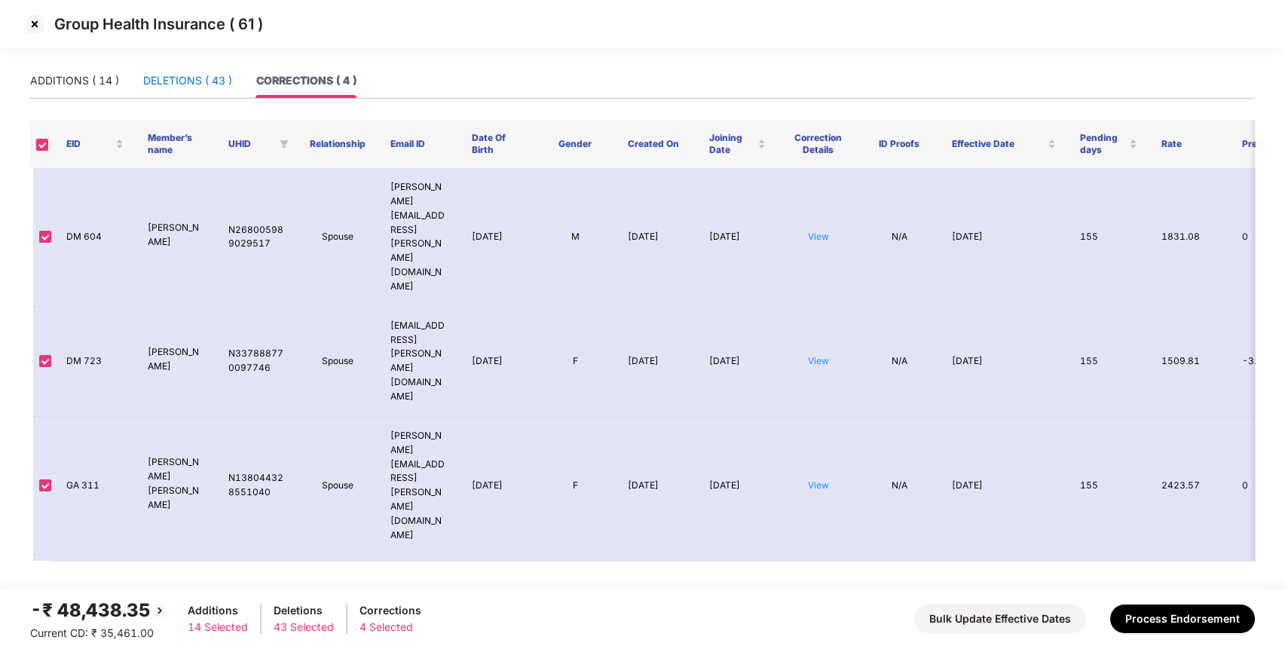
click at [199, 79] on div "DELETIONS ( 43 )" at bounding box center [187, 80] width 89 height 17
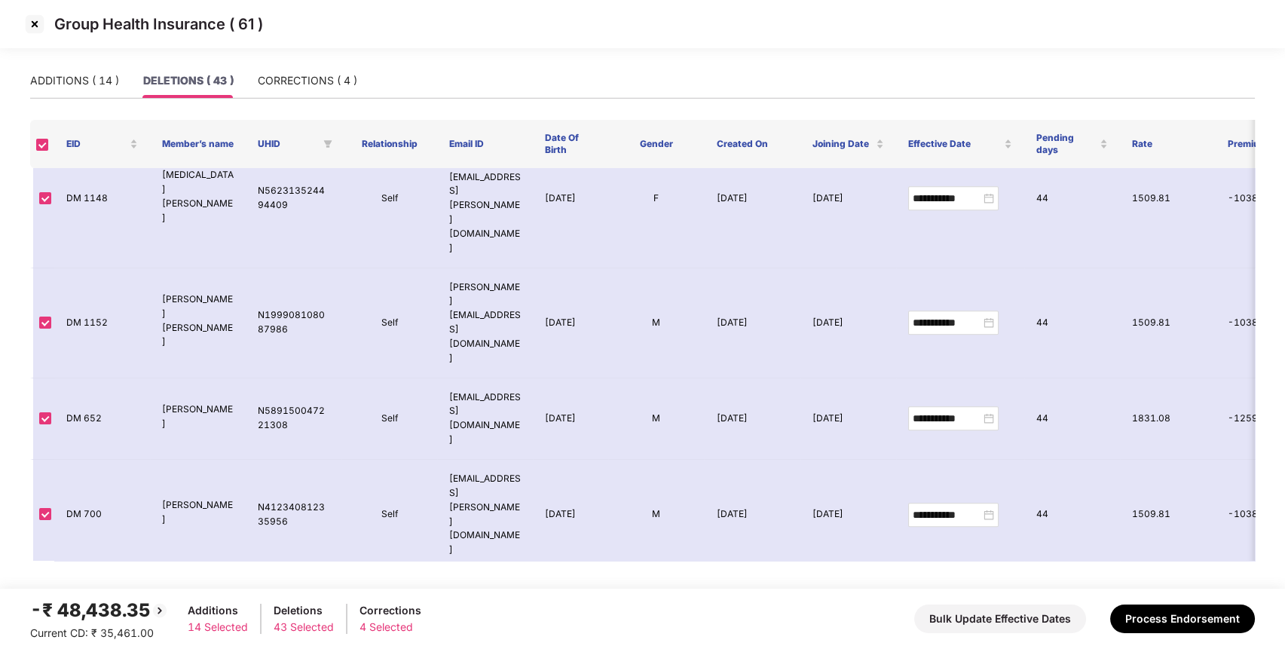
scroll to position [2146, 0]
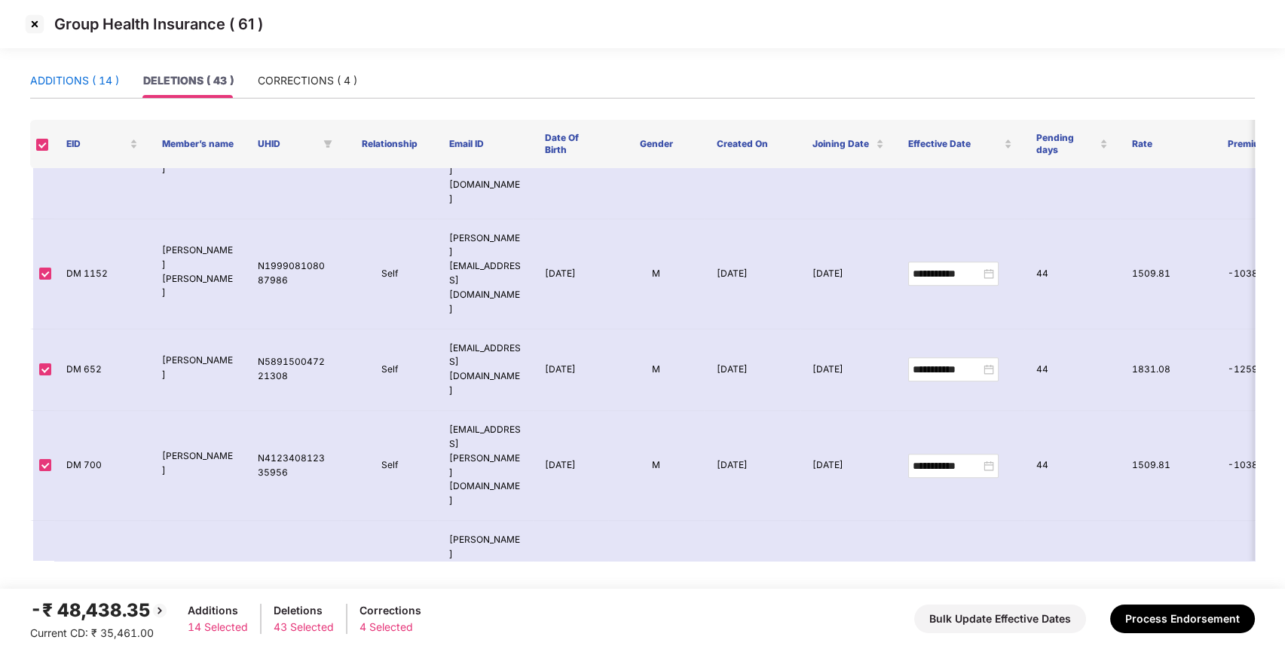
click at [100, 87] on div "ADDITIONS ( 14 )" at bounding box center [74, 80] width 89 height 17
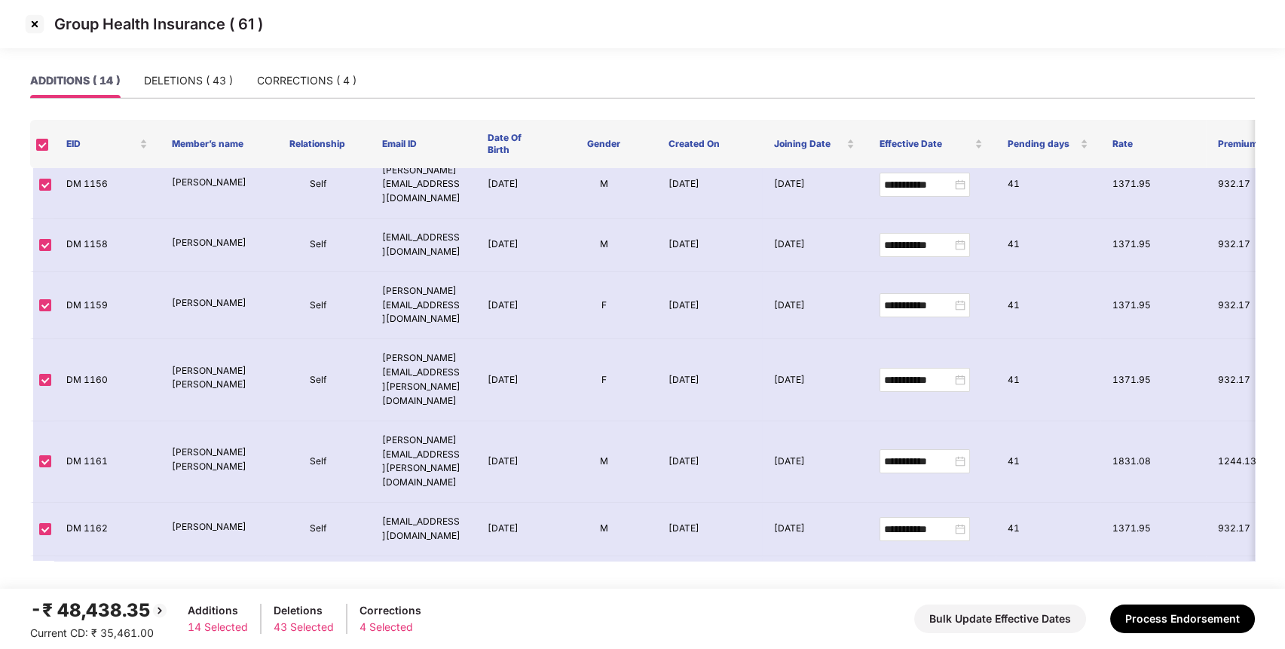
scroll to position [0, 0]
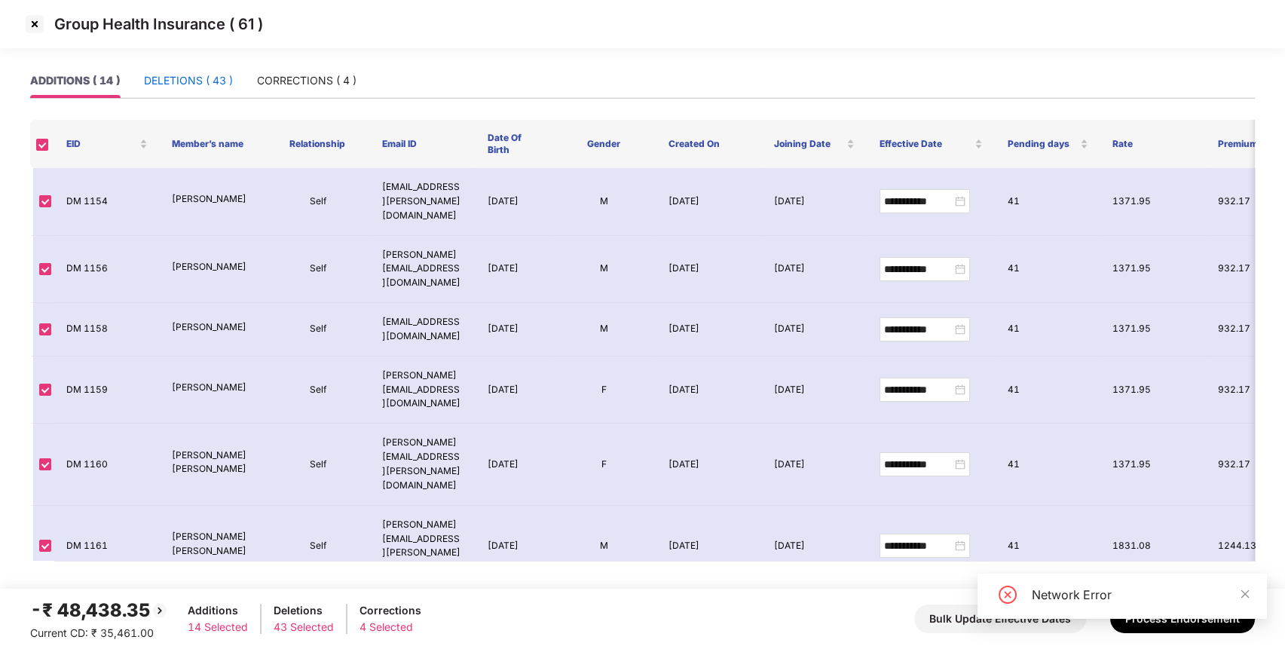
click at [221, 76] on div "DELETIONS ( 43 )" at bounding box center [188, 80] width 89 height 17
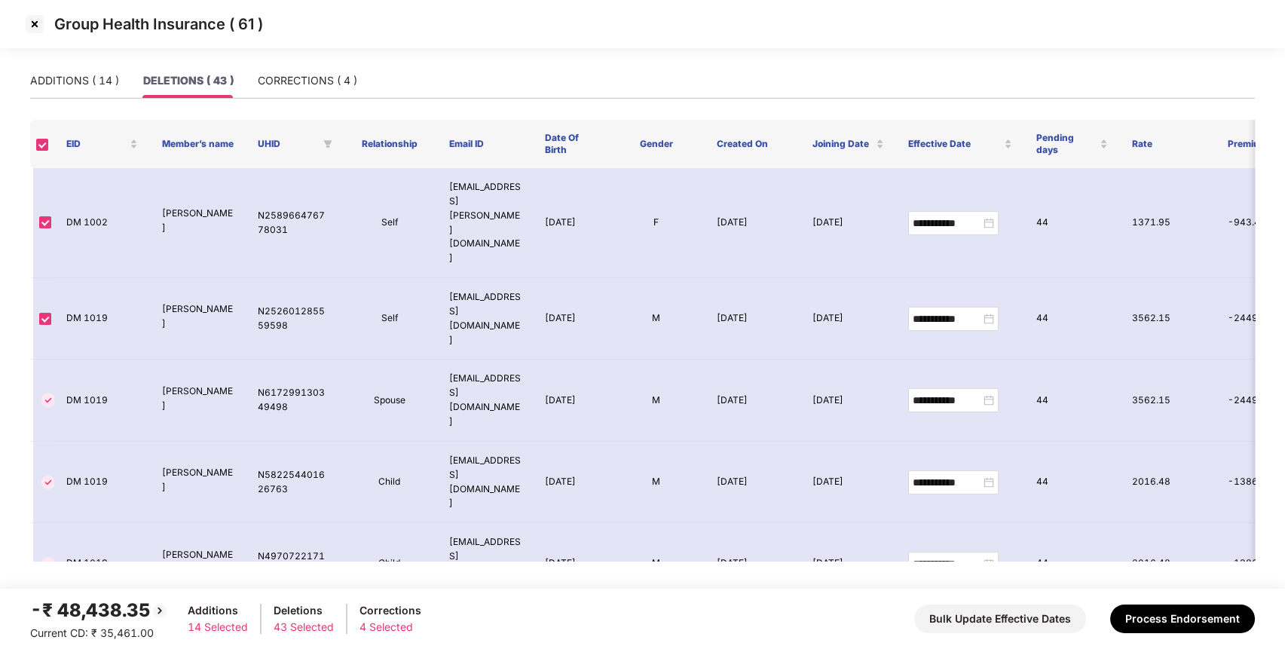
click at [40, 18] on img at bounding box center [35, 24] width 24 height 24
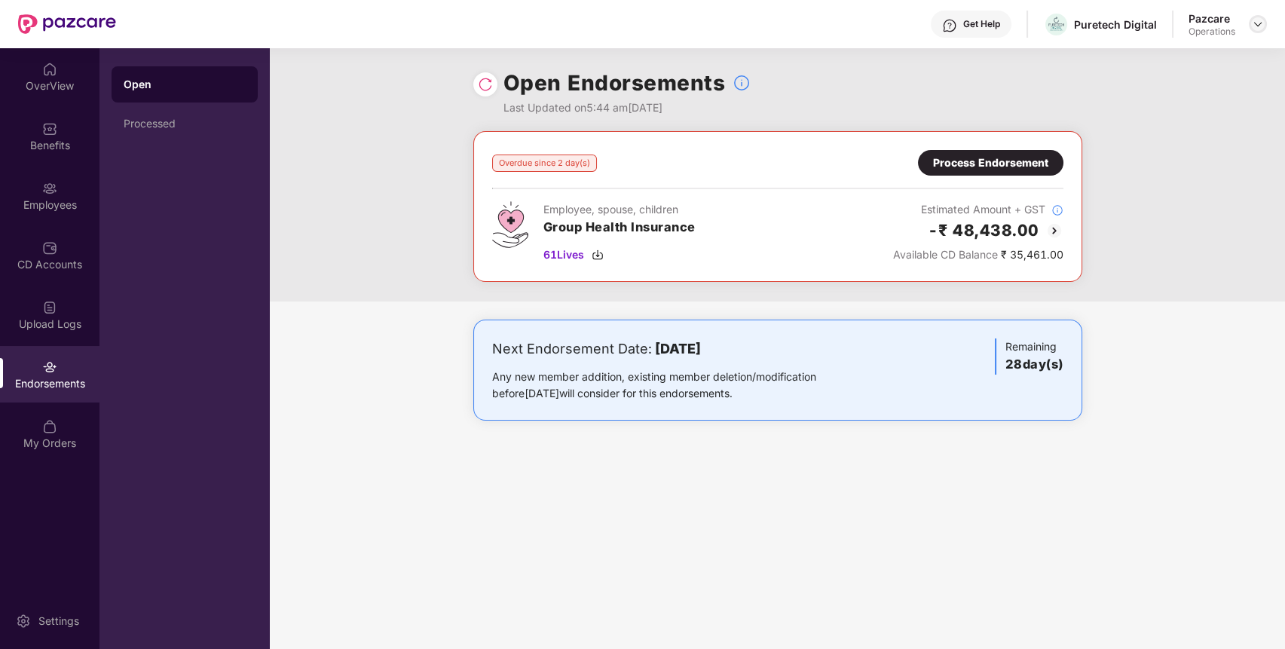
click at [1263, 20] on img at bounding box center [1257, 24] width 12 height 12
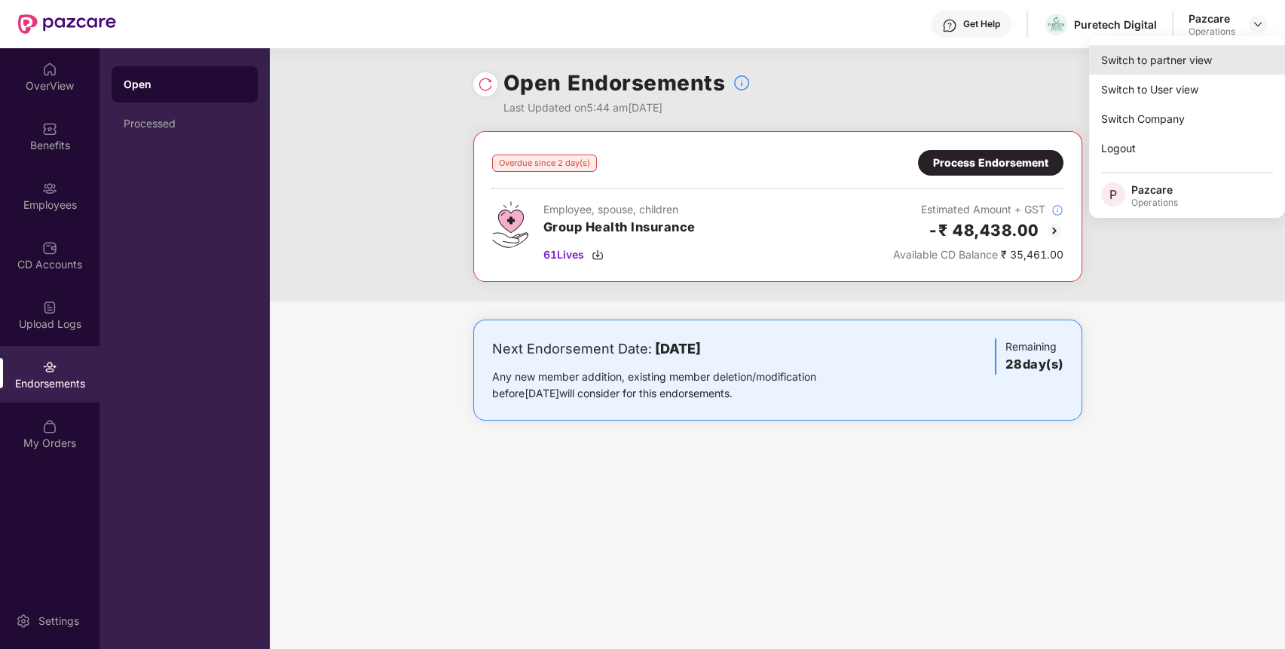
click at [1210, 65] on div "Switch to partner view" at bounding box center [1187, 59] width 196 height 29
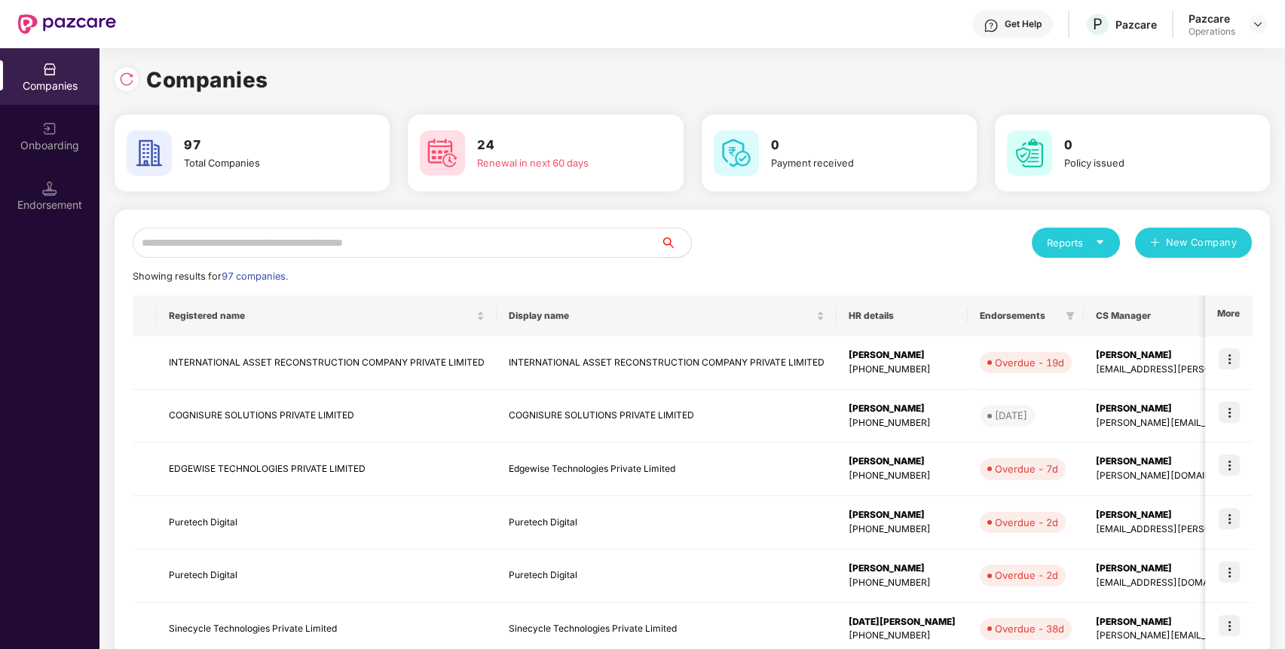
click at [567, 243] on input "text" at bounding box center [397, 243] width 528 height 30
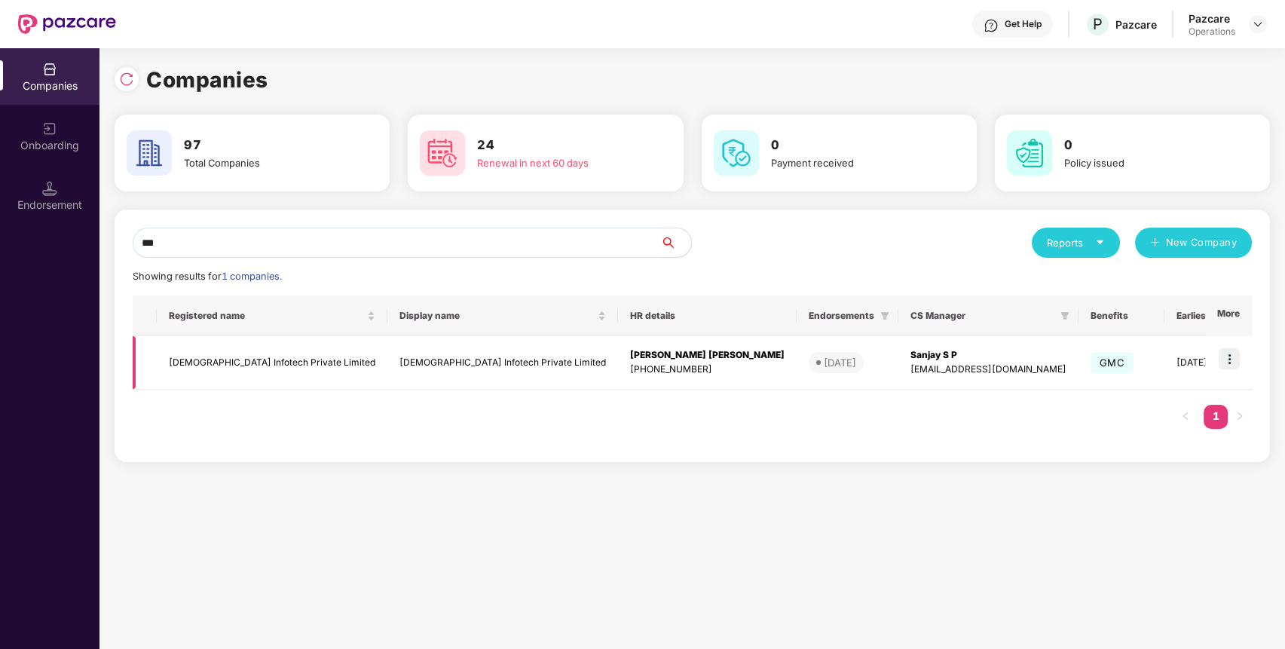
type input "***"
click at [1227, 359] on img at bounding box center [1228, 358] width 21 height 21
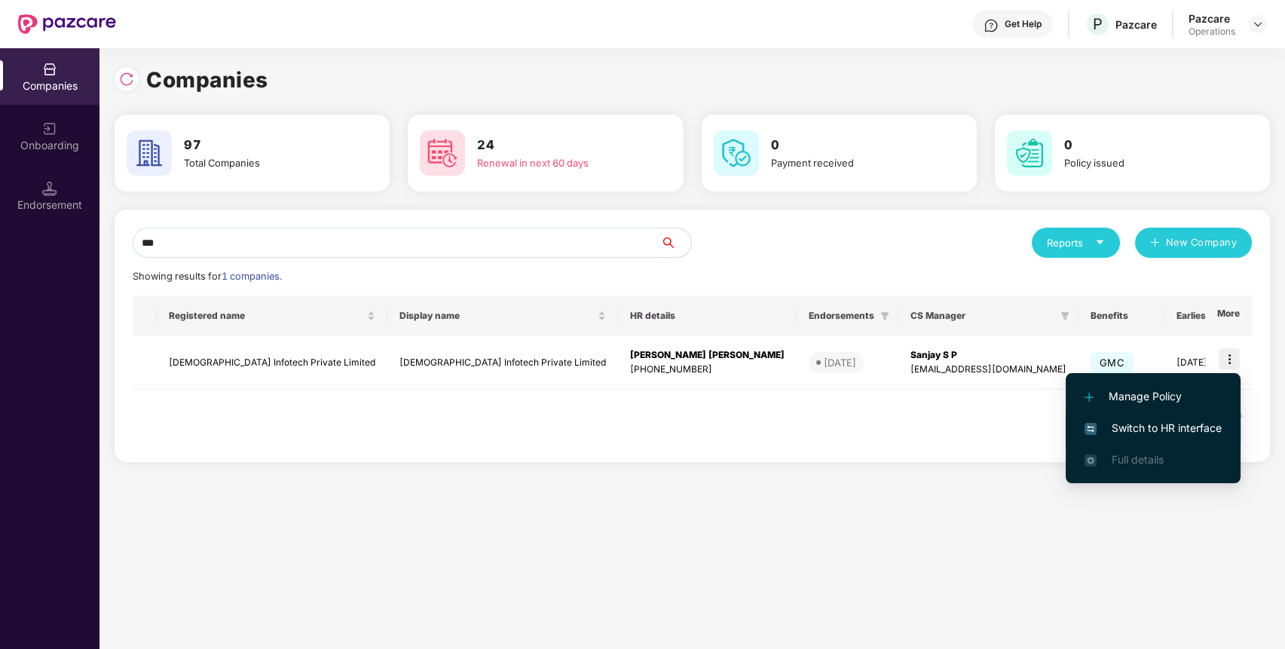
click at [1177, 416] on li "Switch to HR interface" at bounding box center [1152, 428] width 175 height 32
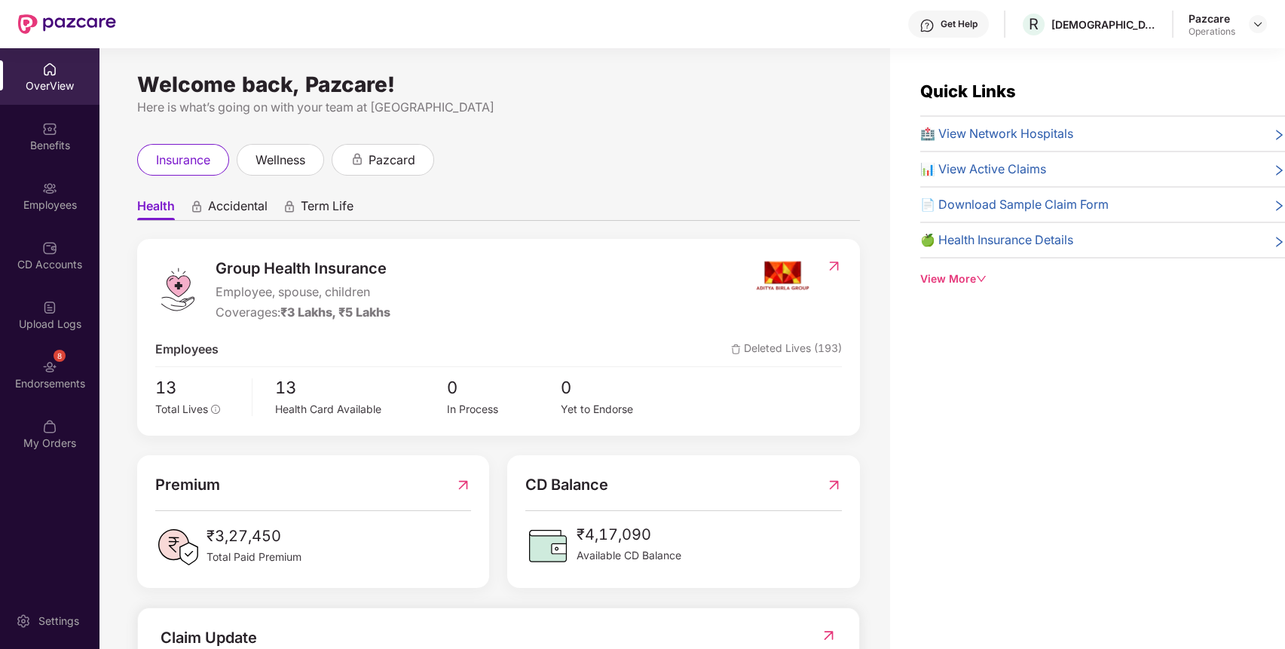
click at [60, 371] on div "8 Endorsements" at bounding box center [49, 374] width 99 height 57
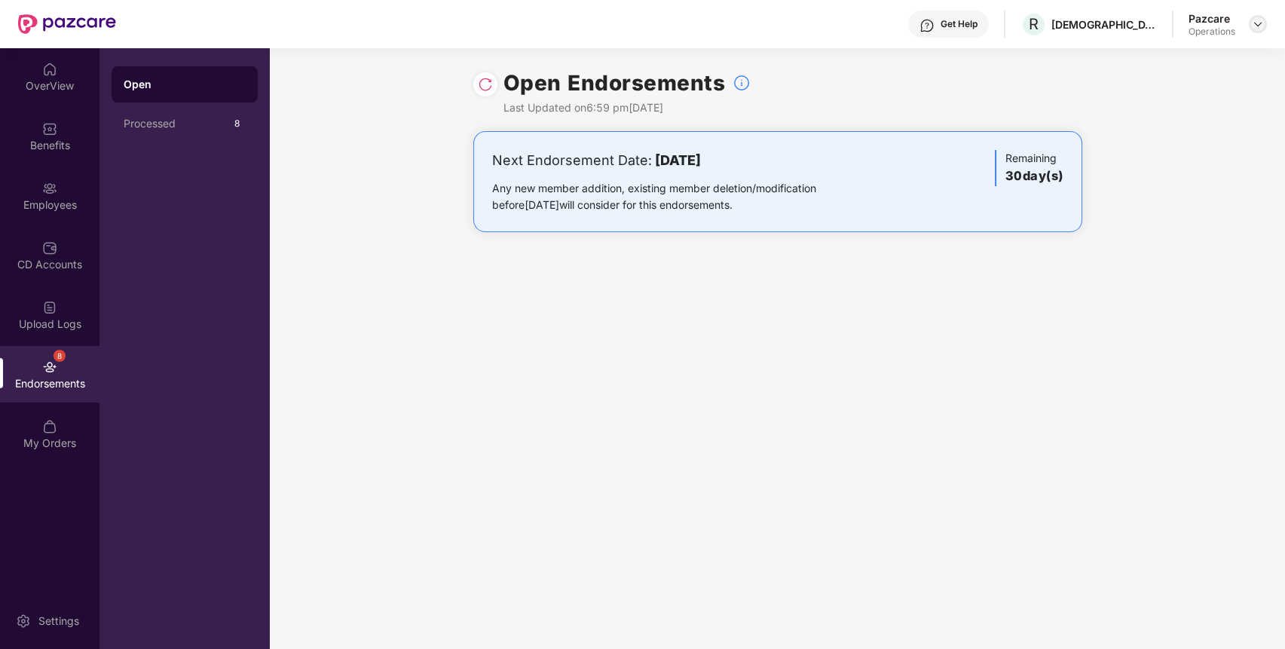
click at [1260, 25] on img at bounding box center [1257, 24] width 12 height 12
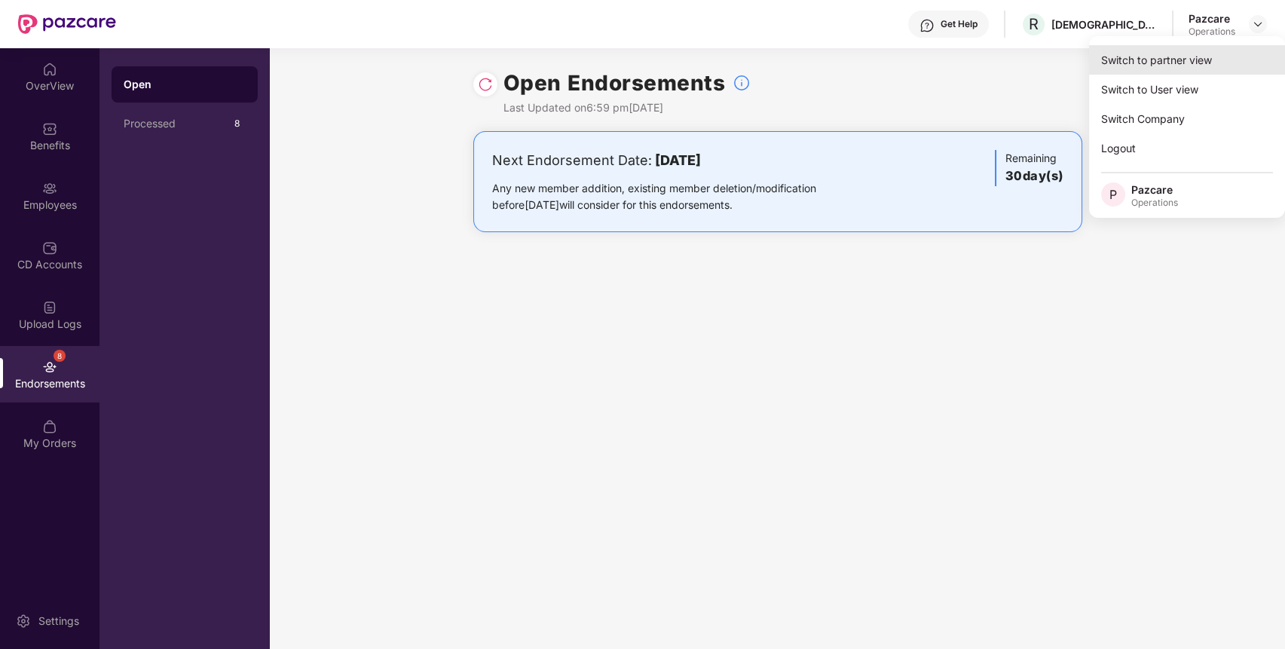
click at [1169, 63] on div "Switch to partner view" at bounding box center [1187, 59] width 196 height 29
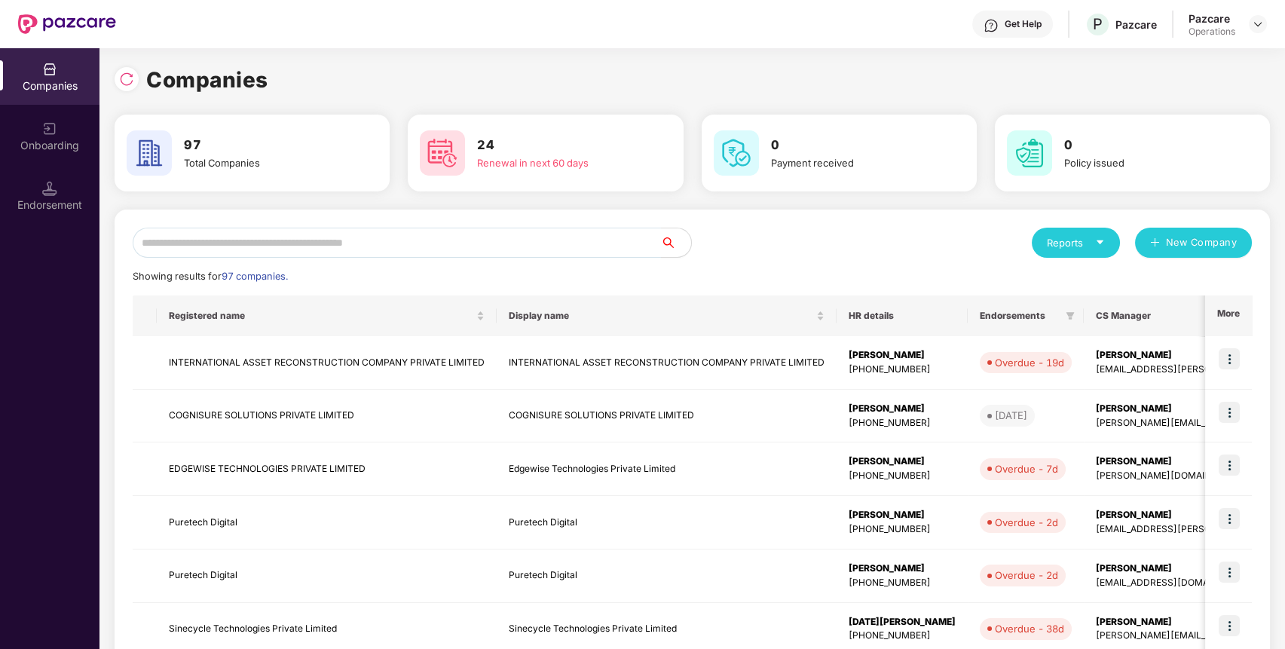
click at [576, 241] on input "text" at bounding box center [397, 243] width 528 height 30
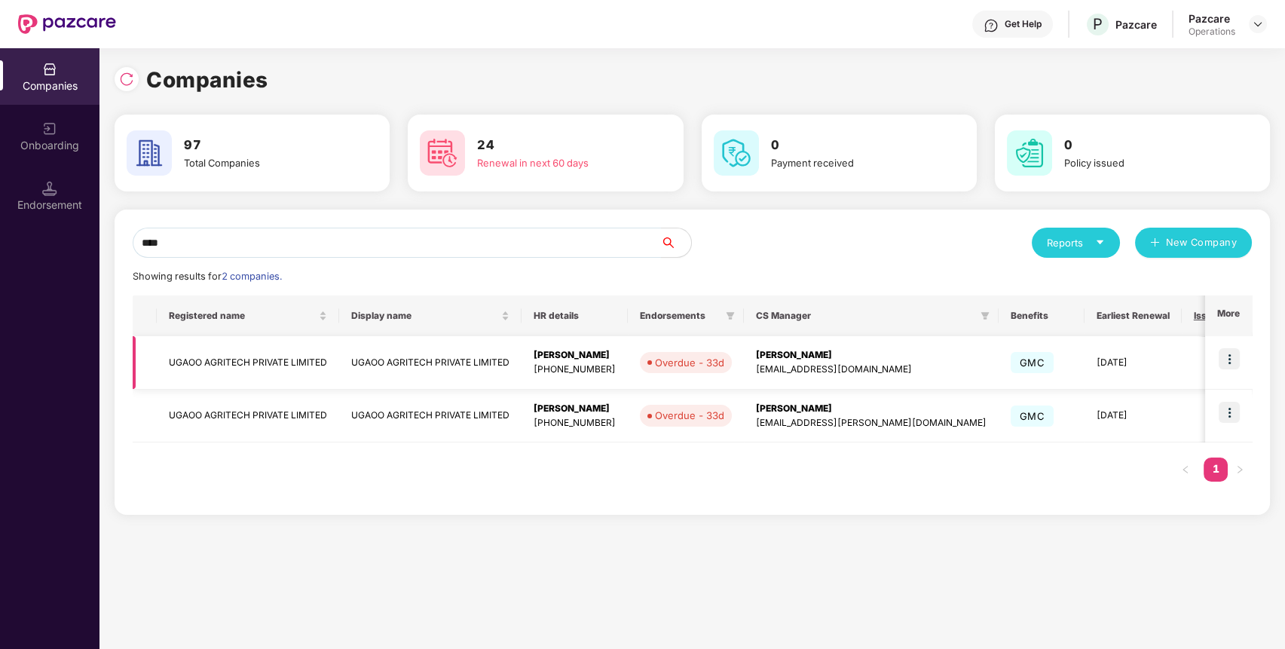
type input "****"
click at [1230, 360] on img at bounding box center [1228, 358] width 21 height 21
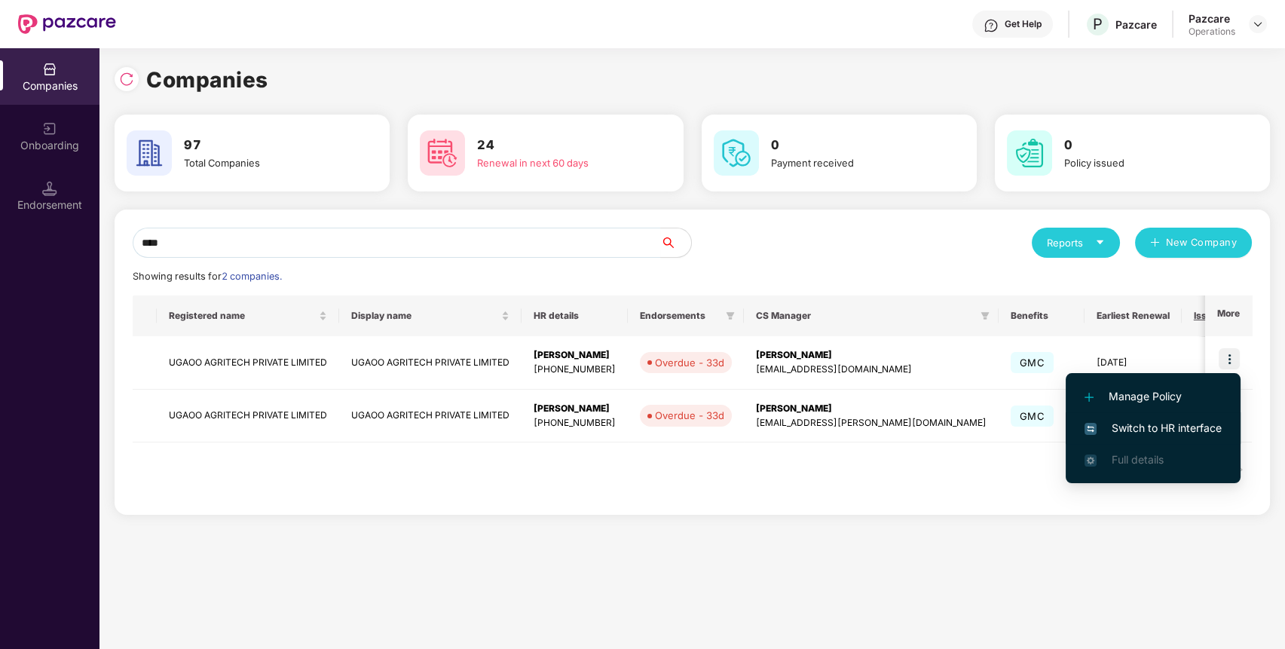
click at [1190, 422] on span "Switch to HR interface" at bounding box center [1152, 428] width 137 height 17
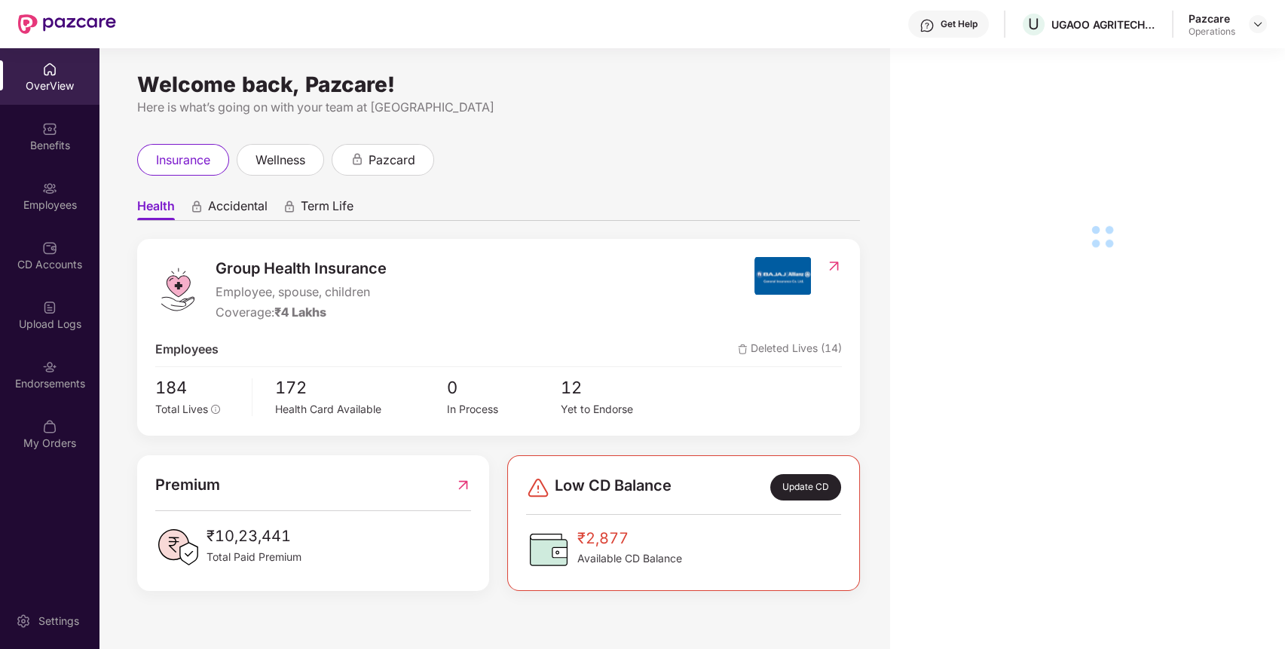
click at [44, 371] on img at bounding box center [49, 366] width 15 height 15
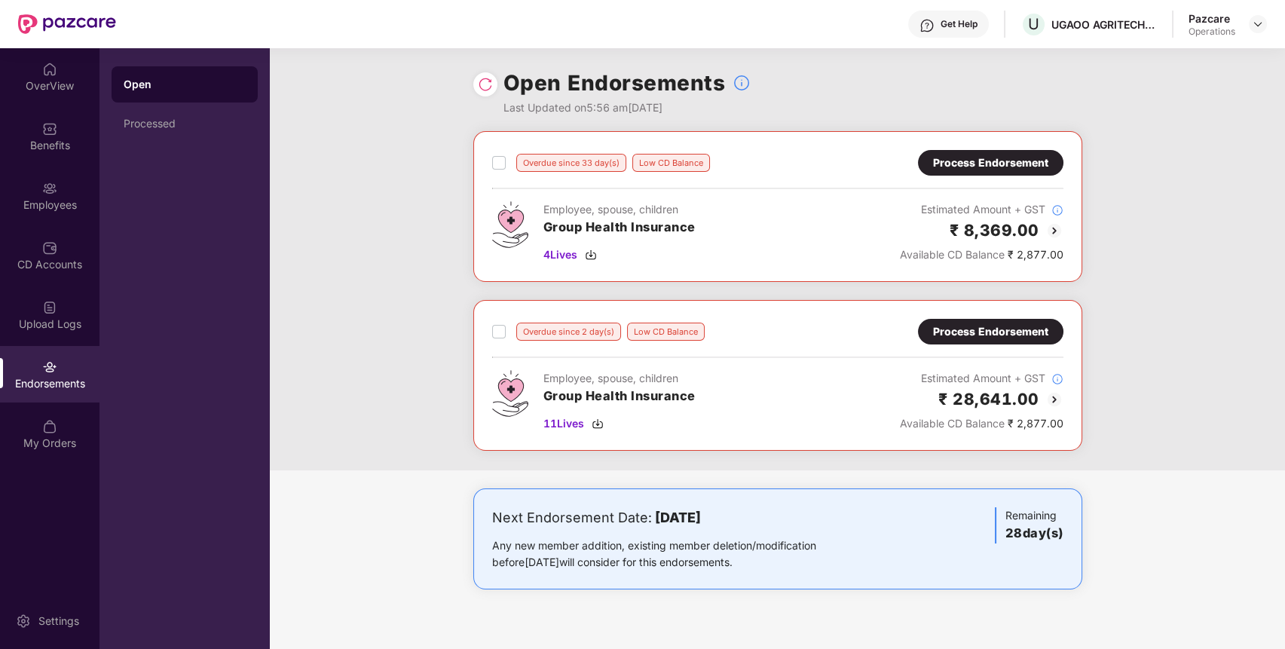
click at [973, 331] on div "Process Endorsement" at bounding box center [990, 331] width 115 height 17
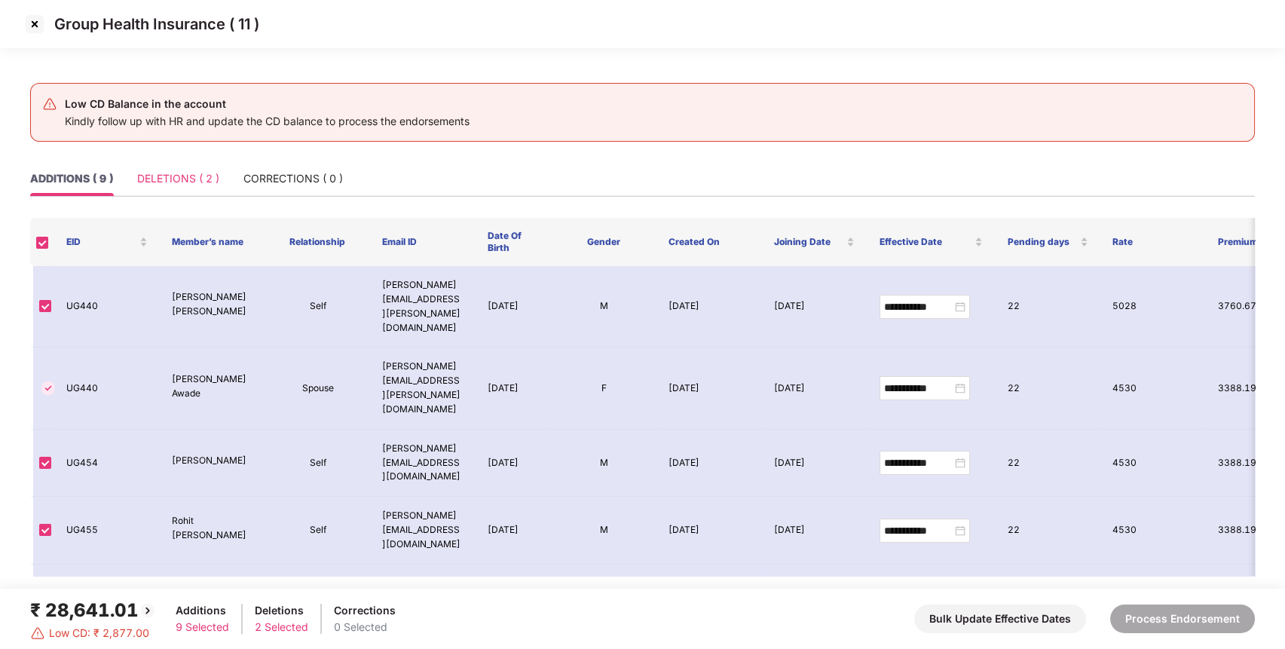
click at [213, 192] on div "DELETIONS ( 2 )" at bounding box center [178, 178] width 82 height 35
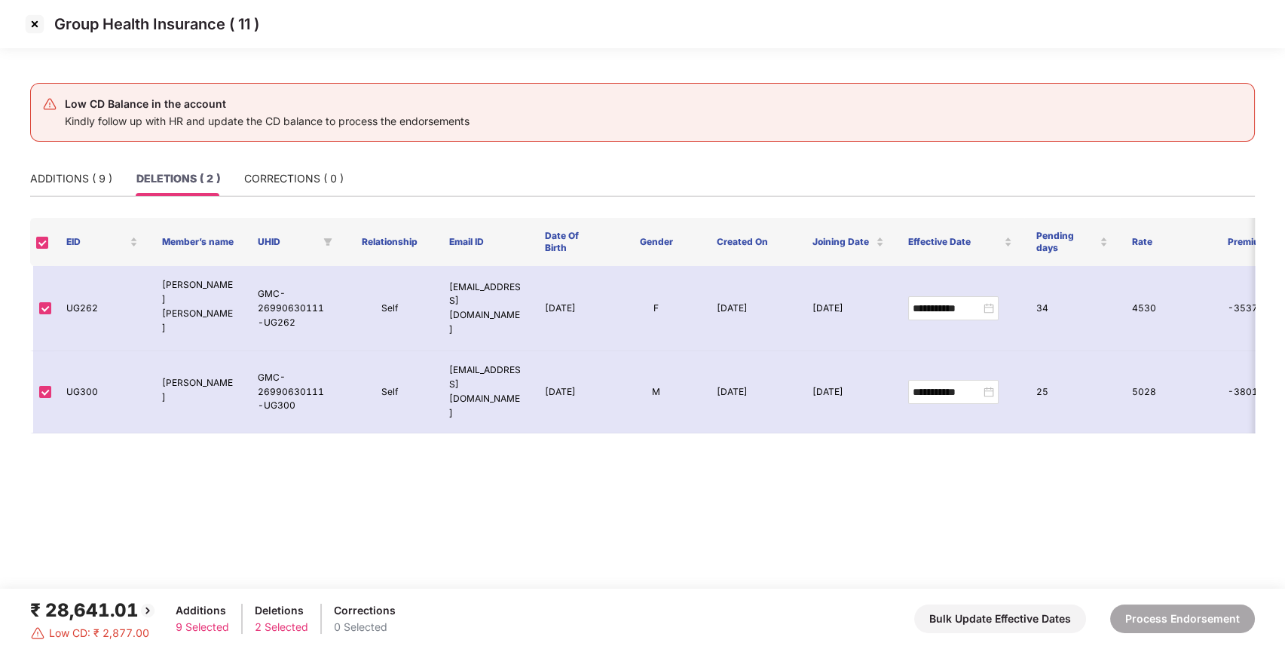
click at [34, 24] on img at bounding box center [35, 24] width 24 height 24
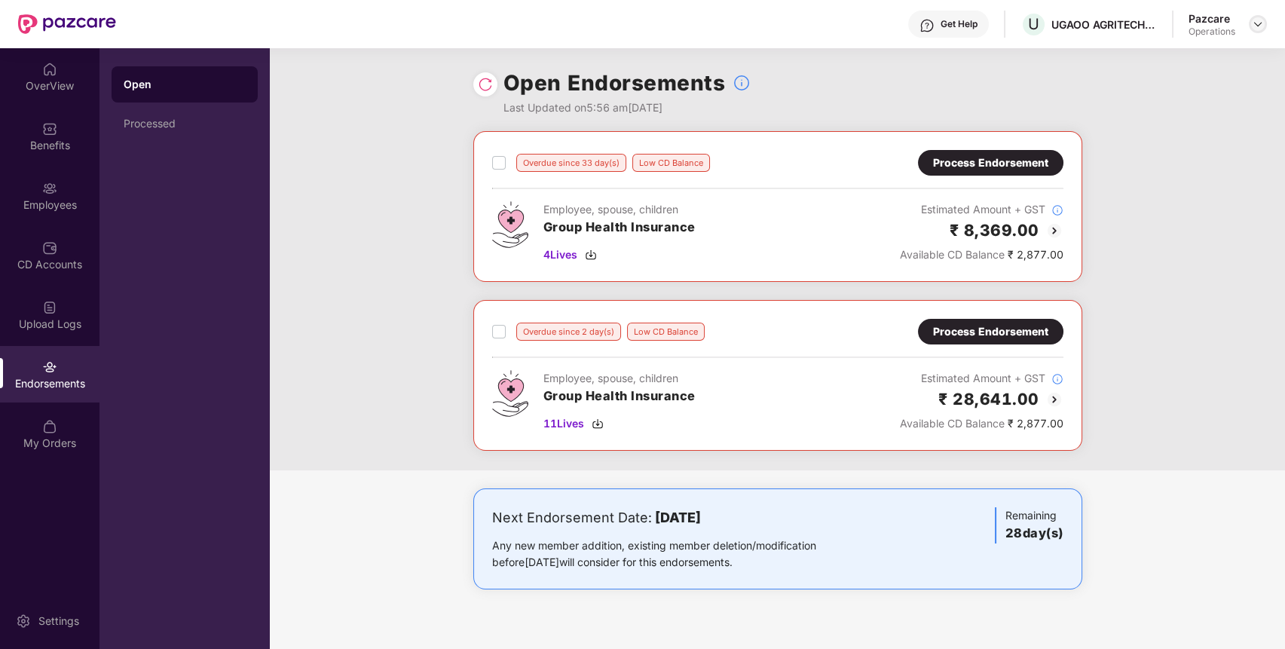
click at [1262, 22] on img at bounding box center [1257, 24] width 12 height 12
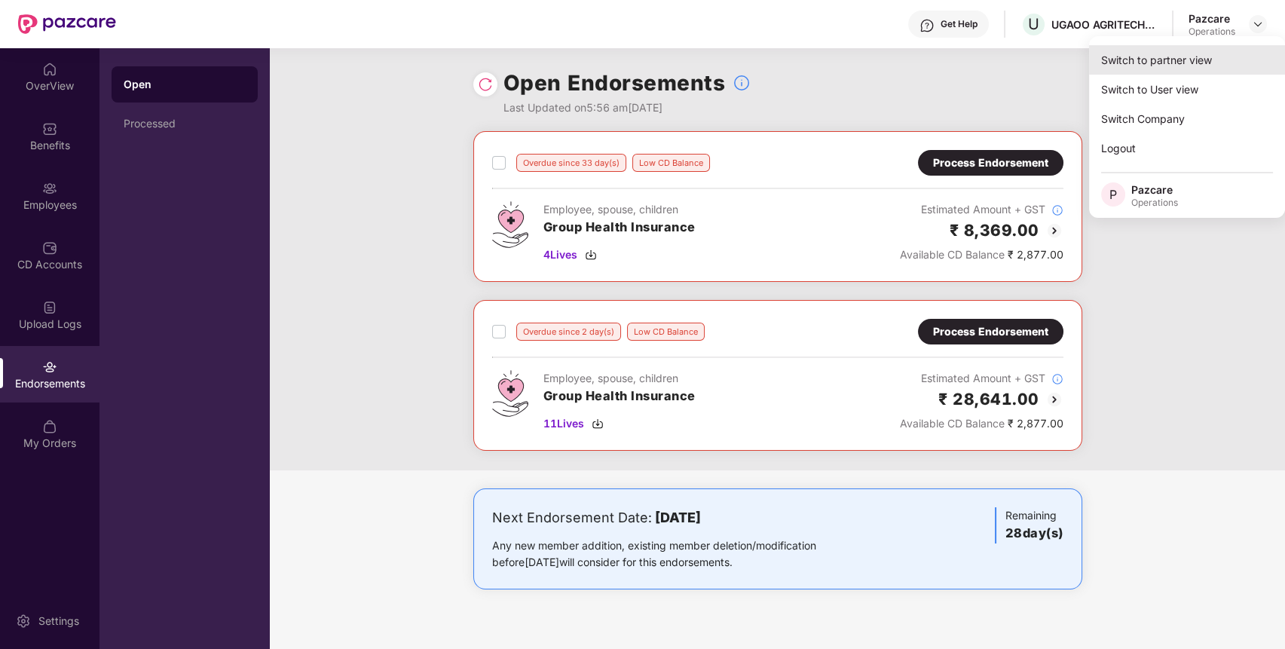
click at [1209, 55] on div "Switch to partner view" at bounding box center [1187, 59] width 196 height 29
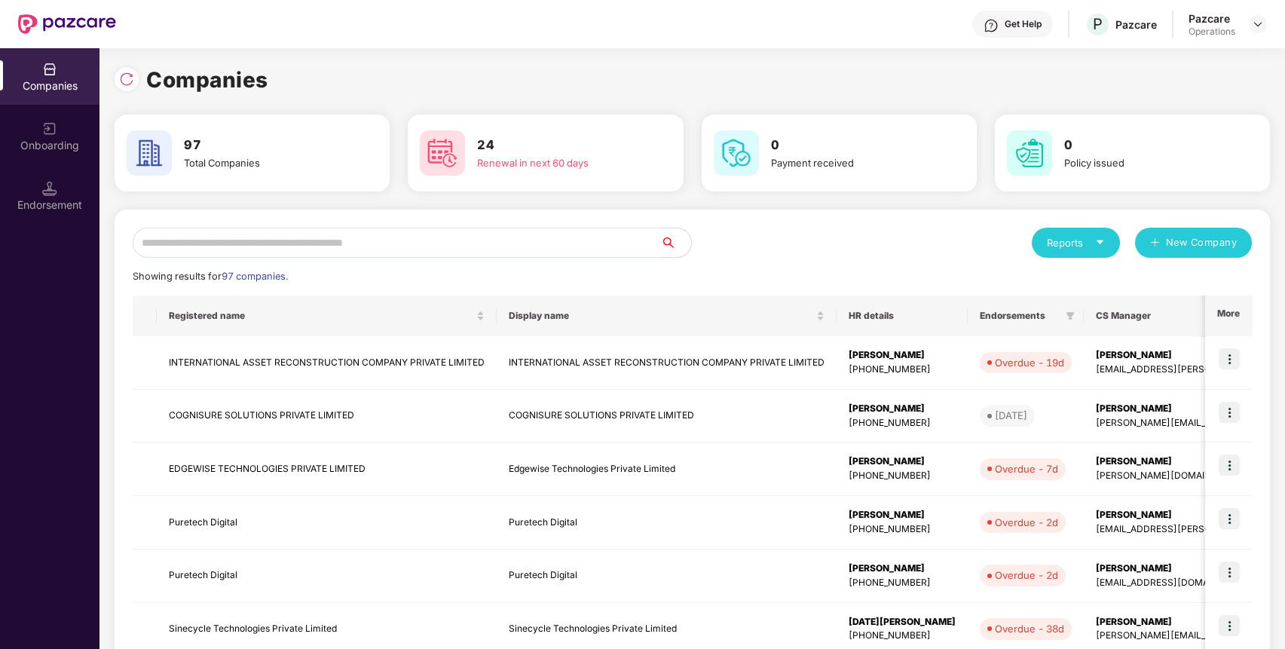
click at [577, 243] on input "text" at bounding box center [397, 243] width 528 height 30
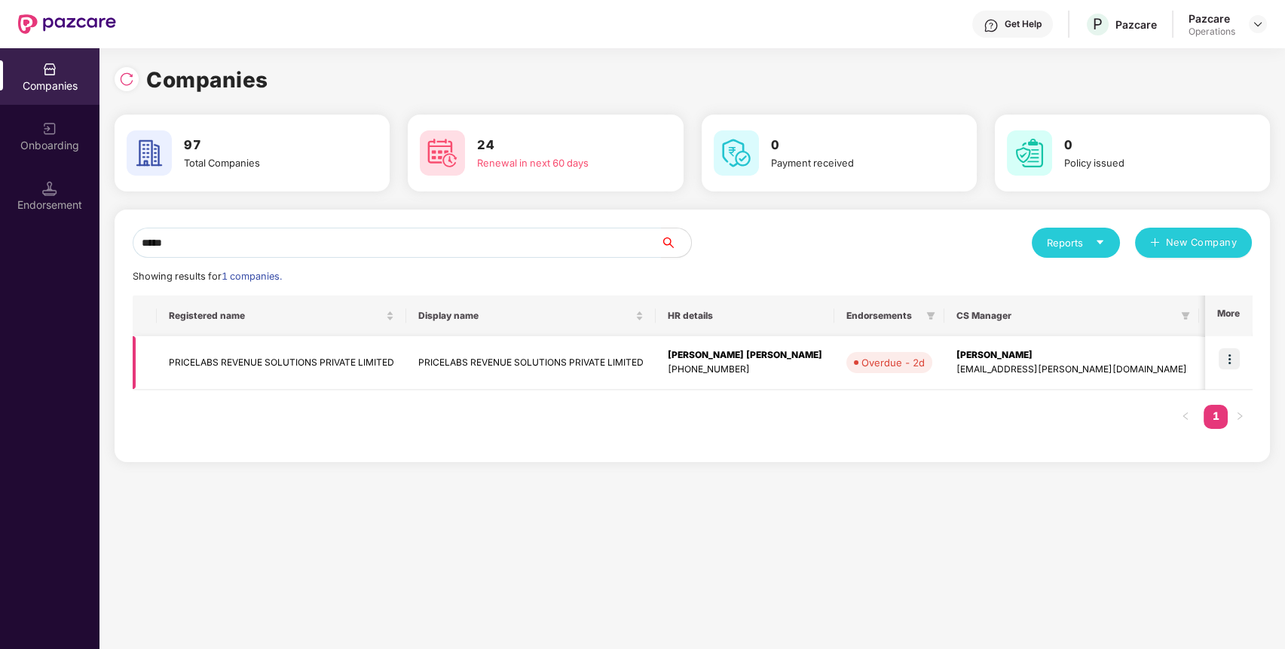
type input "*****"
click at [1227, 351] on img at bounding box center [1228, 358] width 21 height 21
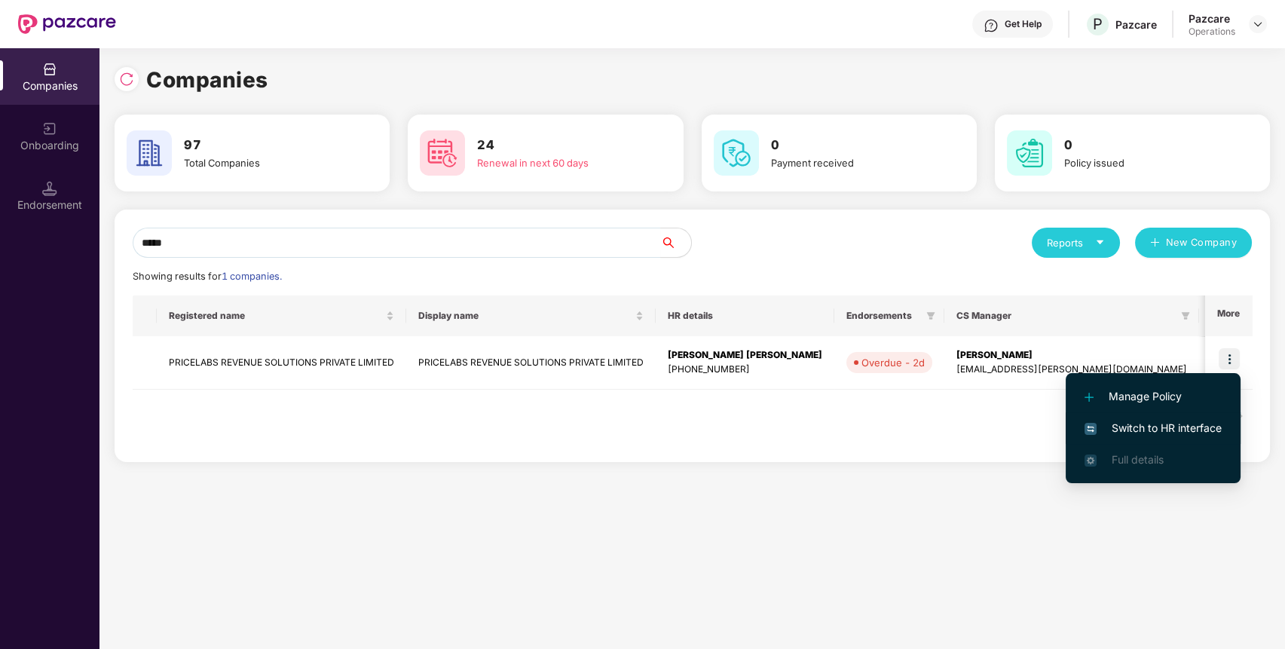
click at [1198, 416] on li "Switch to HR interface" at bounding box center [1152, 428] width 175 height 32
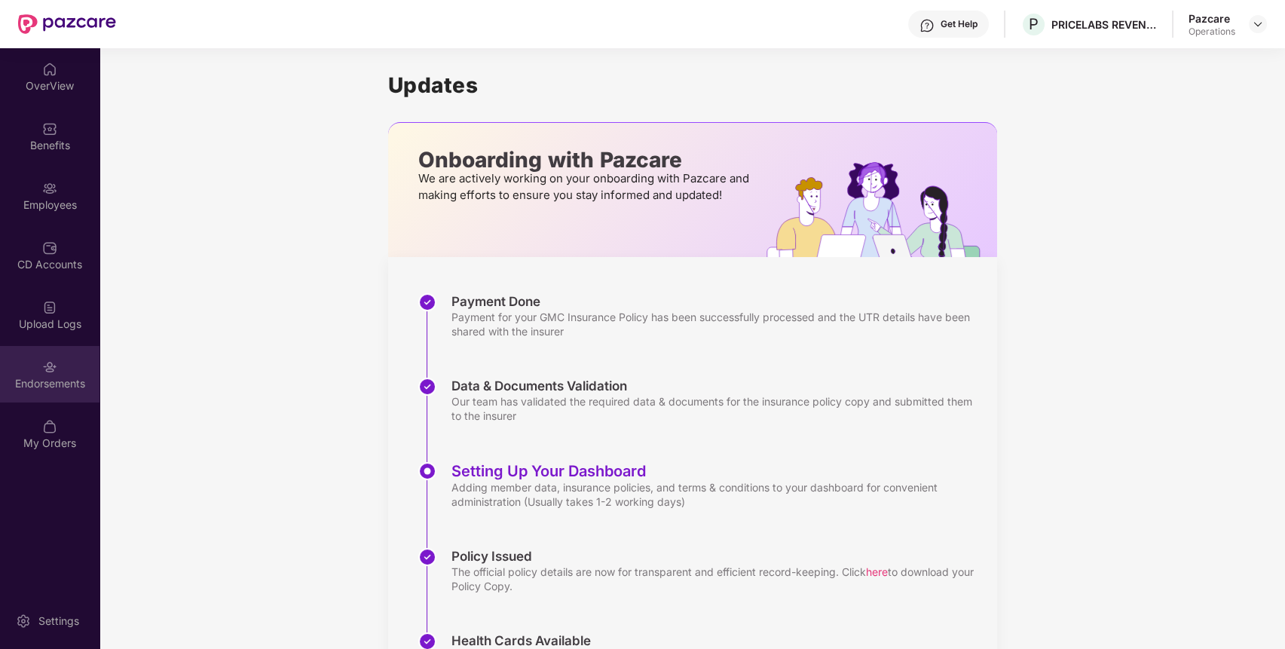
click at [78, 379] on div "Endorsements" at bounding box center [49, 383] width 99 height 15
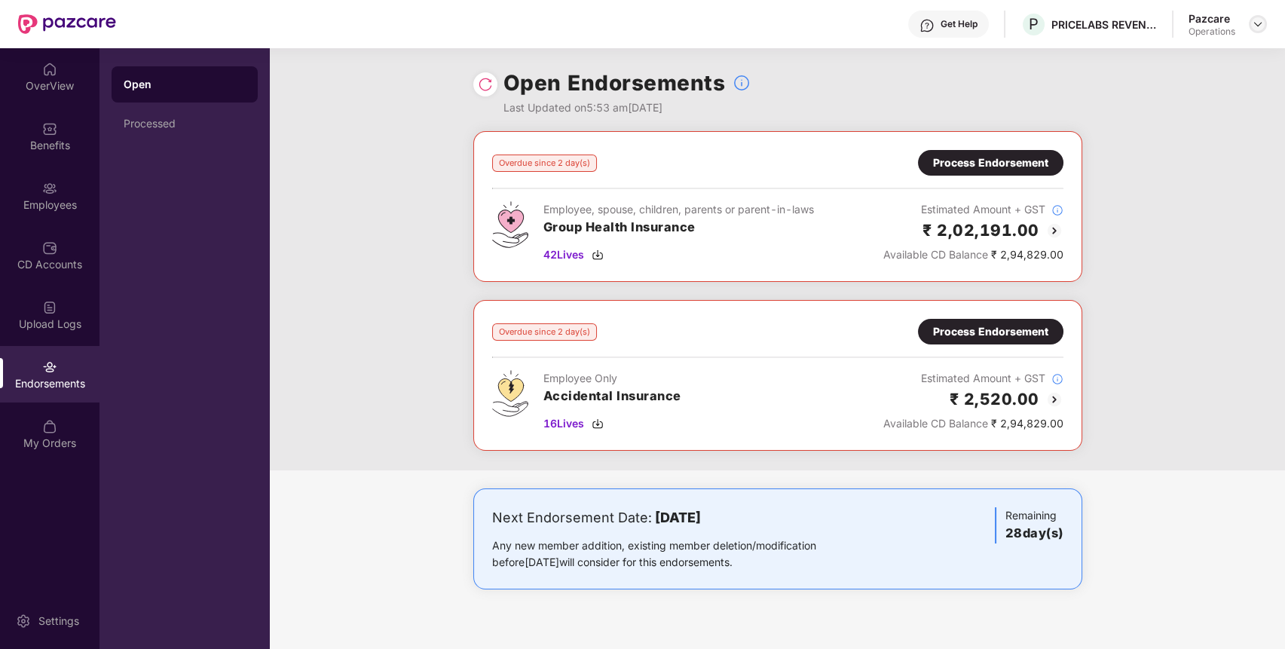
click at [1258, 26] on img at bounding box center [1257, 24] width 12 height 12
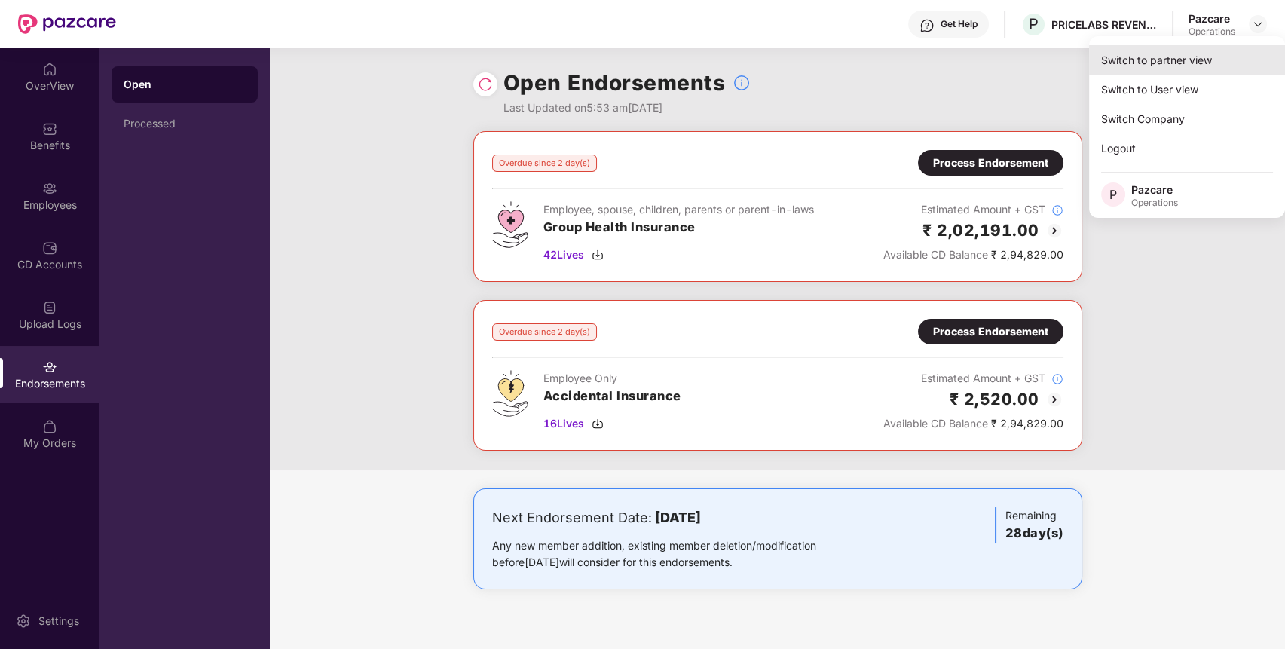
click at [1228, 68] on div "Switch to partner view" at bounding box center [1187, 59] width 196 height 29
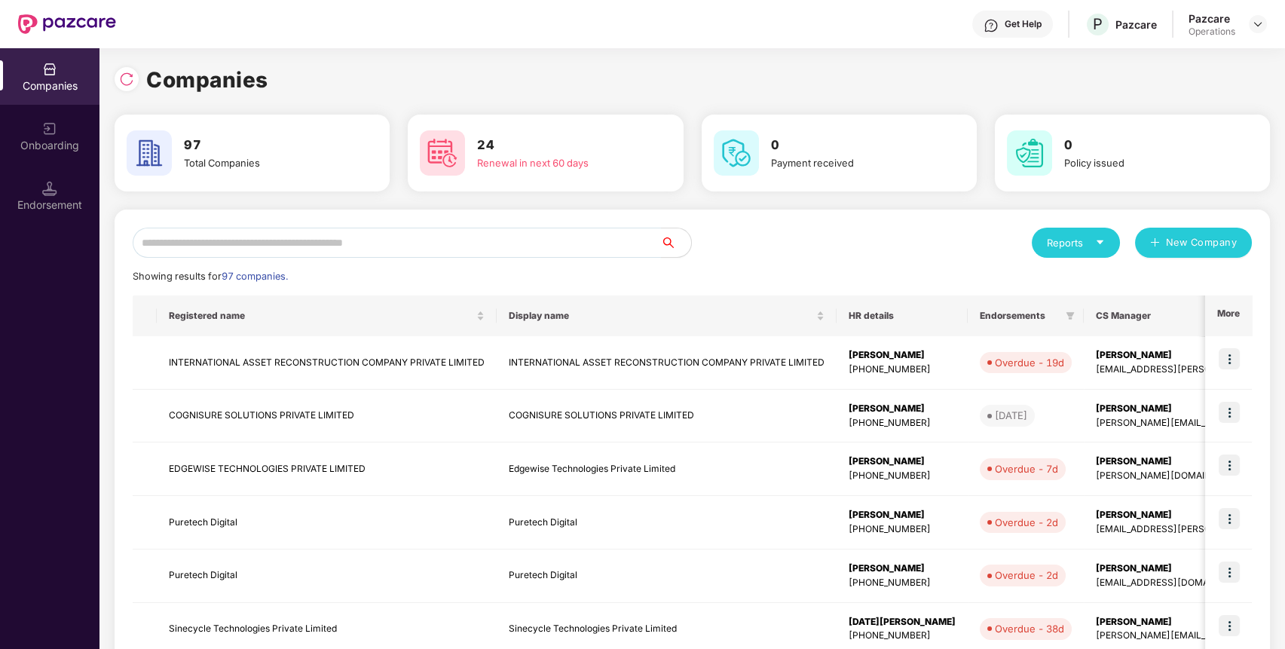
click at [600, 244] on input "text" at bounding box center [397, 243] width 528 height 30
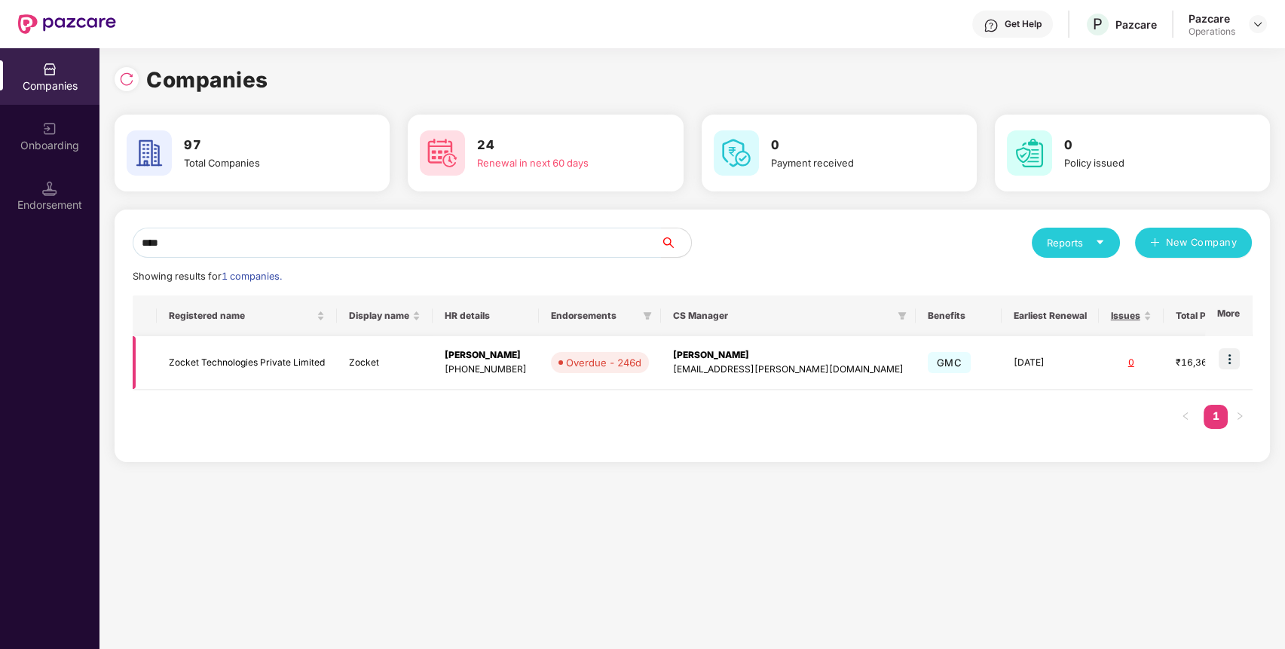
type input "****"
click at [1230, 357] on img at bounding box center [1228, 358] width 21 height 21
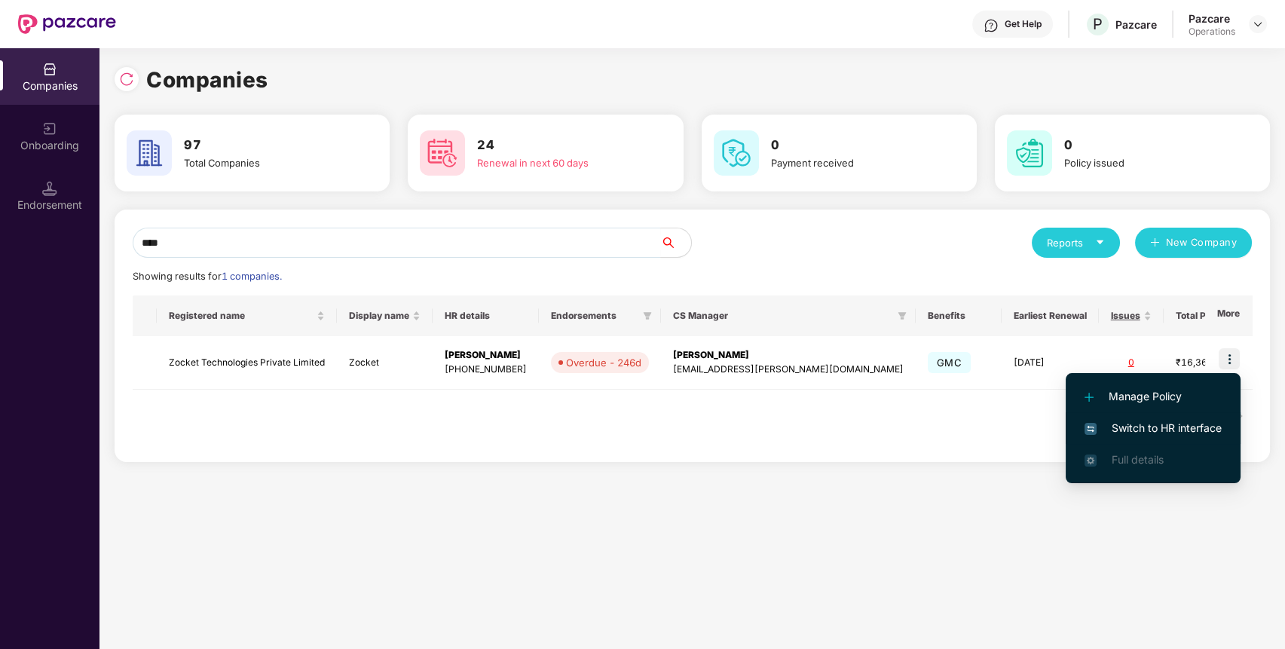
click at [1191, 425] on span "Switch to HR interface" at bounding box center [1152, 428] width 137 height 17
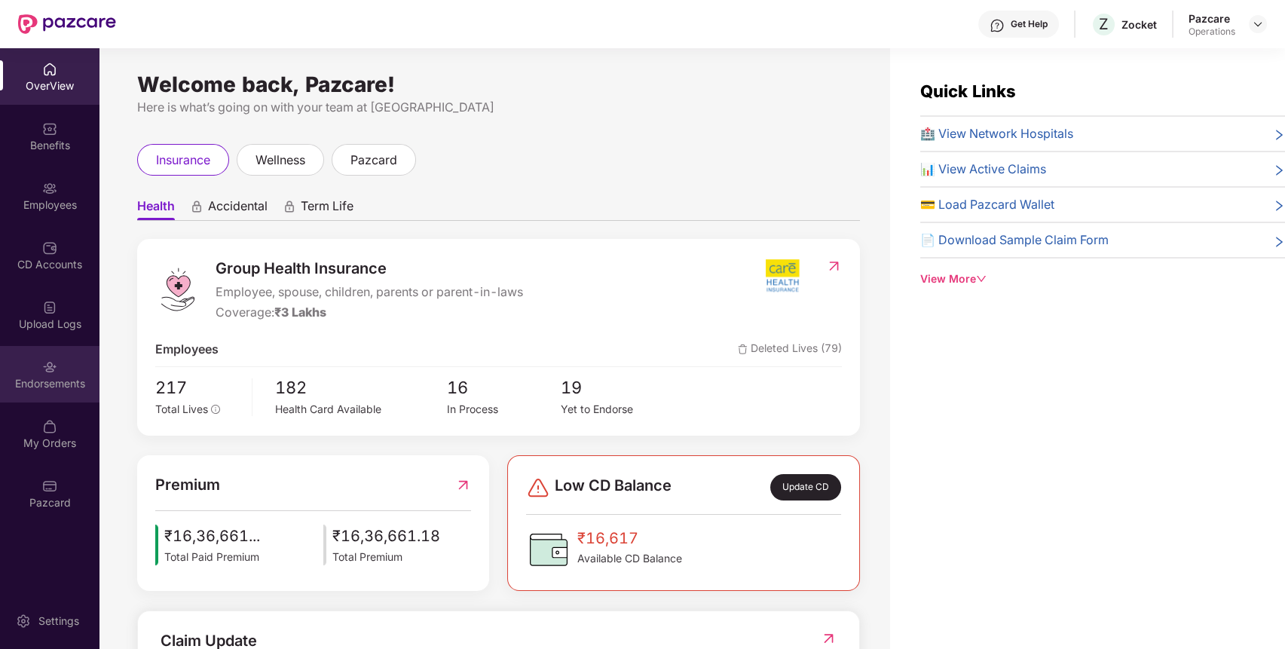
click at [65, 389] on div "Endorsements" at bounding box center [49, 383] width 99 height 15
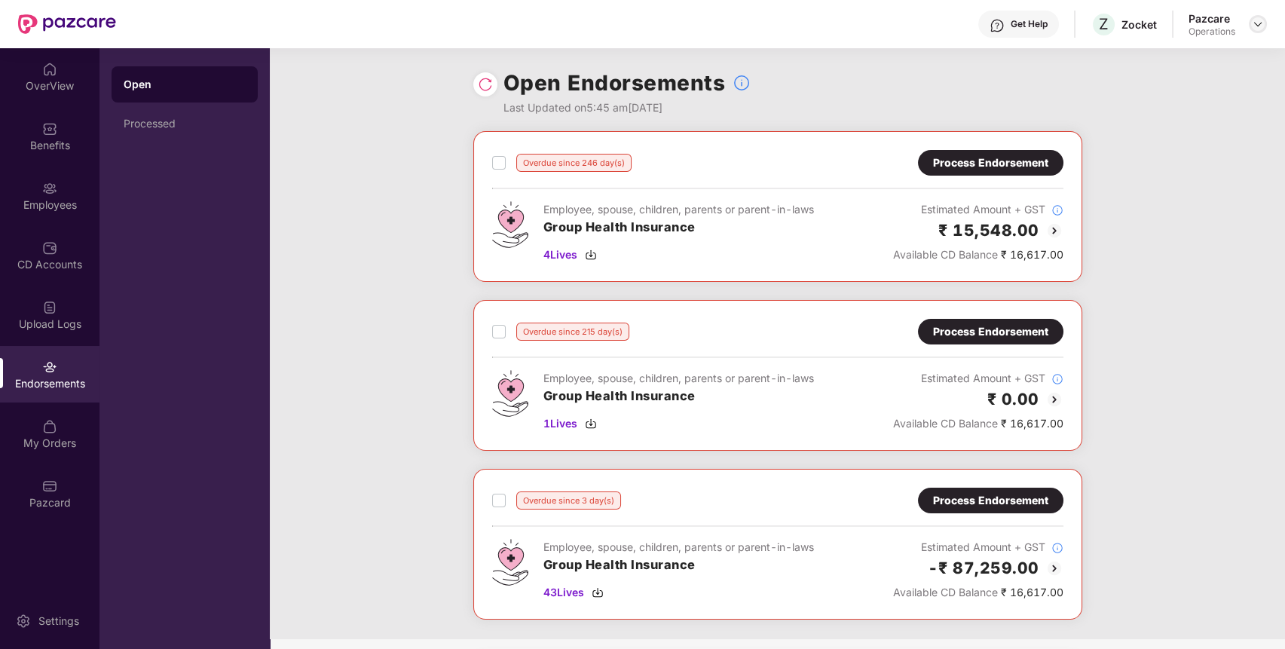
click at [1265, 24] on div at bounding box center [1257, 24] width 18 height 18
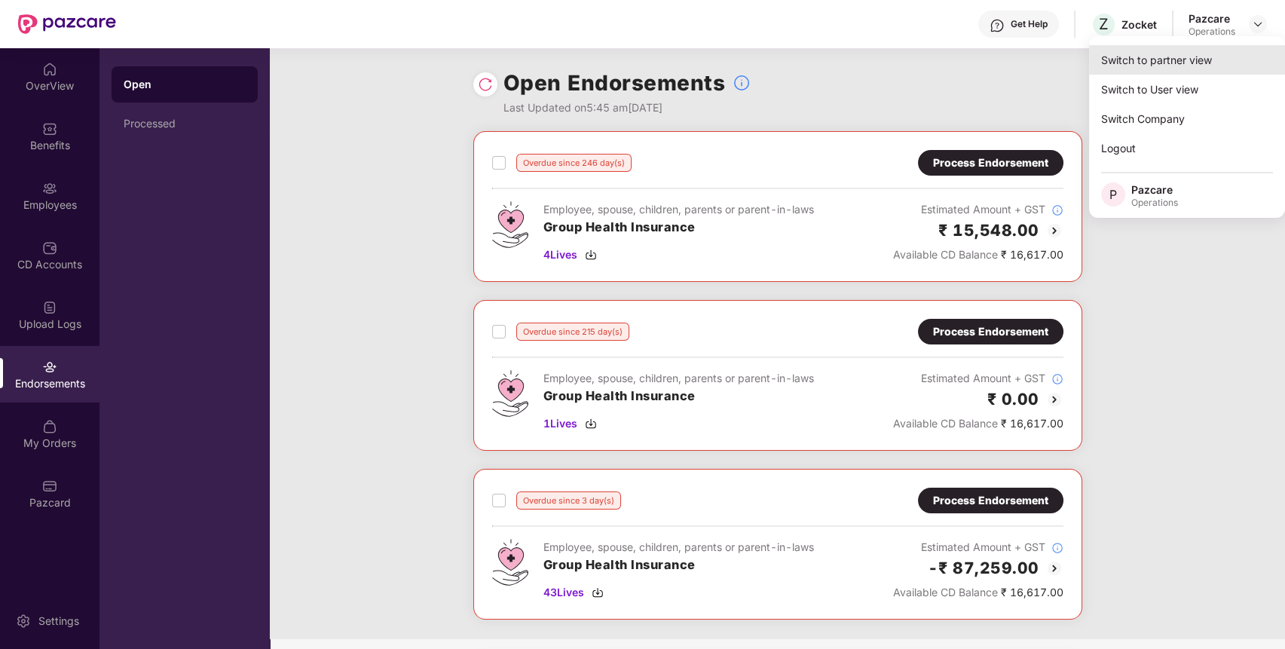
click at [1199, 52] on div "Switch to partner view" at bounding box center [1187, 59] width 196 height 29
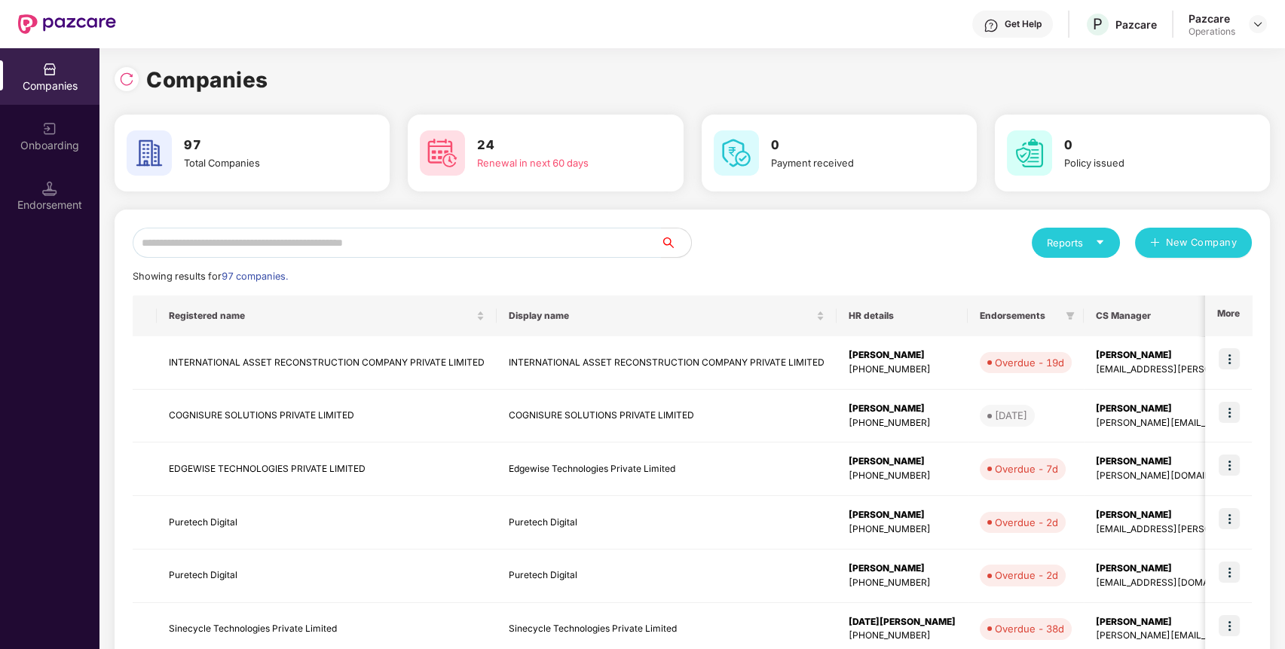
click at [497, 241] on input "text" at bounding box center [397, 243] width 528 height 30
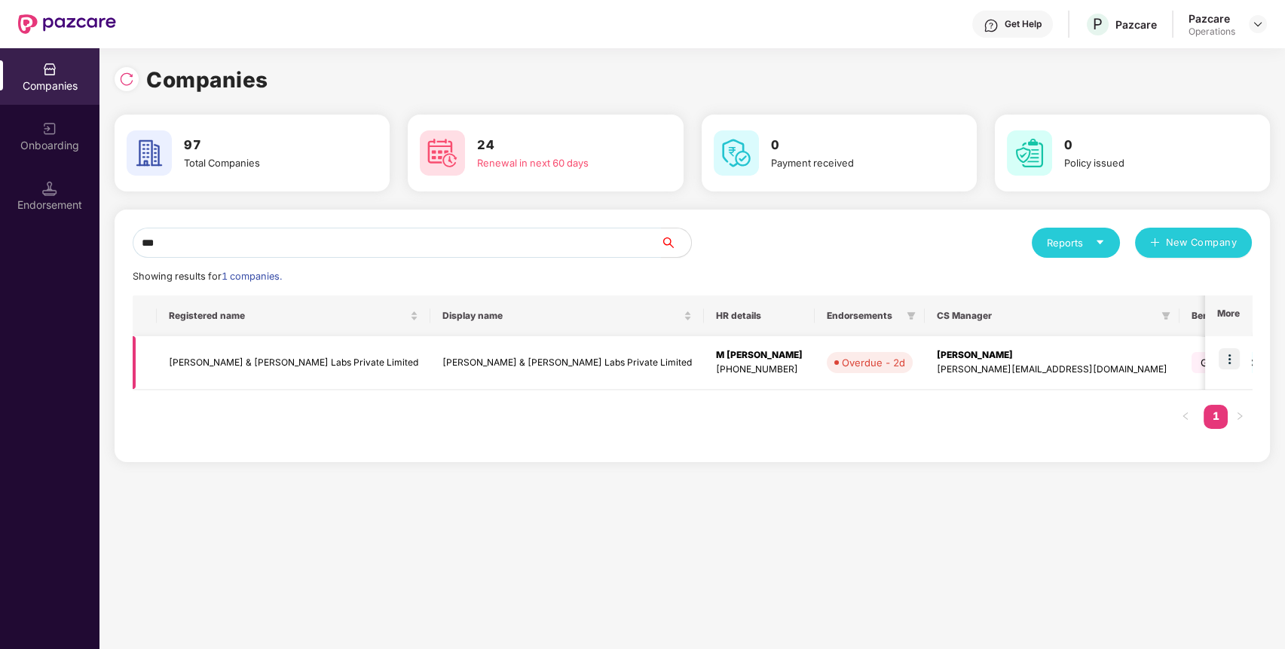
type input "***"
click at [1227, 356] on img at bounding box center [1228, 358] width 21 height 21
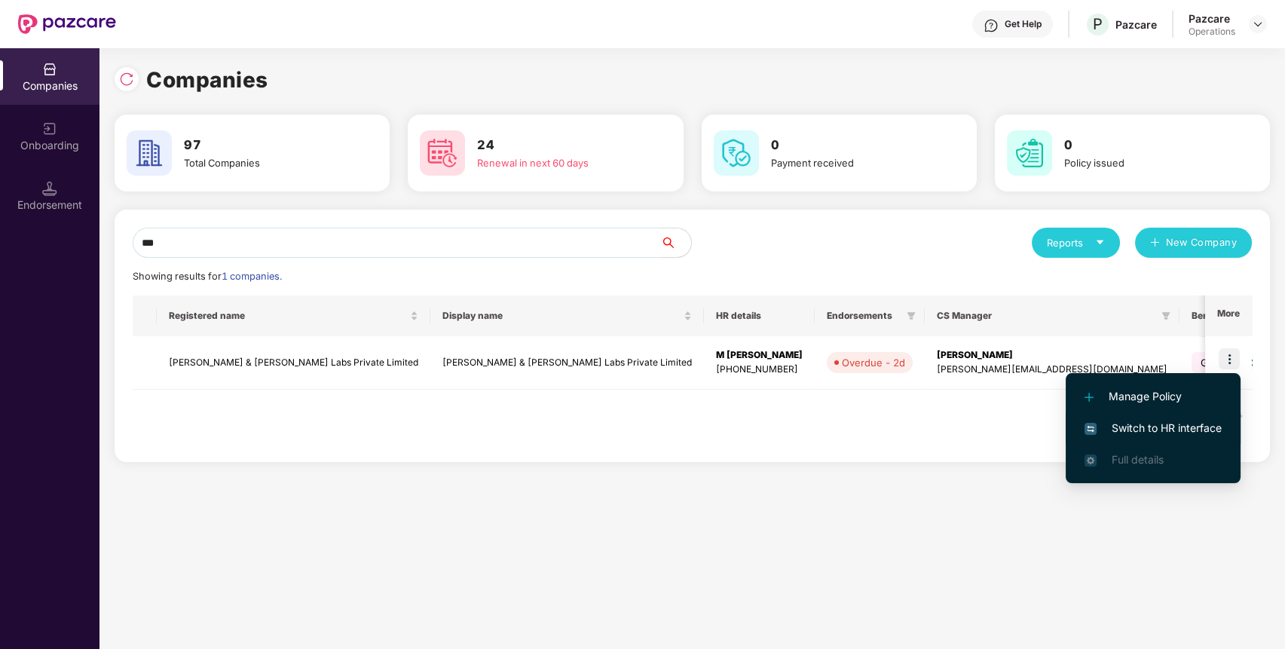
click at [1157, 431] on span "Switch to HR interface" at bounding box center [1152, 428] width 137 height 17
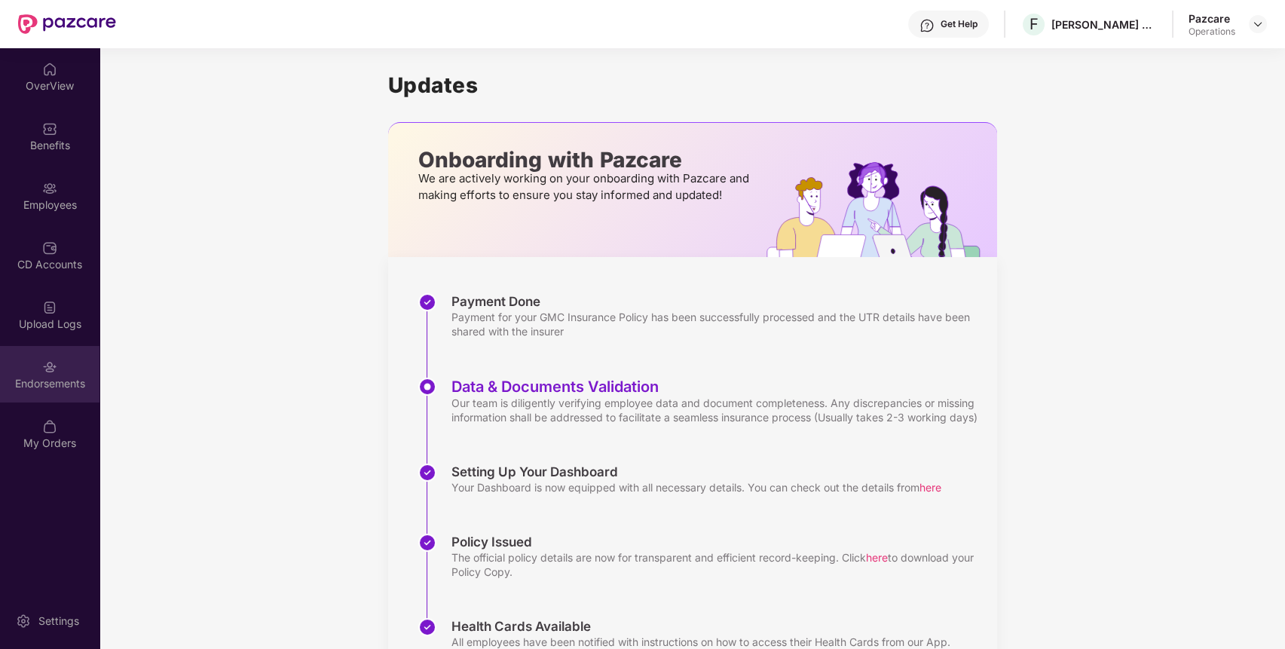
click at [60, 362] on div "Endorsements" at bounding box center [49, 374] width 99 height 57
